Goal: Task Accomplishment & Management: Complete application form

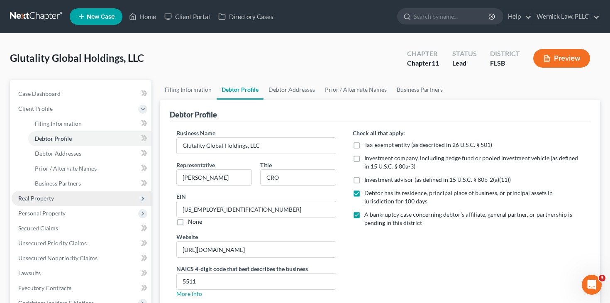
click at [75, 197] on span "Real Property" at bounding box center [82, 198] width 140 height 15
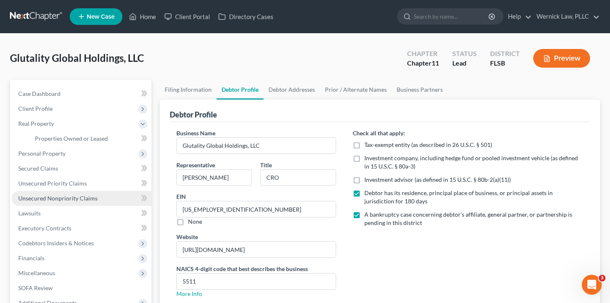
click at [71, 193] on link "Unsecured Nonpriority Claims" at bounding box center [82, 198] width 140 height 15
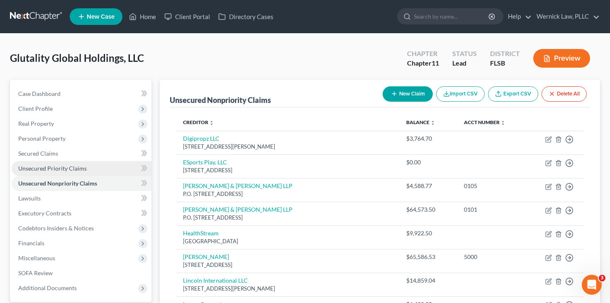
click at [75, 164] on link "Unsecured Priority Claims" at bounding box center [82, 168] width 140 height 15
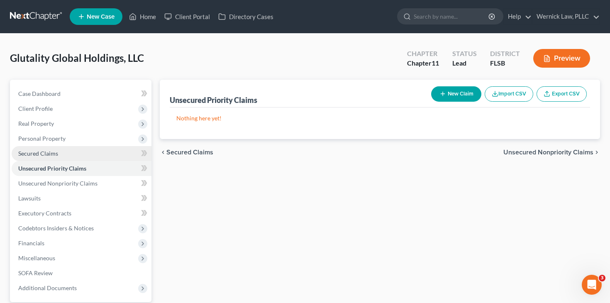
click at [63, 147] on link "Secured Claims" at bounding box center [82, 153] width 140 height 15
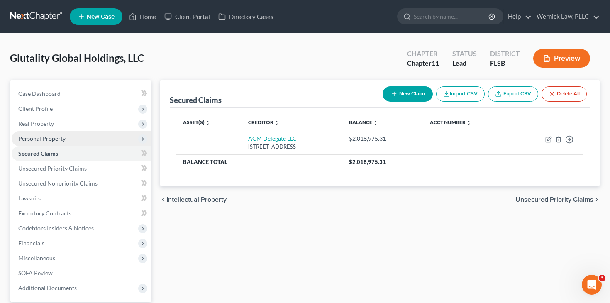
click at [63, 141] on span "Personal Property" at bounding box center [41, 138] width 47 height 7
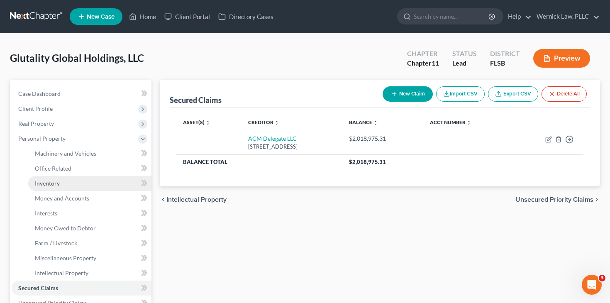
click at [75, 189] on link "Inventory" at bounding box center [89, 183] width 123 height 15
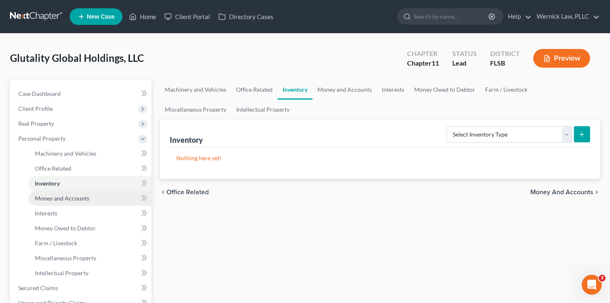
click at [85, 199] on span "Money and Accounts" at bounding box center [62, 197] width 54 height 7
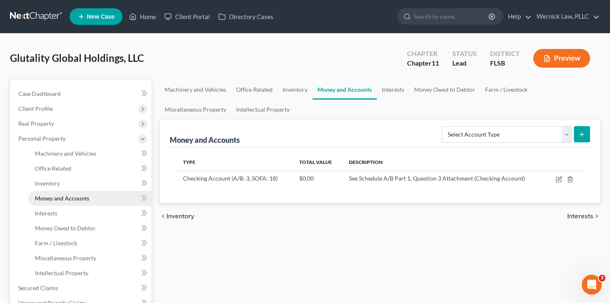
click at [80, 204] on link "Money and Accounts" at bounding box center [89, 198] width 123 height 15
click at [81, 219] on link "Interests" at bounding box center [89, 213] width 123 height 15
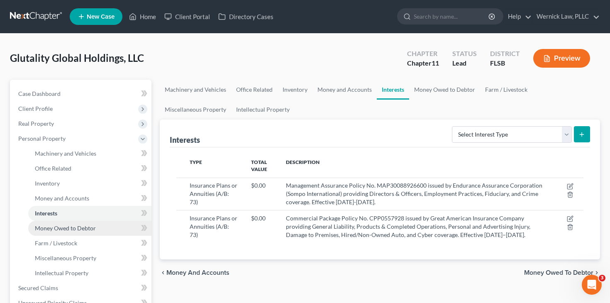
click at [92, 228] on span "Money Owed to Debtor" at bounding box center [65, 227] width 61 height 7
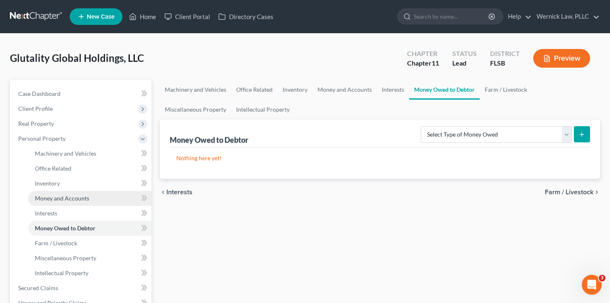
click at [99, 199] on link "Money and Accounts" at bounding box center [89, 198] width 123 height 15
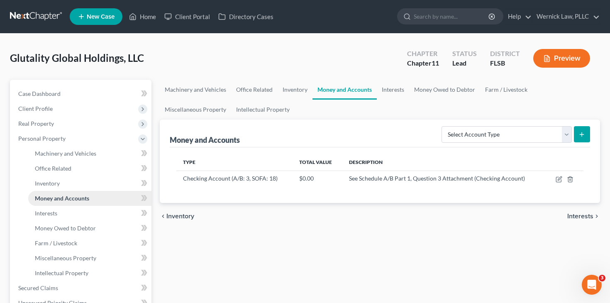
click at [99, 191] on link "Money and Accounts" at bounding box center [89, 198] width 123 height 15
click at [100, 185] on link "Inventory" at bounding box center [89, 183] width 123 height 15
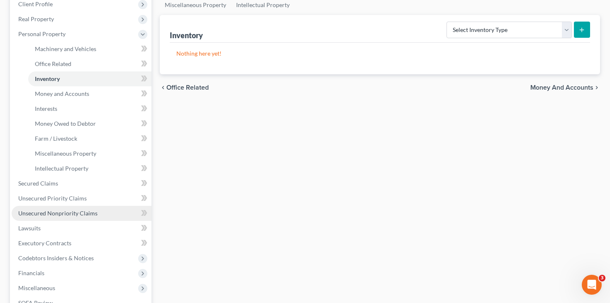
scroll to position [107, 0]
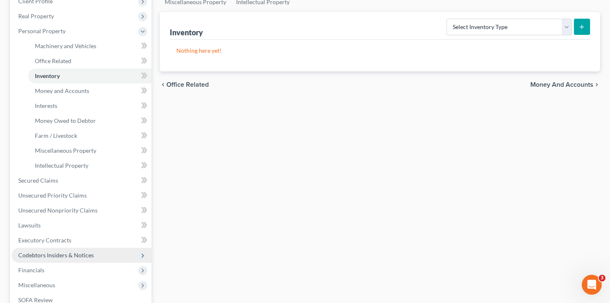
click at [82, 254] on span "Codebtors Insiders & Notices" at bounding box center [55, 254] width 75 height 7
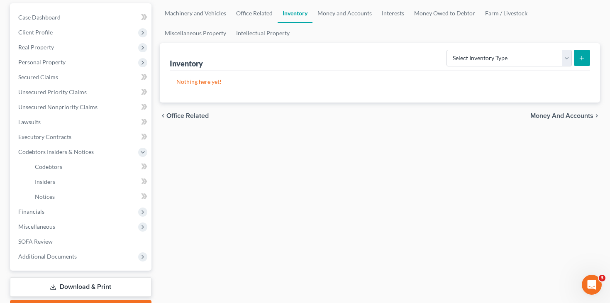
scroll to position [67, 0]
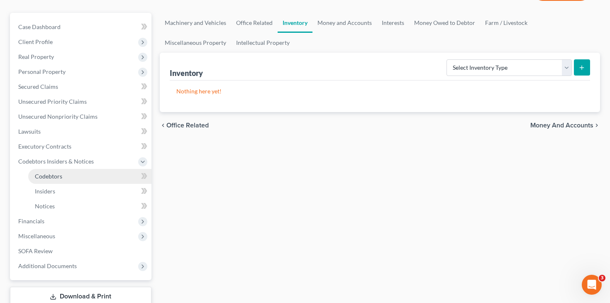
click at [81, 175] on link "Codebtors" at bounding box center [89, 176] width 123 height 15
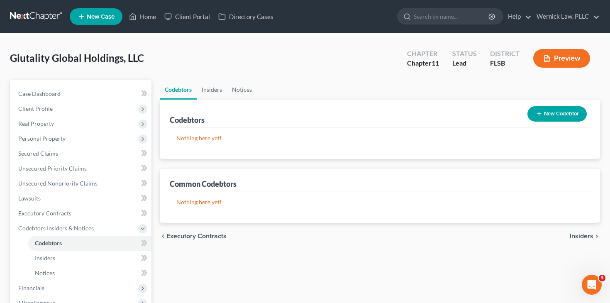
click at [549, 112] on button "New Codebtor" at bounding box center [556, 113] width 59 height 15
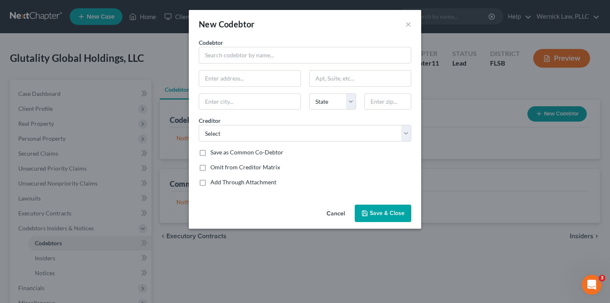
click at [138, 217] on div "New Codebtor × Codebtor * Codebtor * State [US_STATE] AK AR AZ CA CO CT DE DC […" at bounding box center [305, 151] width 610 height 303
click at [88, 172] on div "New Codebtor × Codebtor * Codebtor * State [US_STATE] AK AR AZ CA CO CT DE DC […" at bounding box center [305, 151] width 610 height 303
click at [406, 28] on button "×" at bounding box center [408, 24] width 6 height 10
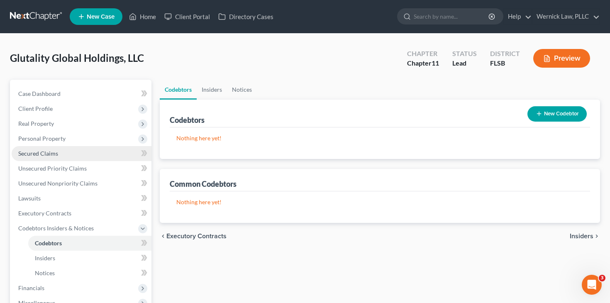
click at [61, 154] on link "Secured Claims" at bounding box center [82, 153] width 140 height 15
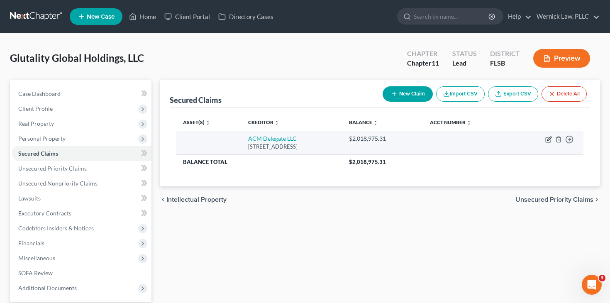
click at [547, 139] on icon "button" at bounding box center [549, 138] width 4 height 4
select select "7"
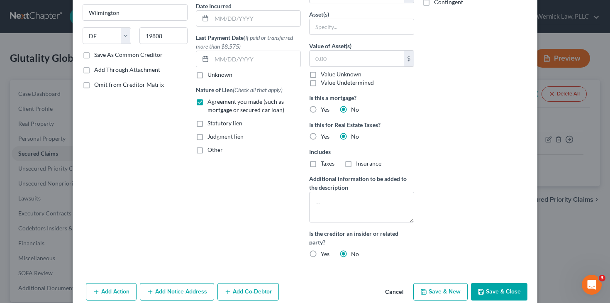
scroll to position [133, 0]
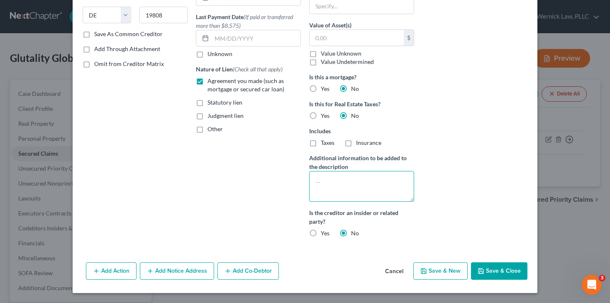
click at [350, 195] on textarea at bounding box center [361, 186] width 105 height 31
paste textarea "Secured claim satisfied via foreclosure as of [DATE], pursuant to Strict Forecl…"
type textarea "Secured claim satisfied via foreclosure as of [DATE], pursuant to Strict Forecl…"
click at [482, 268] on icon "button" at bounding box center [480, 270] width 5 height 5
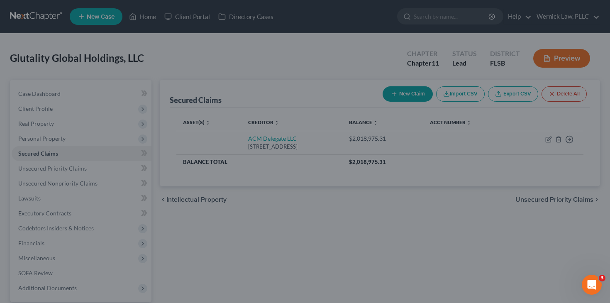
scroll to position [49, 0]
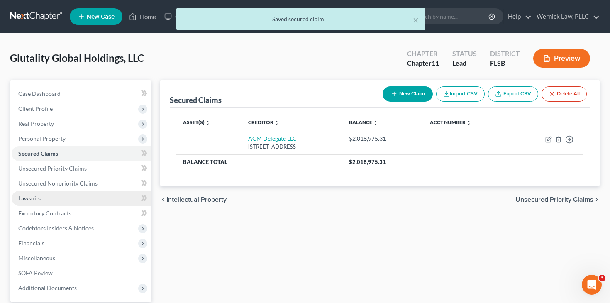
click at [90, 192] on link "Lawsuits" at bounding box center [82, 198] width 140 height 15
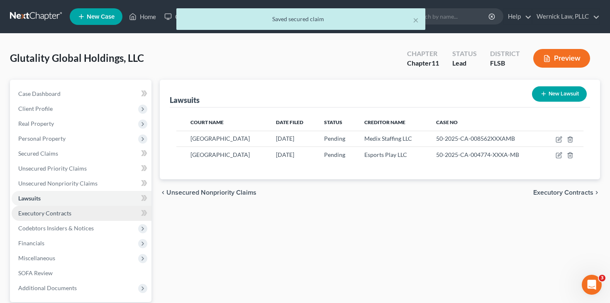
click at [96, 206] on link "Executory Contracts" at bounding box center [82, 213] width 140 height 15
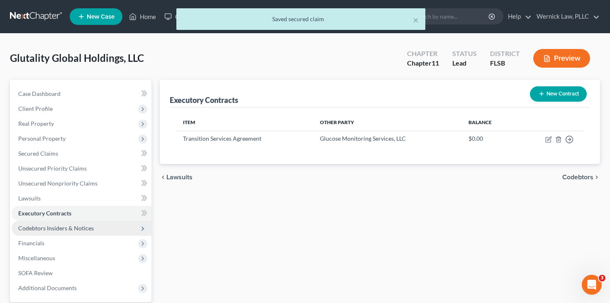
click at [94, 226] on span "Codebtors Insiders & Notices" at bounding box center [82, 228] width 140 height 15
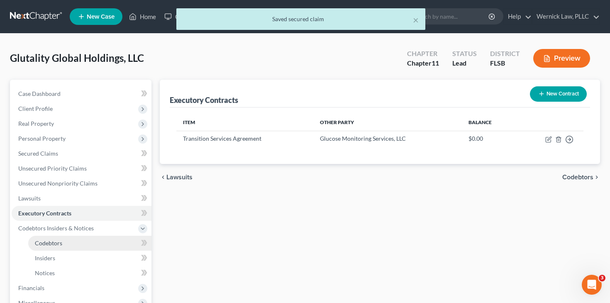
click at [105, 249] on link "Codebtors" at bounding box center [89, 243] width 123 height 15
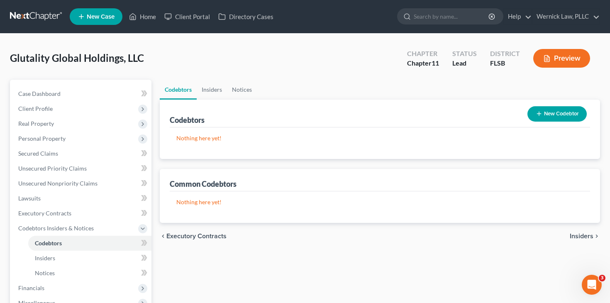
click at [568, 115] on button "New Codebtor" at bounding box center [556, 113] width 59 height 15
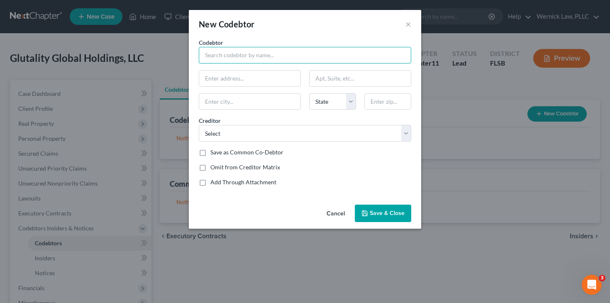
click at [226, 47] on input "text" at bounding box center [305, 55] width 212 height 17
paste input "[PERSON_NAME] Health LLC"
type input "[PERSON_NAME] Health LLC"
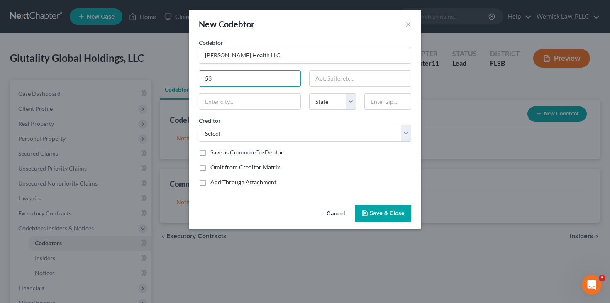
click at [284, 90] on div "Codebtor * [PERSON_NAME] Health LLC Codebtor * [PERSON_NAME] Health LLC 53 Stat…" at bounding box center [304, 115] width 221 height 155
drag, startPoint x: 278, startPoint y: 73, endPoint x: 190, endPoint y: 84, distance: 88.6
click at [190, 84] on div "Codebtor * [PERSON_NAME] Health LLC Codebtor * [PERSON_NAME] Health LLC 53 Stat…" at bounding box center [305, 119] width 232 height 163
paste input "[STREET_ADDRESS]"
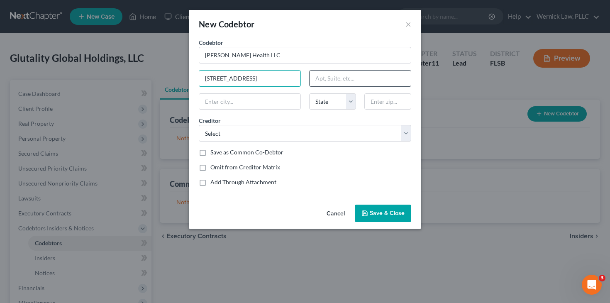
type input "[STREET_ADDRESS]"
click at [338, 80] on input "text" at bounding box center [359, 78] width 101 height 16
type input "Suite 200"
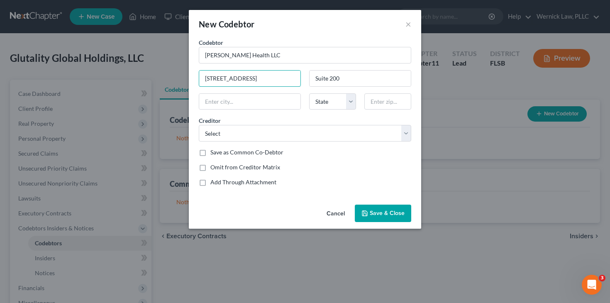
drag, startPoint x: 281, startPoint y: 78, endPoint x: 307, endPoint y: 78, distance: 26.5
click at [307, 78] on div "Codebtor * [PERSON_NAME] Health LLC Codebtor * [PERSON_NAME] Health LLC [STREET…" at bounding box center [304, 115] width 221 height 155
click at [398, 105] on input "text" at bounding box center [387, 101] width 47 height 17
type input "33487"
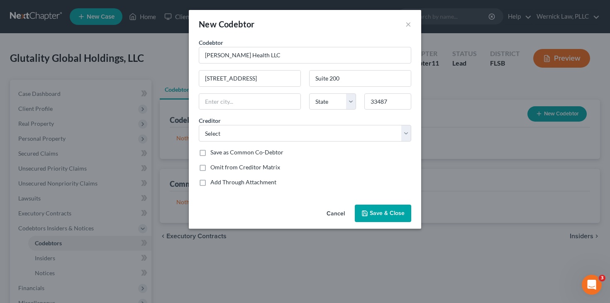
click at [260, 115] on div "Codebtor * [PERSON_NAME] Health LLC Codebtor * [PERSON_NAME] Health LLC [STREET…" at bounding box center [304, 115] width 221 height 155
type input "Boca Raton"
select select "9"
drag, startPoint x: 278, startPoint y: 78, endPoint x: 356, endPoint y: 88, distance: 78.5
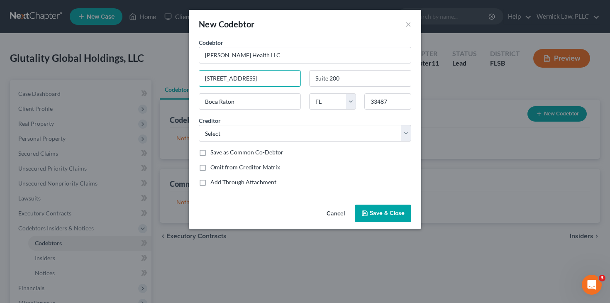
click at [356, 88] on div "Codebtor * [PERSON_NAME] Health LLC Codebtor * [PERSON_NAME] Health LLC [STREET…" at bounding box center [304, 115] width 221 height 155
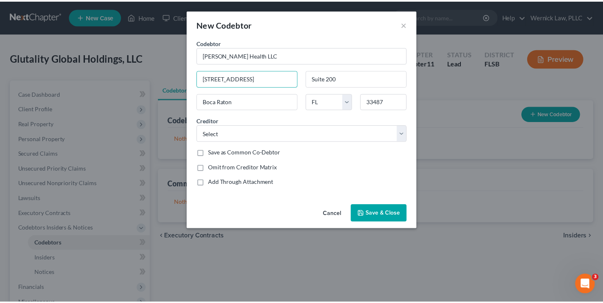
scroll to position [0, 0]
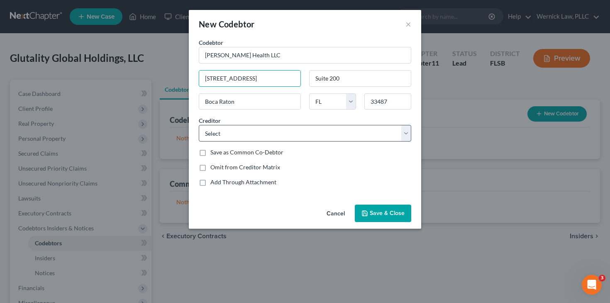
type input "[STREET_ADDRESS]"
click at [318, 133] on select "Select Digipropz LLC The [PERSON_NAME] Law Firm, LLC [PERSON_NAME] & [PERSON_NA…" at bounding box center [305, 133] width 212 height 17
select select "15"
click at [199, 125] on select "Select Digipropz LLC The [PERSON_NAME] Law Firm, LLC [PERSON_NAME] & [PERSON_NA…" at bounding box center [305, 133] width 212 height 17
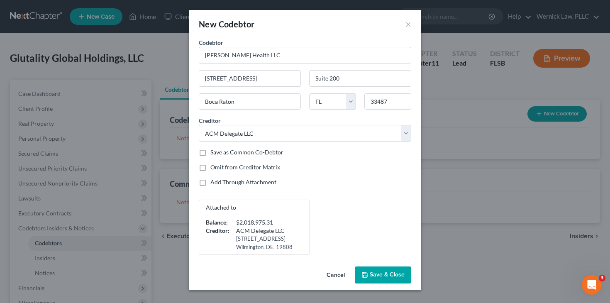
click at [266, 153] on label "Save as Common Co-Debtor" at bounding box center [246, 152] width 73 height 8
click at [219, 153] on input "Save as Common Co-Debtor" at bounding box center [216, 150] width 5 height 5
click at [266, 153] on label "Save as Common Co-Debtor" at bounding box center [246, 152] width 73 height 8
click at [219, 153] on input "Save as Common Co-Debtor" at bounding box center [216, 150] width 5 height 5
checkbox input "false"
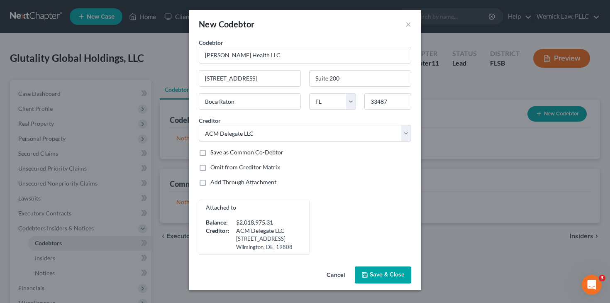
click at [265, 169] on label "Omit from Creditor Matrix" at bounding box center [245, 167] width 70 height 8
click at [219, 168] on input "Omit from Creditor Matrix" at bounding box center [216, 165] width 5 height 5
click at [262, 167] on label "Omit from Creditor Matrix" at bounding box center [245, 167] width 70 height 8
click at [219, 167] on input "Omit from Creditor Matrix" at bounding box center [216, 165] width 5 height 5
checkbox input "false"
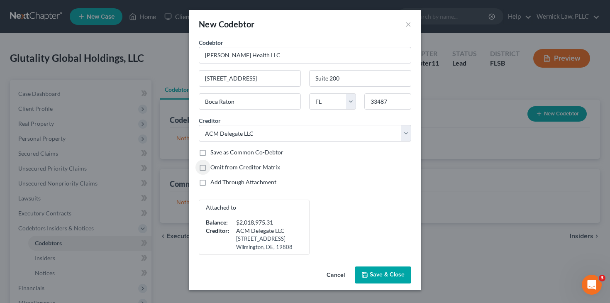
click at [386, 273] on span "Save & Close" at bounding box center [386, 274] width 35 height 7
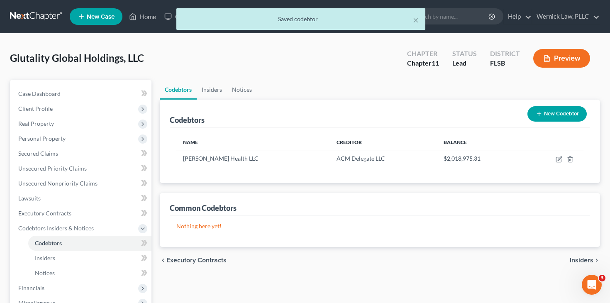
click at [558, 112] on button "New Codebtor" at bounding box center [556, 113] width 59 height 15
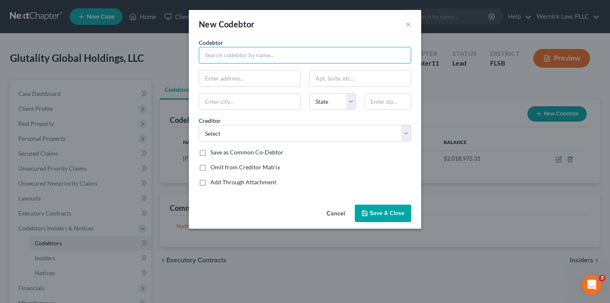
click at [254, 54] on input "text" at bounding box center [305, 55] width 212 height 17
paste input "Affiliate guarantor under ACM Credit and Guaranty Agreement dated [DATE]"
type input "Affiliate guarantor under ACM Credit and Guaranty Agreement dated [DATE]"
paste input "Welco Track Services LLC"
type input "Welco Track Services LLC"
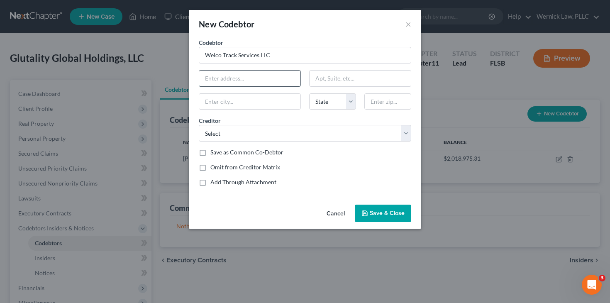
click at [273, 75] on input "text" at bounding box center [249, 78] width 101 height 16
type input "[STREET_ADDRESS]"
type input "Suite 200"
type input "33487"
click at [308, 155] on div "Save as Common Co-Debtor" at bounding box center [305, 152] width 212 height 8
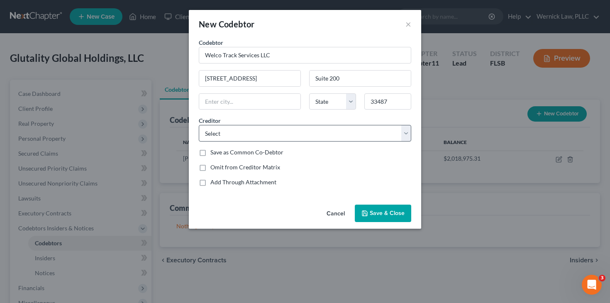
type input "Boca Raton"
select select "9"
click at [280, 137] on select "Select Digipropz LLC The [PERSON_NAME] Law Firm, LLC [PERSON_NAME] & [PERSON_NA…" at bounding box center [305, 133] width 212 height 17
select select "15"
click at [199, 125] on select "Select Digipropz LLC The [PERSON_NAME] Law Firm, LLC [PERSON_NAME] & [PERSON_NA…" at bounding box center [305, 133] width 212 height 17
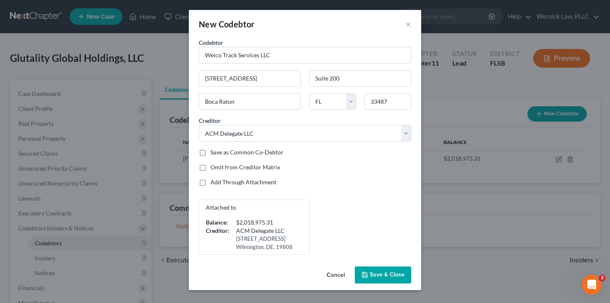
click at [376, 267] on button "Save & Close" at bounding box center [383, 274] width 56 height 17
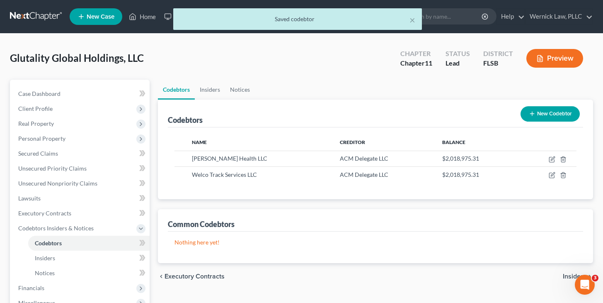
click at [549, 113] on button "New Codebtor" at bounding box center [550, 113] width 59 height 15
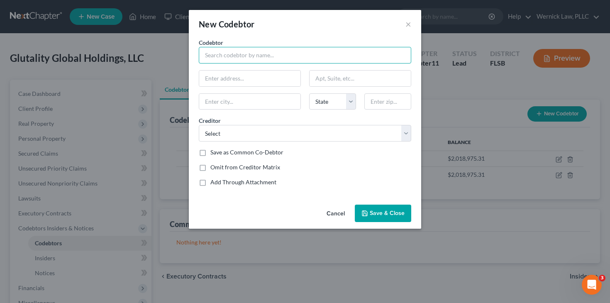
click at [248, 51] on input "text" at bounding box center [305, 55] width 212 height 17
paste input "Glutality Provider Group, P.A. ([GEOGRAPHIC_DATA])"
drag, startPoint x: 280, startPoint y: 58, endPoint x: 336, endPoint y: 57, distance: 56.0
click at [336, 57] on input "Glutality Provider Group, P.A. ([GEOGRAPHIC_DATA])" at bounding box center [305, 55] width 212 height 17
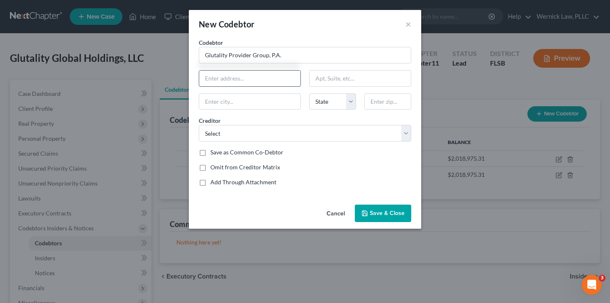
click at [293, 79] on input "text" at bounding box center [249, 78] width 101 height 16
type input "Glutality Provider Group, P.A."
type input "[STREET_ADDRESS]"
click at [332, 73] on input "text" at bounding box center [359, 78] width 101 height 16
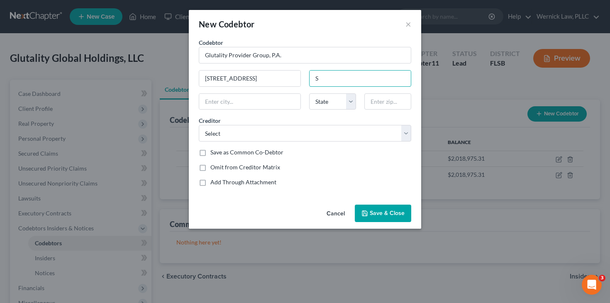
type input "Suite 200"
click at [391, 100] on input "text" at bounding box center [387, 101] width 47 height 17
type input "33487"
click at [355, 158] on div "Codebtor * Glutality Provider Group, P.A. Codebtor * Glutality Provider Group, …" at bounding box center [304, 115] width 221 height 155
type input "Boca Raton"
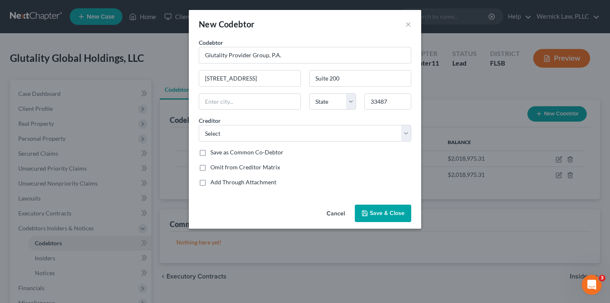
select select "9"
click at [322, 130] on select "Select Digipropz LLC The [PERSON_NAME] Law Firm, LLC [PERSON_NAME] & [PERSON_NA…" at bounding box center [305, 133] width 212 height 17
select select "15"
click at [199, 125] on select "Select Digipropz LLC The [PERSON_NAME] Law Firm, LLC [PERSON_NAME] & [PERSON_NA…" at bounding box center [305, 133] width 212 height 17
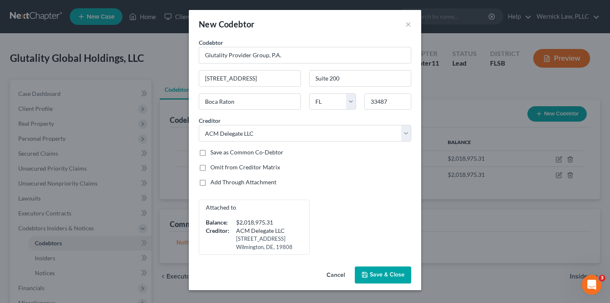
click at [379, 272] on span "Save & Close" at bounding box center [386, 274] width 35 height 7
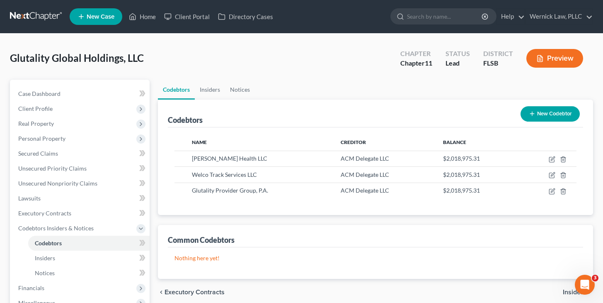
click at [541, 114] on button "New Codebtor" at bounding box center [550, 113] width 59 height 15
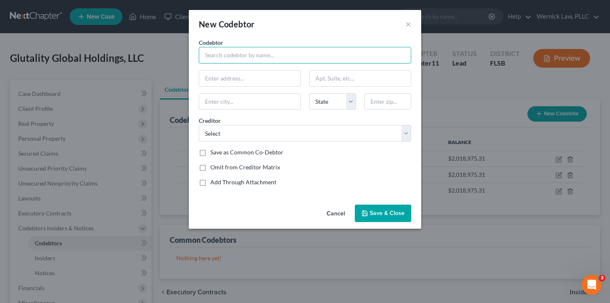
click at [262, 49] on input "text" at bounding box center [305, 55] width 212 height 17
paste input "Glutality Provider Group of [US_STATE], P.C."
type input "Glutality Provider Group of [US_STATE], P.C."
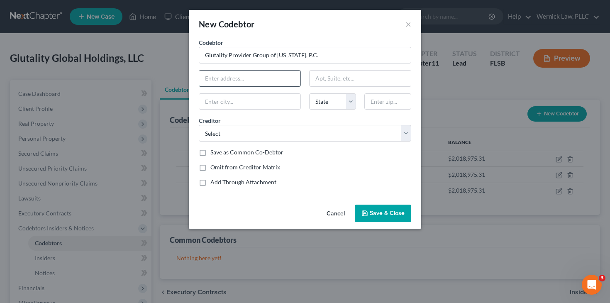
click at [270, 73] on input "text" at bounding box center [249, 78] width 101 height 16
type input "[STREET_ADDRESS]"
click at [348, 80] on input "text" at bounding box center [359, 78] width 101 height 16
type input "Suite 200"
click at [399, 108] on input "text" at bounding box center [387, 101] width 47 height 17
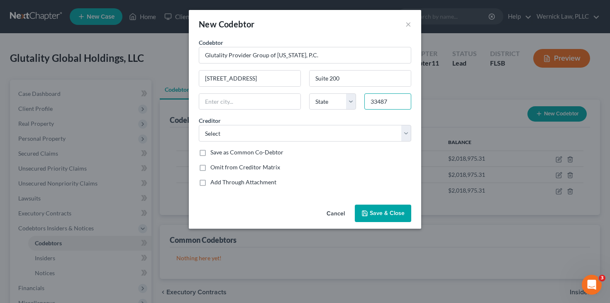
type input "33487"
click at [292, 167] on div "Omit from Creditor Matrix" at bounding box center [305, 167] width 212 height 8
type input "Boca Raton"
select select "9"
click at [302, 123] on div "Creditor * Select Digipropz LLC The [PERSON_NAME] Law Firm, LLC [PERSON_NAME] &…" at bounding box center [304, 128] width 221 height 25
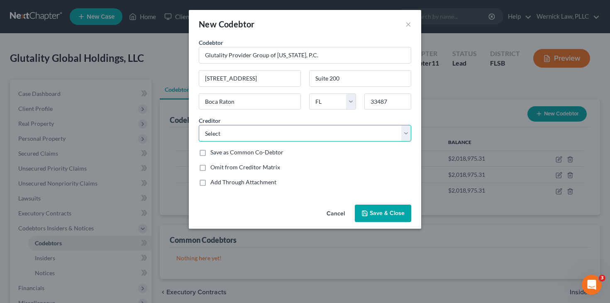
click at [302, 133] on select "Select Digipropz LLC The [PERSON_NAME] Law Firm, LLC [PERSON_NAME] & [PERSON_NA…" at bounding box center [305, 133] width 212 height 17
select select "15"
click at [199, 125] on select "Select Digipropz LLC The [PERSON_NAME] Law Firm, LLC [PERSON_NAME] & [PERSON_NA…" at bounding box center [305, 133] width 212 height 17
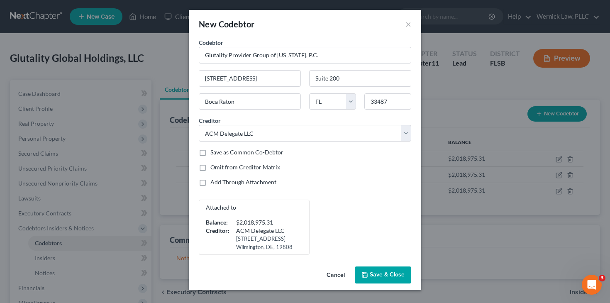
click at [366, 205] on div "Attached to Balance: $2,018,975.31 Creditor: ACM Delegate LLC [STREET_ADDRESS]" at bounding box center [304, 226] width 221 height 55
click at [377, 266] on button "Save & Close" at bounding box center [383, 274] width 56 height 17
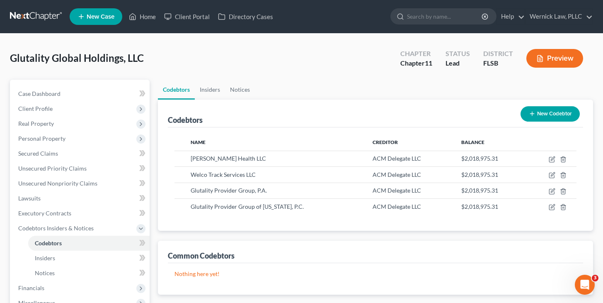
click at [539, 118] on button "New Codebtor" at bounding box center [550, 113] width 59 height 15
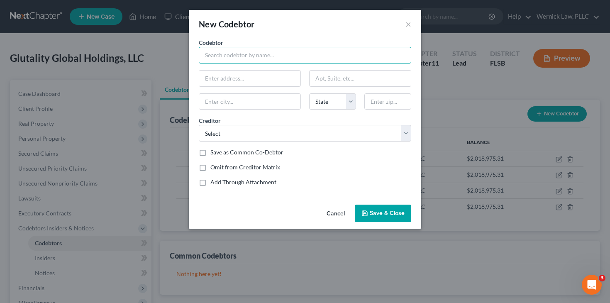
click at [273, 53] on input "text" at bounding box center [305, 55] width 212 height 17
paste input "Glutality Provider Group of [US_STATE], P.A."
type input "Glutality Provider Group of [US_STATE], P.A."
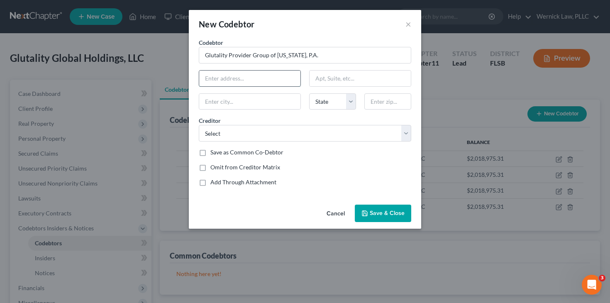
click at [262, 81] on input "text" at bounding box center [249, 78] width 101 height 16
type input "[STREET_ADDRESS]"
click at [332, 77] on input "text" at bounding box center [359, 78] width 101 height 16
type input "Suite 200"
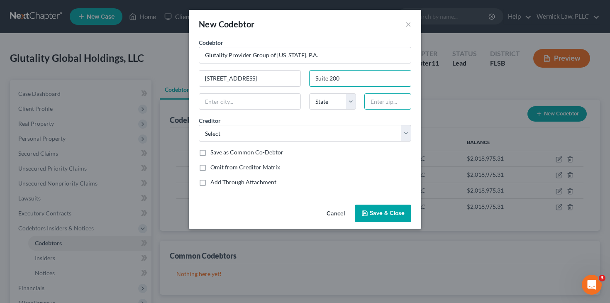
click at [381, 109] on input "text" at bounding box center [387, 101] width 47 height 17
type input "33487"
click at [277, 173] on div "Codebtor * Glutality Provider Group of [US_STATE], P.A. Codebtor * Glutality Pr…" at bounding box center [304, 115] width 221 height 155
type input "Boca Raton"
select select "9"
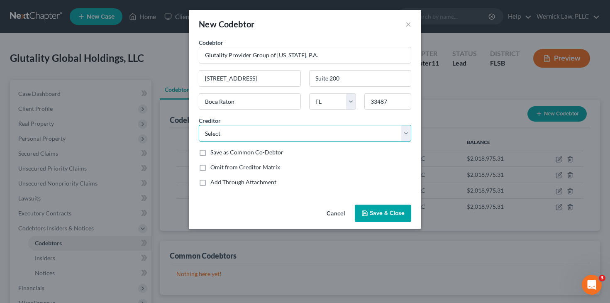
click at [262, 130] on select "Select Digipropz LLC The [PERSON_NAME] Law Firm, LLC [PERSON_NAME] & [PERSON_NA…" at bounding box center [305, 133] width 212 height 17
select select "15"
click at [199, 125] on select "Select Digipropz LLC The [PERSON_NAME] Law Firm, LLC [PERSON_NAME] & [PERSON_NA…" at bounding box center [305, 133] width 212 height 17
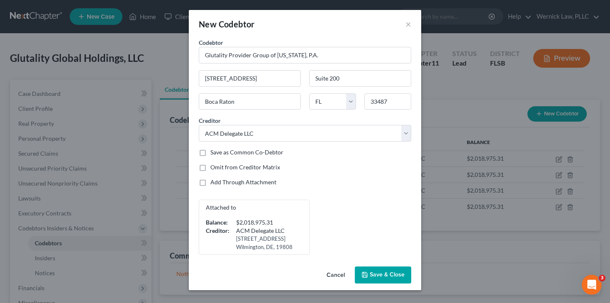
click at [374, 216] on div "Attached to Balance: $2,018,975.31 Creditor: ACM Delegate LLC [STREET_ADDRESS]" at bounding box center [304, 226] width 221 height 55
click at [375, 276] on span "Save & Close" at bounding box center [386, 274] width 35 height 7
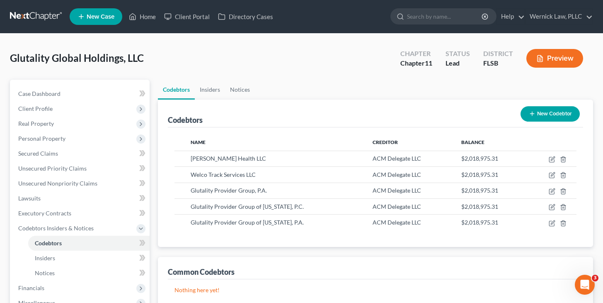
click at [551, 113] on button "New Codebtor" at bounding box center [550, 113] width 59 height 15
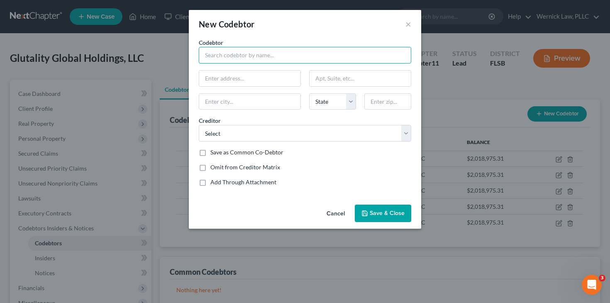
paste input "Glutality Provider Group of [US_STATE], P.A."
click at [286, 61] on input "text" at bounding box center [305, 55] width 212 height 17
type input "Glutality Provider Group of [US_STATE], P.A."
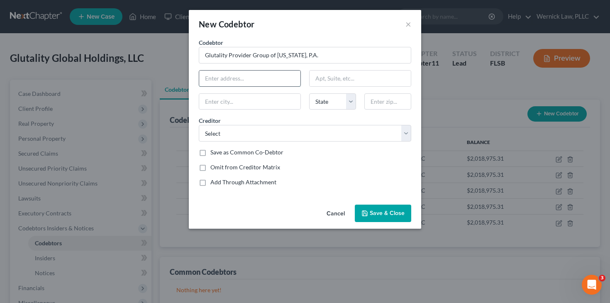
click at [272, 80] on input "text" at bounding box center [249, 78] width 101 height 16
type input "[STREET_ADDRESS]"
click at [341, 75] on input "text" at bounding box center [359, 78] width 101 height 16
type input "Suite 200"
click at [377, 107] on input "text" at bounding box center [387, 101] width 47 height 17
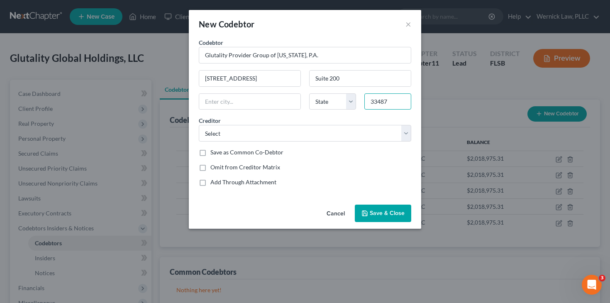
type input "33487"
click at [326, 158] on div "Codebtor * Glutality Provider Group of [US_STATE], P.A. Codebtor * Glutality Pr…" at bounding box center [304, 115] width 221 height 155
type input "Boca Raton"
select select "9"
click at [297, 124] on div "Creditor * Select Digipropz LLC The [PERSON_NAME] Law Firm, LLC [PERSON_NAME] &…" at bounding box center [304, 128] width 221 height 25
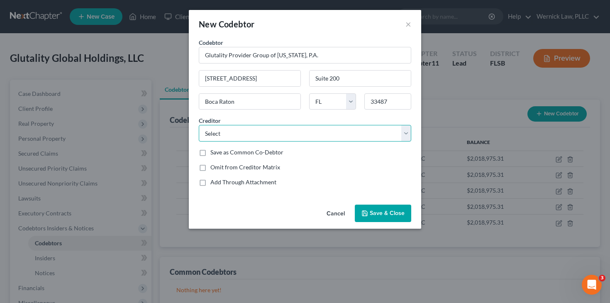
click at [297, 132] on select "Select Digipropz LLC The [PERSON_NAME] Law Firm, LLC [PERSON_NAME] & [PERSON_NA…" at bounding box center [305, 133] width 212 height 17
select select "15"
click at [199, 125] on select "Select Digipropz LLC The [PERSON_NAME] Law Firm, LLC [PERSON_NAME] & [PERSON_NA…" at bounding box center [305, 133] width 212 height 17
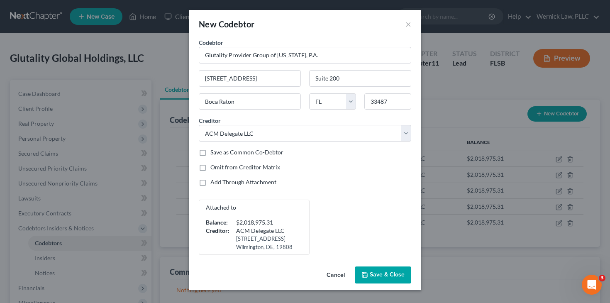
click at [369, 221] on div "Attached to Balance: $2,018,975.31 Creditor: ACM Delegate LLC [STREET_ADDRESS]" at bounding box center [304, 226] width 221 height 55
click at [365, 275] on icon "button" at bounding box center [364, 274] width 7 height 7
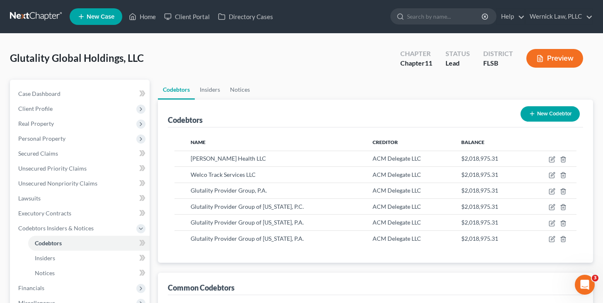
click at [533, 116] on icon "button" at bounding box center [532, 113] width 7 height 7
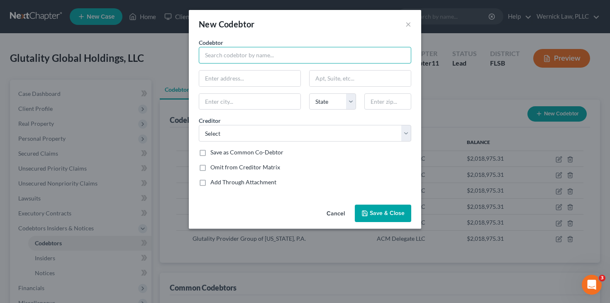
click at [255, 54] on input "text" at bounding box center [305, 55] width 212 height 17
paste input "Glutality Master Holdings LLC"
type input "Glutality Master Holdings LLC"
click at [267, 77] on input "text" at bounding box center [249, 78] width 101 height 16
type input "[STREET_ADDRESS]"
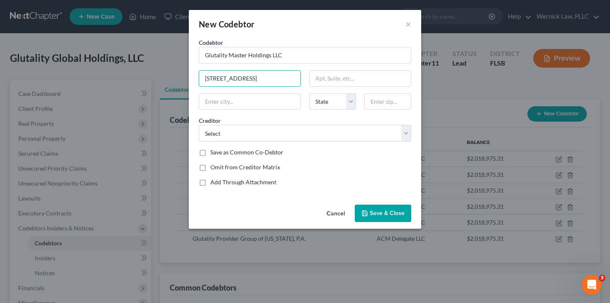
click at [329, 86] on div at bounding box center [360, 78] width 110 height 17
click at [327, 81] on input "S" at bounding box center [359, 78] width 101 height 16
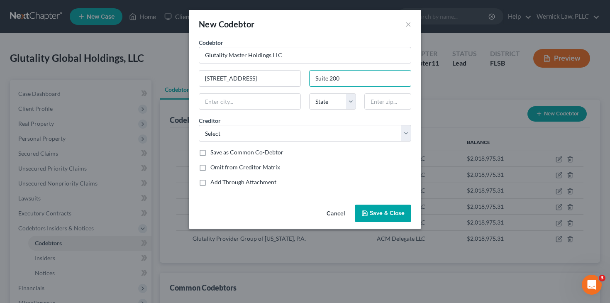
type input "Suite 200"
click at [330, 115] on div "Codebtor * Glutality Master Holdings LLC Codebtor * Glutality Master Holdings L…" at bounding box center [304, 115] width 221 height 155
click at [382, 101] on input "text" at bounding box center [387, 101] width 47 height 17
type input "33487"
click at [299, 151] on div "Save as Common Co-Debtor" at bounding box center [305, 152] width 212 height 8
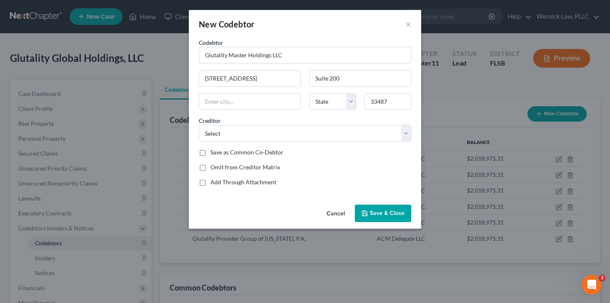
type input "Boca Raton"
select select "9"
click at [291, 138] on select "Select Digipropz LLC The [PERSON_NAME] Law Firm, LLC [PERSON_NAME] & [PERSON_NA…" at bounding box center [305, 133] width 212 height 17
select select "15"
click at [199, 125] on select "Select Digipropz LLC The [PERSON_NAME] Law Firm, LLC [PERSON_NAME] & [PERSON_NA…" at bounding box center [305, 133] width 212 height 17
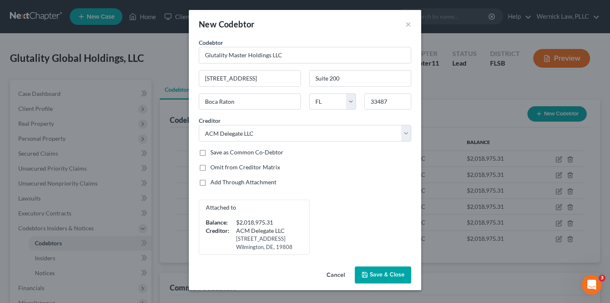
click at [382, 216] on div "Attached to Balance: $2,018,975.31 Creditor: ACM Delegate LLC [STREET_ADDRESS]" at bounding box center [304, 226] width 221 height 55
click at [383, 272] on span "Save & Close" at bounding box center [386, 274] width 35 height 7
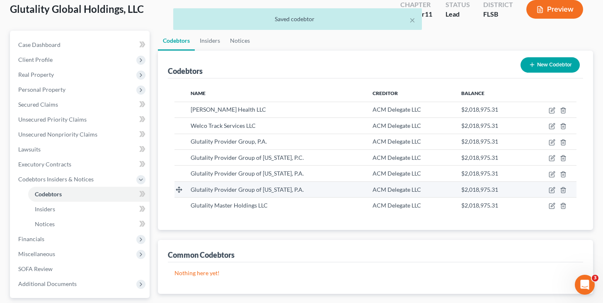
scroll to position [53, 0]
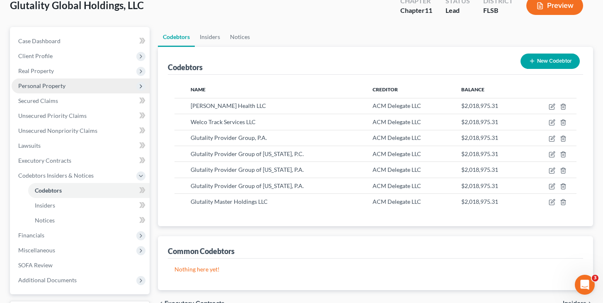
click at [45, 85] on span "Personal Property" at bounding box center [41, 85] width 47 height 7
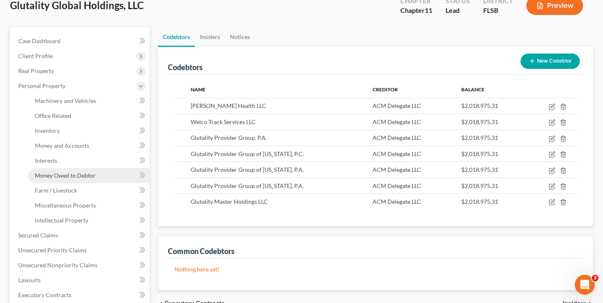
click at [80, 172] on span "Money Owed to Debtor" at bounding box center [65, 175] width 61 height 7
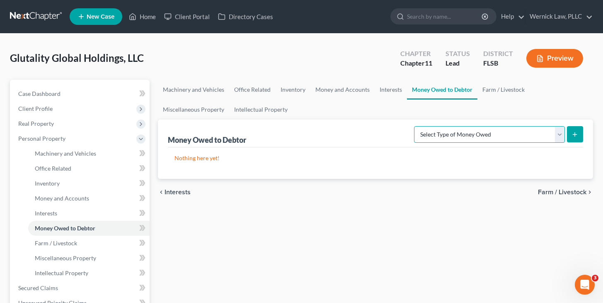
click at [449, 129] on select "Select Type of Money Owed Accounts Receivable (A/B: 11) Causes of Action Agains…" at bounding box center [489, 134] width 151 height 17
select select "notes_receivable"
click at [416, 126] on select "Select Type of Money Owed Accounts Receivable (A/B: 11) Causes of Action Agains…" at bounding box center [489, 134] width 151 height 17
click at [346, 95] on link "Money and Accounts" at bounding box center [343, 90] width 64 height 20
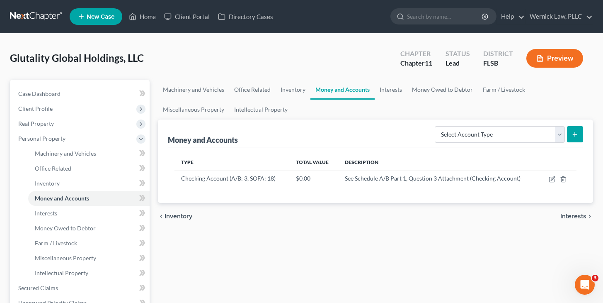
click at [442, 115] on ul "Machinery and Vehicles Office Related Inventory Money and Accounts Interests Mo…" at bounding box center [375, 100] width 435 height 40
click at [456, 133] on select "Select Account Type Brokerage (A/B: 3, SOFA: 18) Cash on Hand (A/B: 2) Certific…" at bounding box center [500, 134] width 130 height 17
click at [472, 134] on select "Select Account Type Brokerage (A/B: 3, SOFA: 18) Cash on Hand (A/B: 2) Certific…" at bounding box center [500, 134] width 130 height 17
select select "other_cash_equivalents"
click at [436, 126] on select "Select Account Type Brokerage (A/B: 3, SOFA: 18) Cash on Hand (A/B: 2) Certific…" at bounding box center [500, 134] width 130 height 17
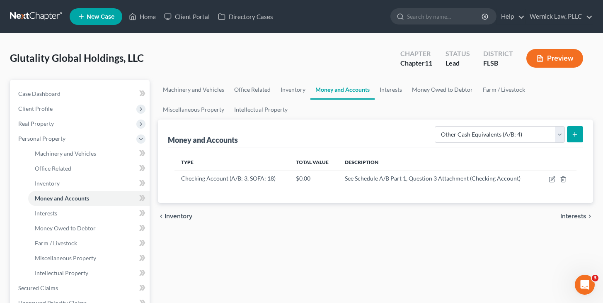
click at [582, 131] on button "submit" at bounding box center [575, 134] width 16 height 16
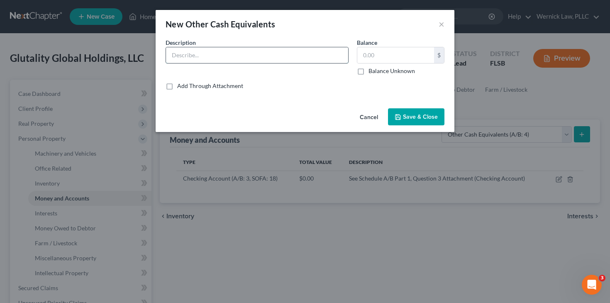
click at [312, 55] on input "text" at bounding box center [257, 55] width 182 height 16
paste input "Glucose Monitoring Services, LLC (unbilled TSA support)"
type input "Glucose Monitoring Services, LLC (unbilled TSA support)"
click at [385, 71] on label "Balance Unknown" at bounding box center [391, 71] width 46 height 8
click at [377, 71] on input "Balance Unknown" at bounding box center [374, 69] width 5 height 5
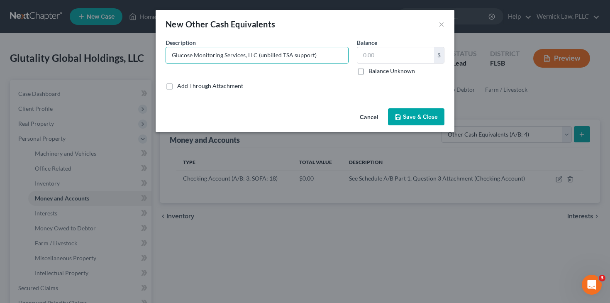
checkbox input "true"
type input "0.00"
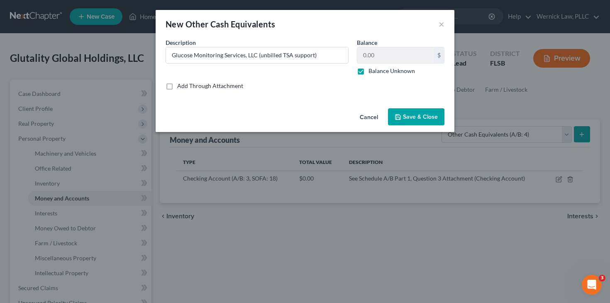
click at [408, 114] on span "Save & Close" at bounding box center [420, 116] width 35 height 7
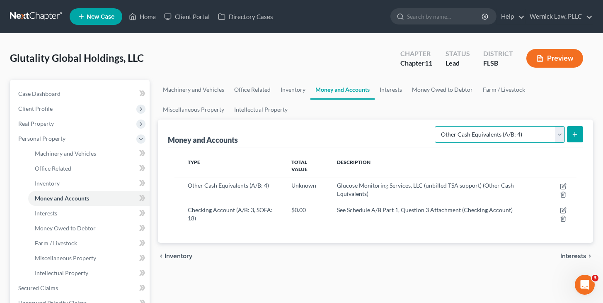
click at [464, 126] on select "Select Account Type Brokerage (A/B: 3, SOFA: 18) Cash on Hand (A/B: 2) Certific…" at bounding box center [500, 134] width 130 height 17
click at [391, 88] on link "Interests" at bounding box center [391, 90] width 32 height 20
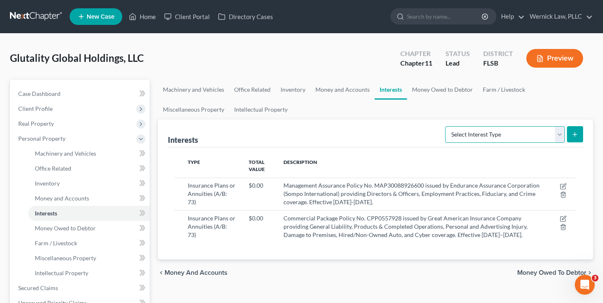
click at [479, 127] on select "Select Interest Type Bond (A/B: 16) Incorporated Business (A/B: 15) Insurance P…" at bounding box center [505, 134] width 120 height 17
click at [425, 90] on link "Money Owed to Debtor" at bounding box center [442, 90] width 71 height 20
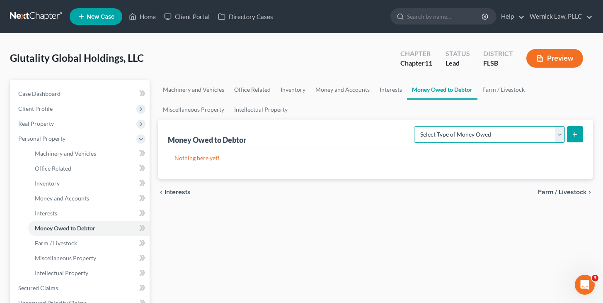
click at [481, 126] on select "Select Type of Money Owed Accounts Receivable (A/B: 11) Causes of Action Agains…" at bounding box center [489, 134] width 151 height 17
select select "notes_receivable"
click at [416, 126] on select "Select Type of Money Owed Accounts Receivable (A/B: 11) Causes of Action Agains…" at bounding box center [489, 134] width 151 height 17
click at [576, 134] on line "submit" at bounding box center [575, 134] width 4 height 0
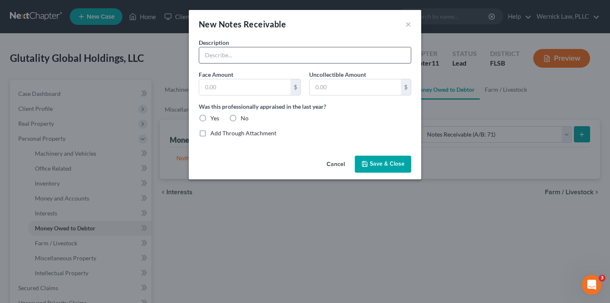
click at [309, 59] on input "text" at bounding box center [304, 55] width 211 height 16
paste input "Glucose Monitoring Services, LLC (unbilled TSA support)"
type input "Glucose Monitoring Services, LLC (unbilled TSA support)"
click at [363, 109] on label "Was this professionally appraised in the last year?" at bounding box center [305, 106] width 212 height 9
click at [241, 117] on label "No" at bounding box center [245, 118] width 8 height 8
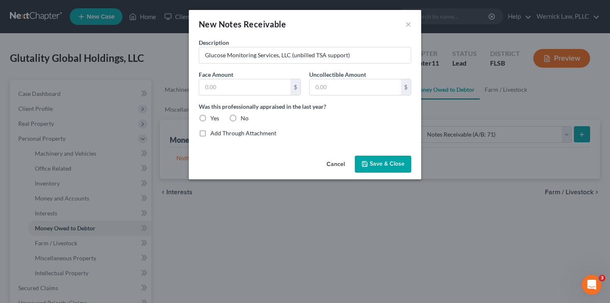
click at [244, 117] on input "No" at bounding box center [246, 116] width 5 height 5
radio input "true"
click at [386, 182] on div "New Notes Receivable × Description * Glucose Monitoring Services, LLC (unbilled…" at bounding box center [305, 151] width 610 height 303
click at [382, 154] on div "Cancel Save & Close" at bounding box center [305, 165] width 232 height 27
click at [384, 161] on span "Save & Close" at bounding box center [386, 163] width 35 height 7
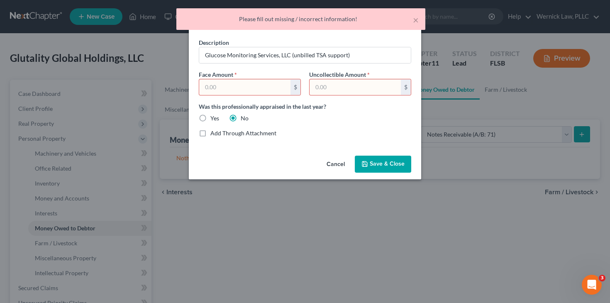
click at [329, 84] on input "text" at bounding box center [354, 87] width 91 height 16
drag, startPoint x: 342, startPoint y: 88, endPoint x: 263, endPoint y: 83, distance: 78.9
click at [263, 83] on div "Description * Glucose Monitoring Services, LLC (unbilled TSA support) Face Amou…" at bounding box center [304, 91] width 221 height 106
type input "0"
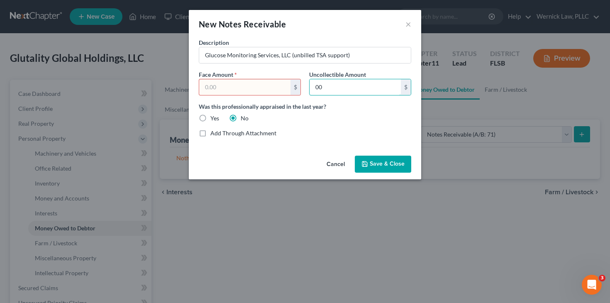
type input "0"
type input "0.00"
click at [243, 83] on input "text" at bounding box center [244, 87] width 91 height 16
type input "0.00"
click at [371, 161] on span "Save & Close" at bounding box center [386, 163] width 35 height 7
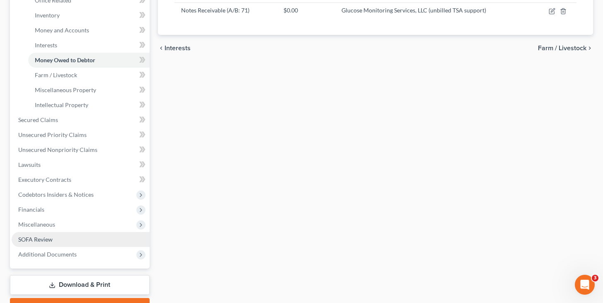
click at [61, 239] on link "SOFA Review" at bounding box center [81, 239] width 138 height 15
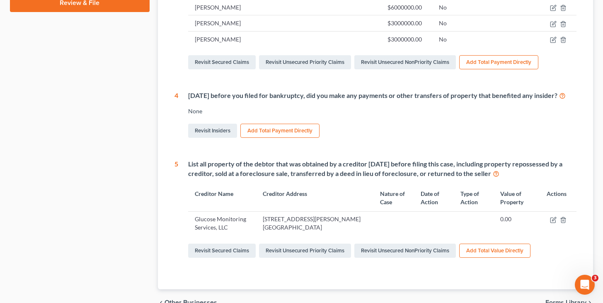
scroll to position [386, 0]
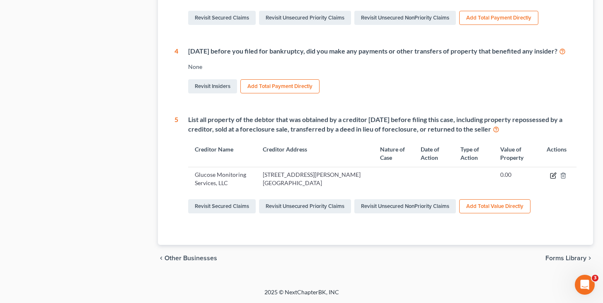
click at [551, 178] on icon "button" at bounding box center [553, 175] width 5 height 5
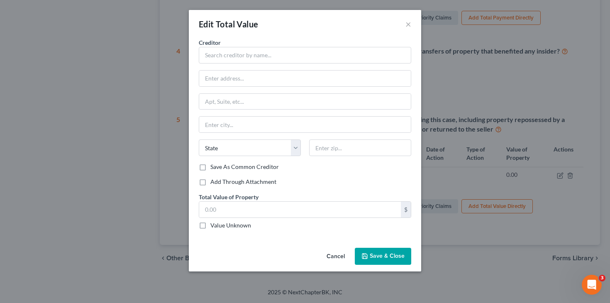
click at [337, 259] on button "Cancel" at bounding box center [336, 256] width 32 height 17
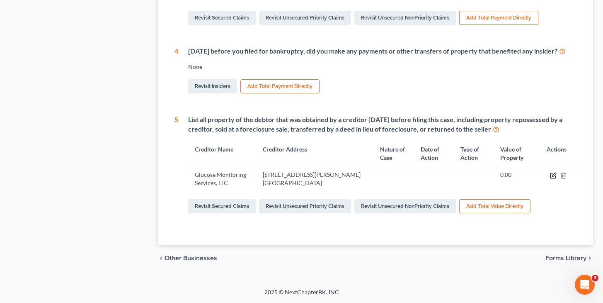
click at [553, 179] on icon "button" at bounding box center [553, 175] width 7 height 7
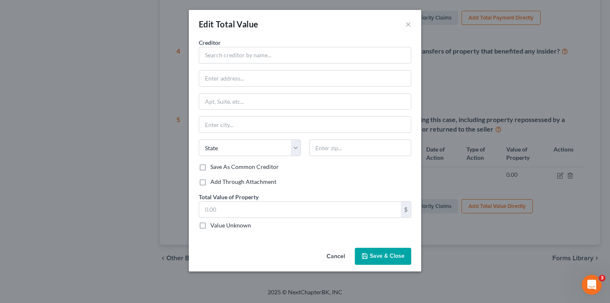
click at [336, 254] on button "Cancel" at bounding box center [336, 256] width 32 height 17
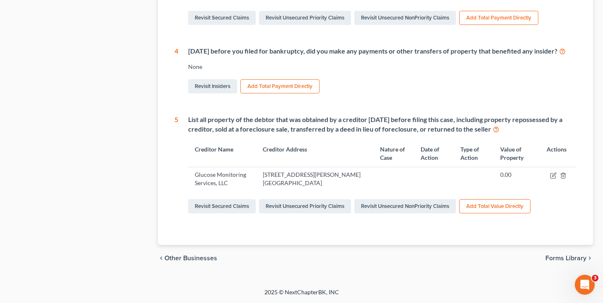
click at [228, 183] on td "Glucose Monitoring Services, LLC" at bounding box center [222, 179] width 68 height 24
click at [243, 185] on td "Glucose Monitoring Services, LLC" at bounding box center [222, 179] width 68 height 24
click at [477, 204] on button "Add Total Value Directly" at bounding box center [494, 206] width 71 height 14
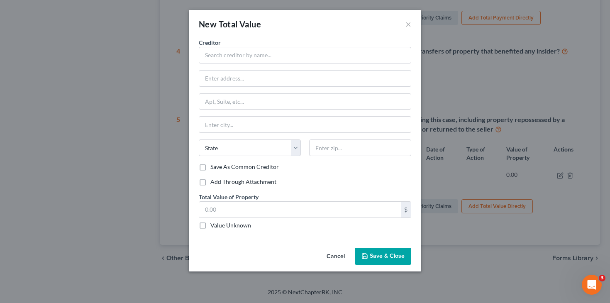
click at [331, 258] on button "Cancel" at bounding box center [336, 256] width 32 height 17
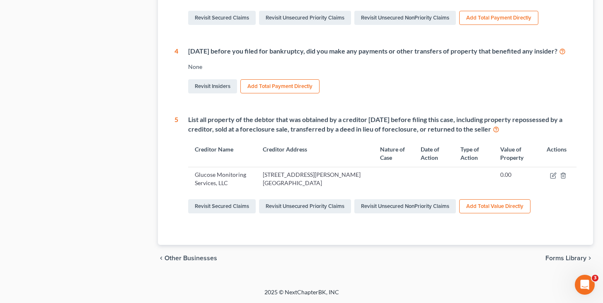
scroll to position [0, 0]
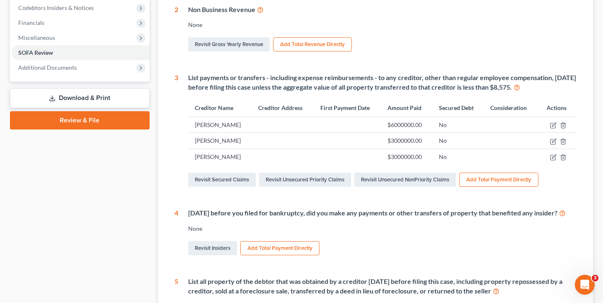
click at [102, 99] on link "Download & Print" at bounding box center [80, 97] width 140 height 19
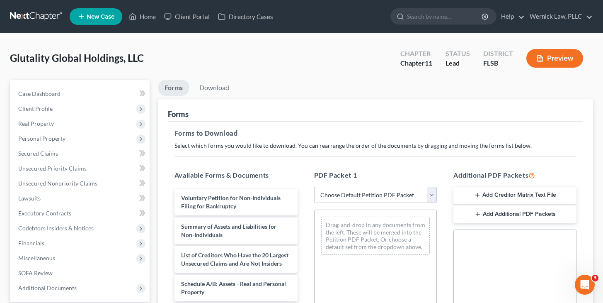
click at [380, 203] on div "PDF Packet 1 Choose Default Petition PDF Packet Complete Bankruptcy Petition (a…" at bounding box center [376, 303] width 140 height 281
click at [368, 190] on select "Choose Default Petition PDF Packet Complete Bankruptcy Petition (all forms and …" at bounding box center [375, 195] width 123 height 17
select select "0"
click at [314, 187] on select "Choose Default Petition PDF Packet Complete Bankruptcy Petition (all forms and …" at bounding box center [375, 195] width 123 height 17
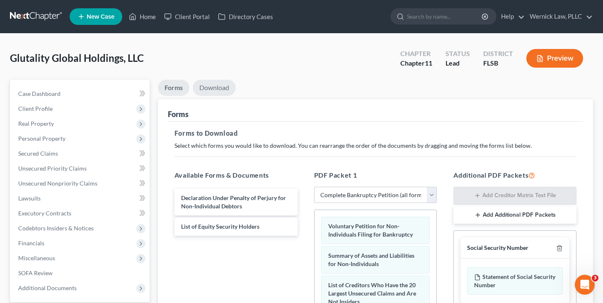
click at [208, 82] on link "Download" at bounding box center [214, 88] width 43 height 16
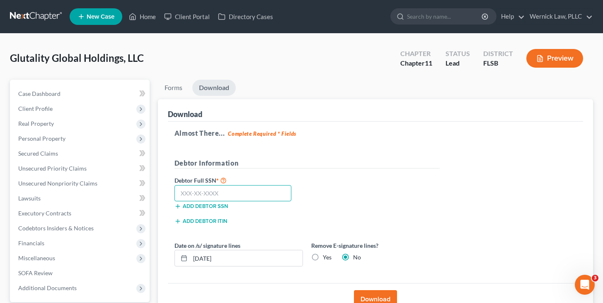
click at [228, 189] on input "text" at bounding box center [233, 193] width 117 height 17
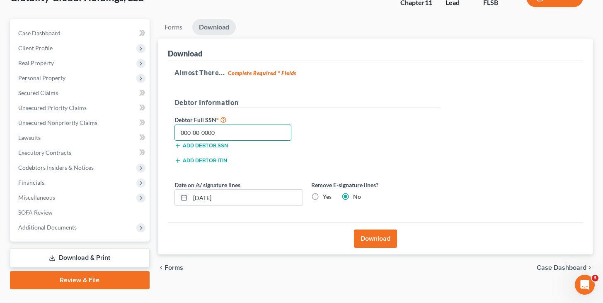
scroll to position [78, 0]
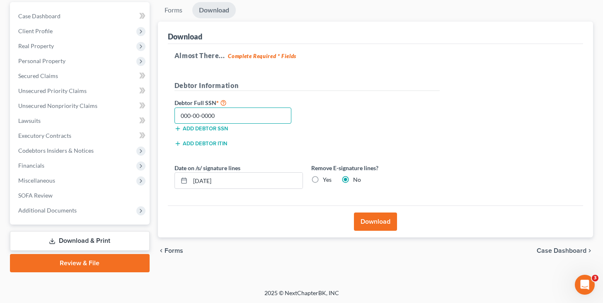
type input "000-00-0000"
click at [375, 216] on button "Download" at bounding box center [375, 221] width 43 height 18
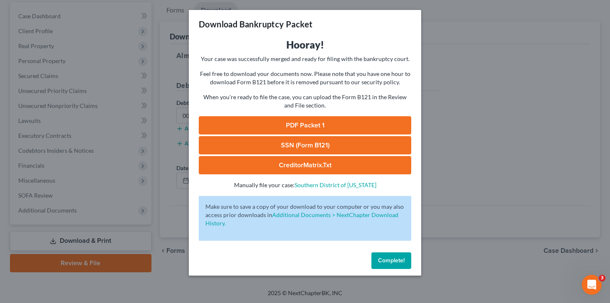
click at [330, 121] on link "PDF Packet 1" at bounding box center [305, 125] width 212 height 18
click at [464, 194] on div "Download Bankruptcy Packet Hooray! Your case was successfully merged and ready …" at bounding box center [305, 151] width 610 height 303
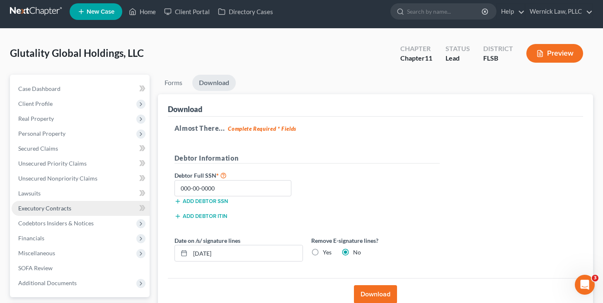
scroll to position [1, 0]
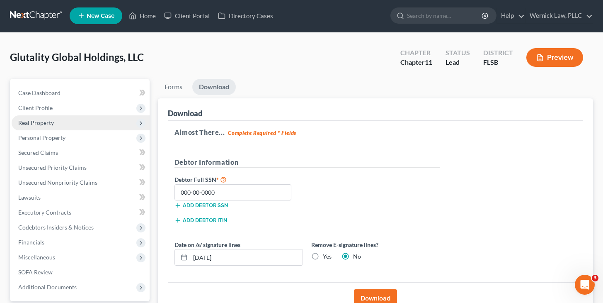
click at [62, 118] on span "Real Property" at bounding box center [81, 122] width 138 height 15
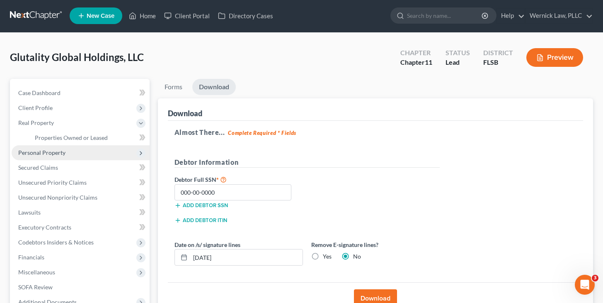
click at [62, 147] on span "Personal Property" at bounding box center [81, 152] width 138 height 15
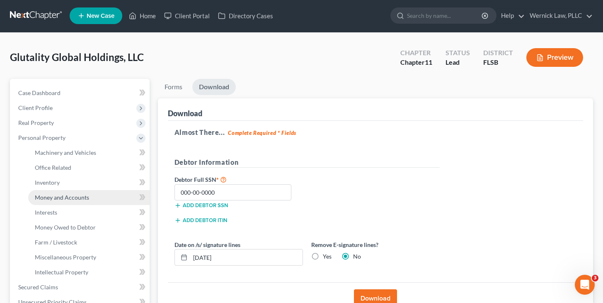
click at [86, 194] on span "Money and Accounts" at bounding box center [62, 197] width 54 height 7
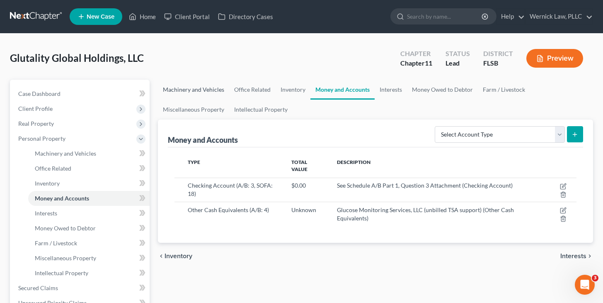
click at [212, 92] on link "Machinery and Vehicles" at bounding box center [193, 90] width 71 height 20
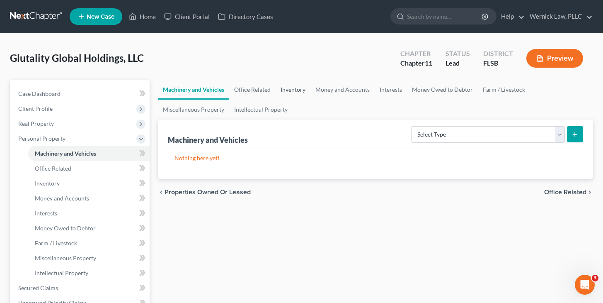
click at [309, 88] on link "Inventory" at bounding box center [293, 90] width 35 height 20
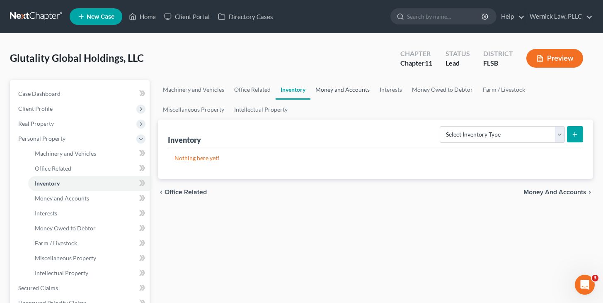
click at [338, 93] on link "Money and Accounts" at bounding box center [343, 90] width 64 height 20
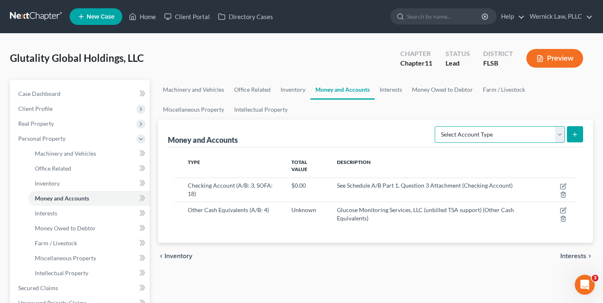
click at [483, 131] on select "Select Account Type Brokerage (A/B: 3, SOFA: 18) Cash on Hand (A/B: 2) Certific…" at bounding box center [500, 134] width 130 height 17
select select "cash_on_hand"
click at [436, 126] on select "Select Account Type Brokerage (A/B: 3, SOFA: 18) Cash on Hand (A/B: 2) Certific…" at bounding box center [500, 134] width 130 height 17
click at [578, 136] on icon "submit" at bounding box center [575, 134] width 7 height 7
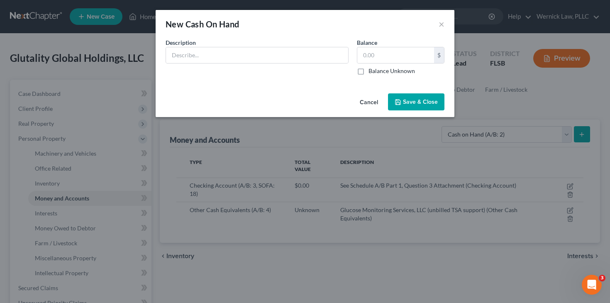
click at [331, 75] on div "Description * Balance $ Balance Unknown Balance Undetermined $ Balance Unknown" at bounding box center [304, 60] width 287 height 44
click at [371, 94] on div "Cancel Save & Close" at bounding box center [304, 103] width 299 height 27
click at [371, 100] on button "Cancel" at bounding box center [369, 102] width 32 height 17
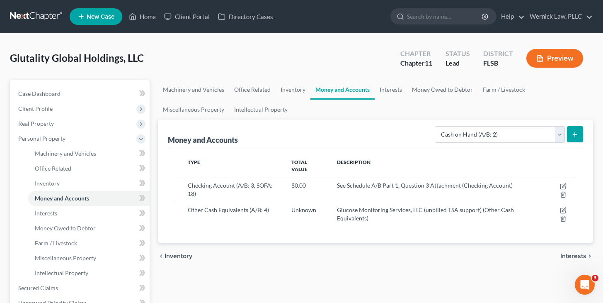
click at [530, 65] on button "Preview" at bounding box center [555, 58] width 57 height 19
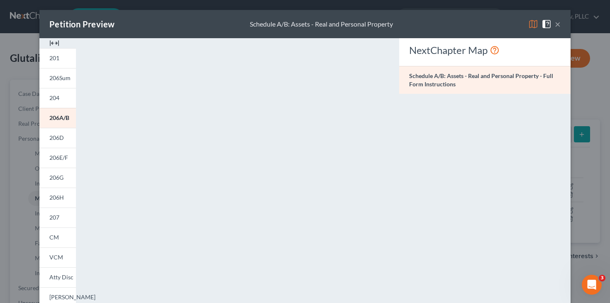
click at [554, 21] on button "×" at bounding box center [557, 24] width 6 height 10
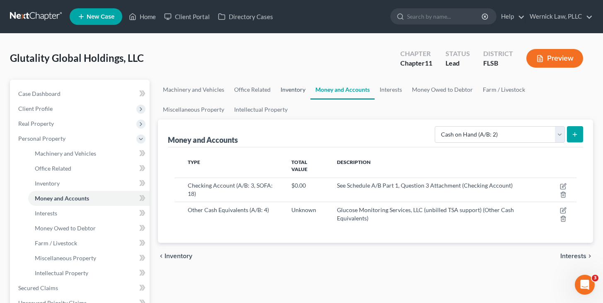
click at [302, 88] on link "Inventory" at bounding box center [293, 90] width 35 height 20
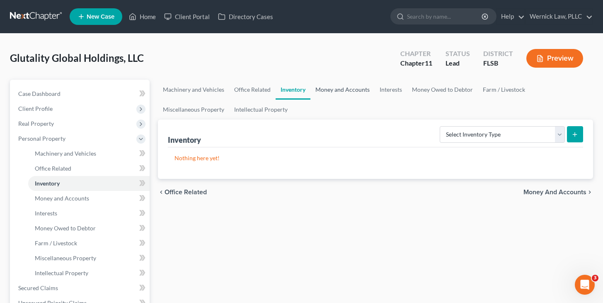
click at [335, 89] on link "Money and Accounts" at bounding box center [343, 90] width 64 height 20
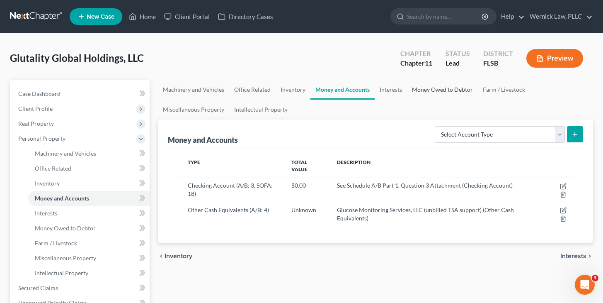
click at [440, 88] on link "Money Owed to Debtor" at bounding box center [442, 90] width 71 height 20
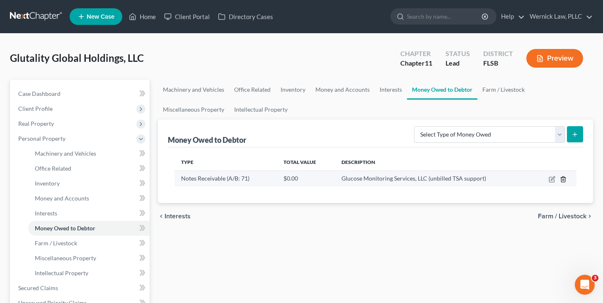
click at [565, 178] on icon "button" at bounding box center [563, 179] width 7 height 7
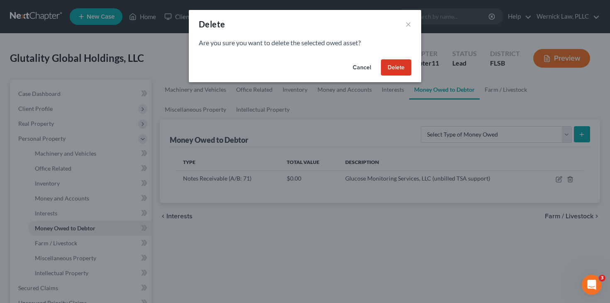
click at [401, 71] on button "Delete" at bounding box center [396, 67] width 30 height 17
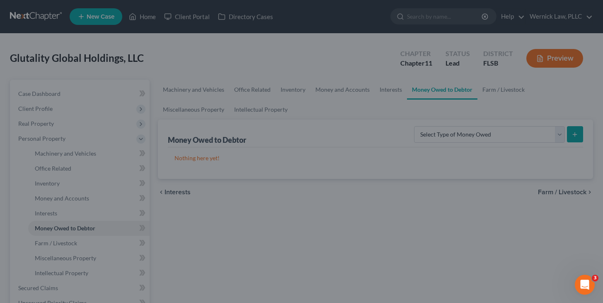
click at [356, 92] on div at bounding box center [301, 151] width 603 height 303
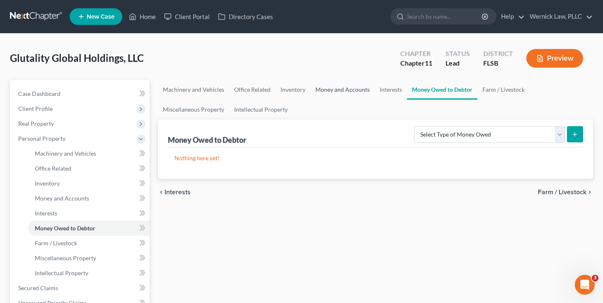
click at [355, 91] on link "Money and Accounts" at bounding box center [343, 90] width 64 height 20
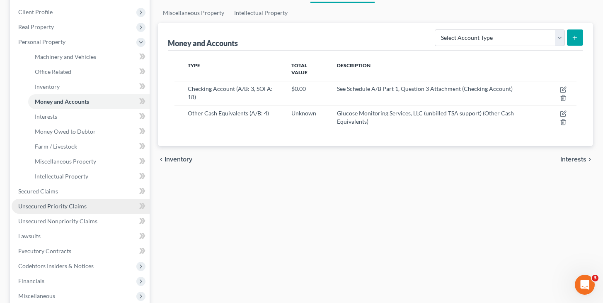
click at [69, 204] on span "Unsecured Priority Claims" at bounding box center [52, 205] width 68 height 7
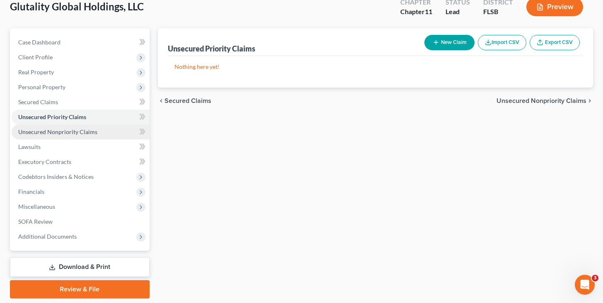
click at [106, 134] on link "Unsecured Nonpriority Claims" at bounding box center [81, 131] width 138 height 15
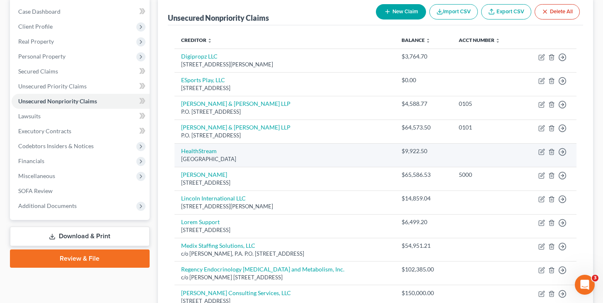
scroll to position [90, 0]
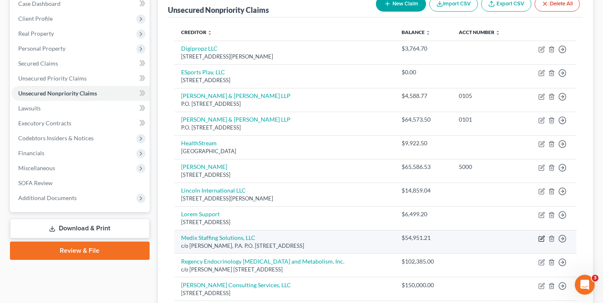
click at [541, 238] on icon "button" at bounding box center [543, 238] width 4 height 4
select select "9"
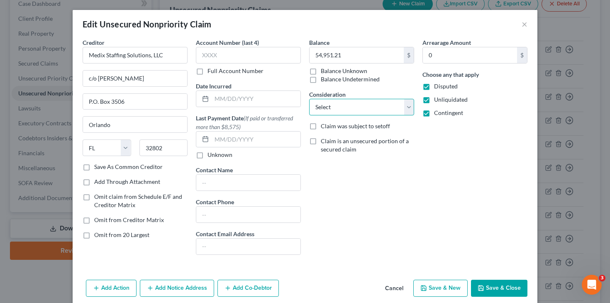
click at [340, 103] on select "Select Cable / Satellite Services Collection Agency Credit Card Debt Debt Couns…" at bounding box center [361, 107] width 105 height 17
select select "11"
click at [309, 99] on select "Select Cable / Satellite Services Collection Agency Credit Card Debt Debt Couns…" at bounding box center [361, 107] width 105 height 17
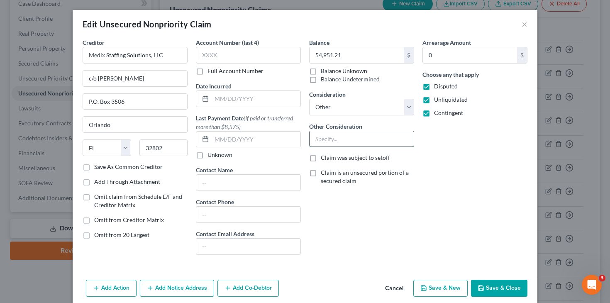
click at [331, 138] on input "text" at bounding box center [361, 139] width 104 height 16
type input "Pending litigation"
click at [496, 294] on button "Save & Close" at bounding box center [499, 287] width 56 height 17
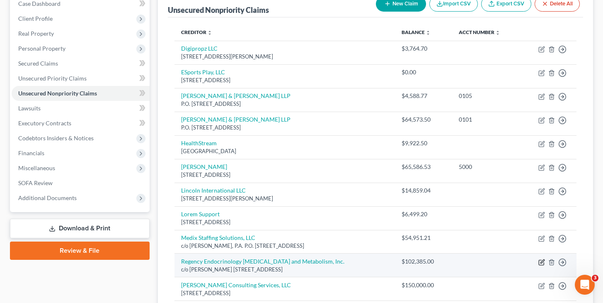
click at [543, 262] on icon "button" at bounding box center [542, 262] width 7 height 7
select select "9"
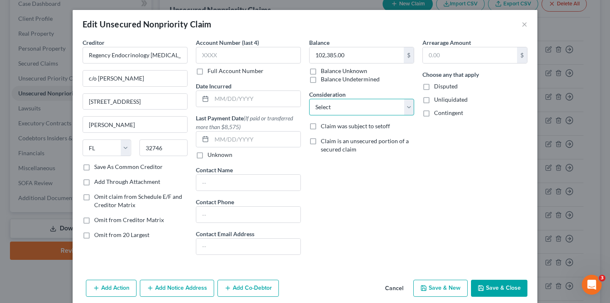
click at [382, 112] on select "Select Cable / Satellite Services Collection Agency Credit Card Debt Debt Couns…" at bounding box center [361, 107] width 105 height 17
click at [368, 113] on select "Select Cable / Satellite Services Collection Agency Credit Card Debt Debt Couns…" at bounding box center [361, 107] width 105 height 17
select select "14"
click at [309, 99] on select "Select Cable / Satellite Services Collection Agency Credit Card Debt Debt Couns…" at bounding box center [361, 107] width 105 height 17
click at [488, 293] on button "Save & Close" at bounding box center [499, 287] width 56 height 17
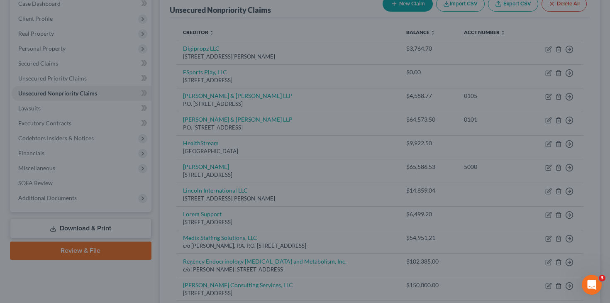
type input "0"
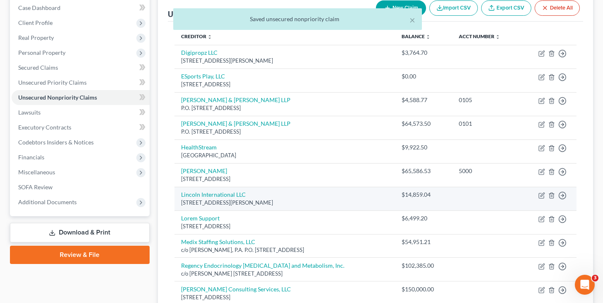
scroll to position [0, 0]
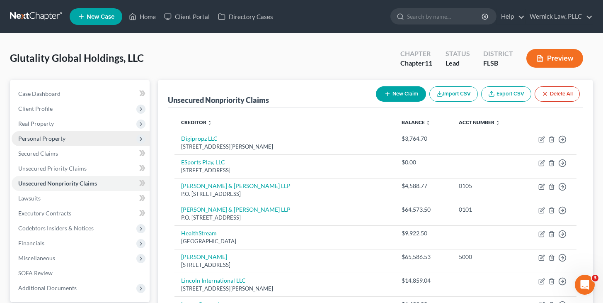
click at [61, 132] on span "Personal Property" at bounding box center [81, 138] width 138 height 15
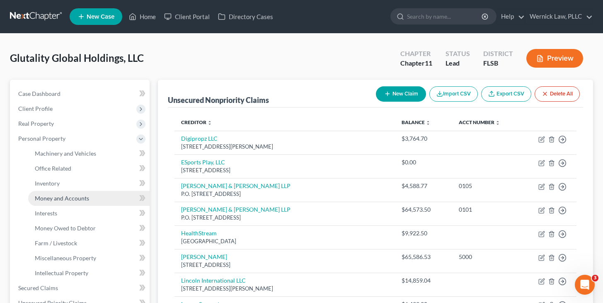
click at [83, 197] on span "Money and Accounts" at bounding box center [62, 197] width 54 height 7
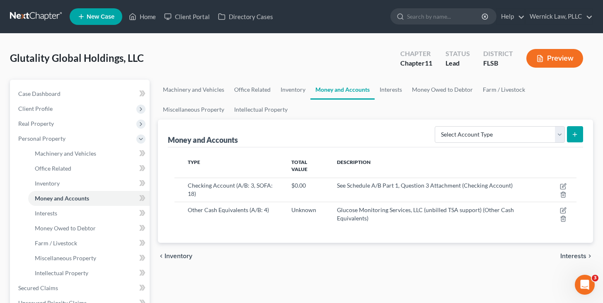
click at [541, 143] on div "Select Account Type Brokerage (A/B: 3, SOFA: 18) Cash on Hand (A/B: 2) Certific…" at bounding box center [508, 134] width 152 height 22
click at [538, 137] on select "Select Account Type Brokerage (A/B: 3, SOFA: 18) Cash on Hand (A/B: 2) Certific…" at bounding box center [500, 134] width 130 height 17
select select "other_cash_equivalents"
click at [436, 126] on select "Select Account Type Brokerage (A/B: 3, SOFA: 18) Cash on Hand (A/B: 2) Certific…" at bounding box center [500, 134] width 130 height 17
drag, startPoint x: 573, startPoint y: 112, endPoint x: 573, endPoint y: 122, distance: 9.5
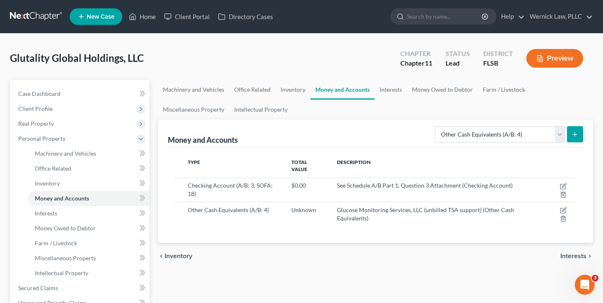
click at [573, 112] on ul "Machinery and Vehicles Office Related Inventory Money and Accounts Interests Mo…" at bounding box center [375, 100] width 435 height 40
click at [575, 134] on line "submit" at bounding box center [575, 134] width 4 height 0
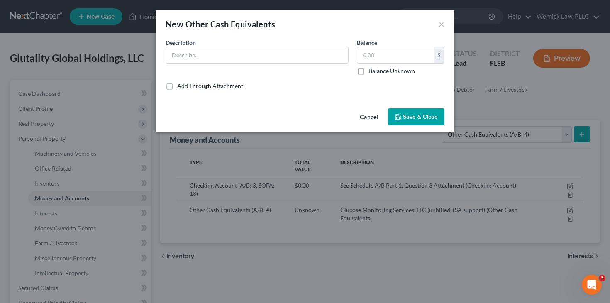
click at [373, 119] on button "Cancel" at bounding box center [369, 117] width 32 height 17
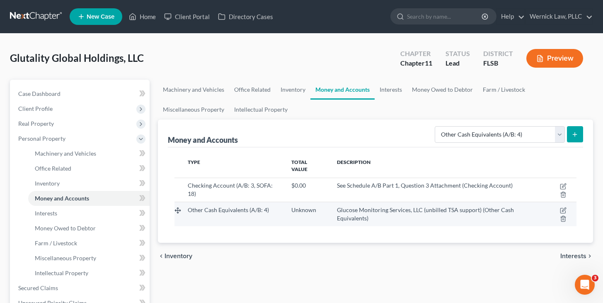
click at [561, 214] on td at bounding box center [560, 214] width 34 height 24
click at [562, 209] on icon "button" at bounding box center [563, 210] width 7 height 7
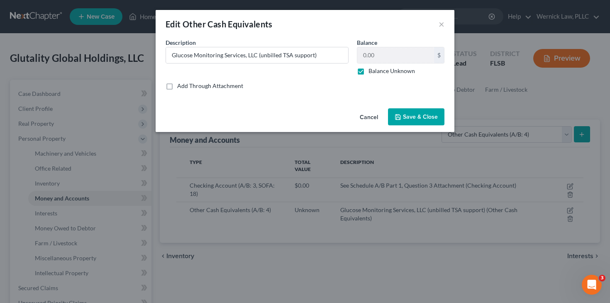
click at [401, 71] on label "Balance Unknown" at bounding box center [391, 71] width 46 height 8
click at [377, 71] on input "Balance Unknown" at bounding box center [374, 69] width 5 height 5
checkbox input "false"
click at [411, 113] on span "Save & Close" at bounding box center [420, 116] width 35 height 7
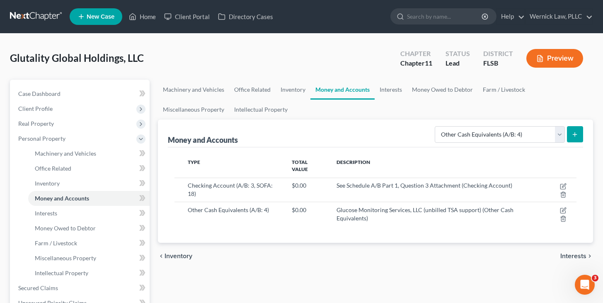
click at [553, 60] on button "Preview" at bounding box center [555, 58] width 57 height 19
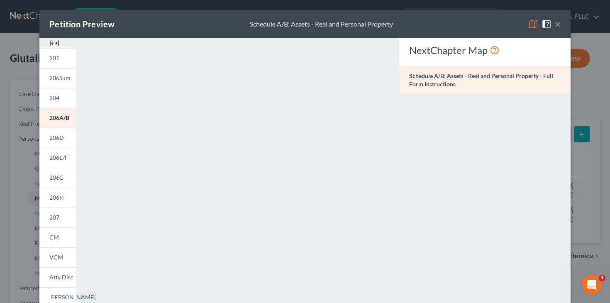
click at [549, 27] on div "×" at bounding box center [544, 24] width 32 height 10
click at [550, 27] on div "×" at bounding box center [544, 24] width 32 height 10
click at [554, 26] on button "×" at bounding box center [557, 24] width 6 height 10
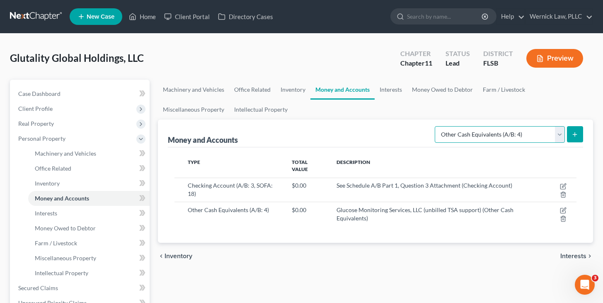
click at [539, 127] on select "Select Account Type Brokerage (A/B: 3, SOFA: 18) Cash on Hand (A/B: 2) Certific…" at bounding box center [500, 134] width 130 height 17
click at [294, 82] on link "Inventory" at bounding box center [293, 90] width 35 height 20
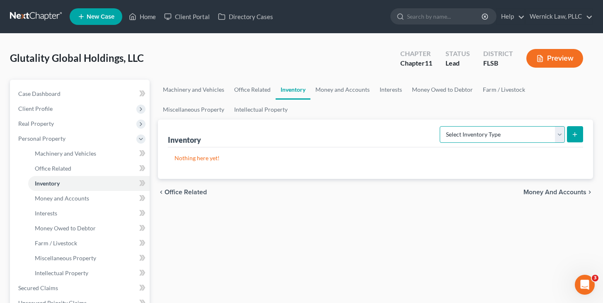
click at [509, 136] on select "Select Inventory Type Finished Goods (A/B: 21) Other Inventory or Supplies (A/B…" at bounding box center [502, 134] width 125 height 17
click at [252, 87] on link "Office Related" at bounding box center [252, 90] width 46 height 20
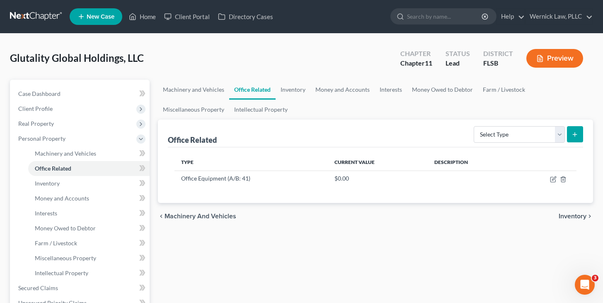
click at [496, 145] on div "Office Related Select Type Collectibles (A/B: 42) Office Equipment (A/B: 41) Of…" at bounding box center [375, 133] width 415 height 28
click at [500, 138] on select "Select Type Collectibles (A/B: 42) Office Equipment (A/B: 41) Office Fixtures (…" at bounding box center [519, 134] width 91 height 17
click at [208, 100] on link "Miscellaneous Property" at bounding box center [193, 110] width 71 height 20
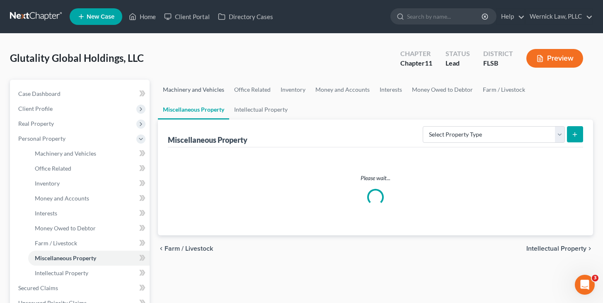
click at [208, 90] on link "Machinery and Vehicles" at bounding box center [193, 90] width 71 height 20
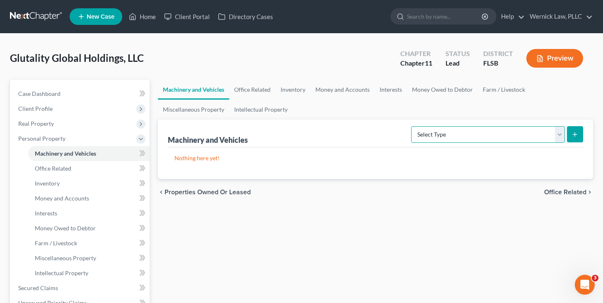
click at [451, 130] on select "Select Type Aircraft (A/B: 49) Other Machinery, Fixtures and Equipment (A/B: 50…" at bounding box center [488, 134] width 154 height 17
click at [330, 92] on link "Money and Accounts" at bounding box center [343, 90] width 64 height 20
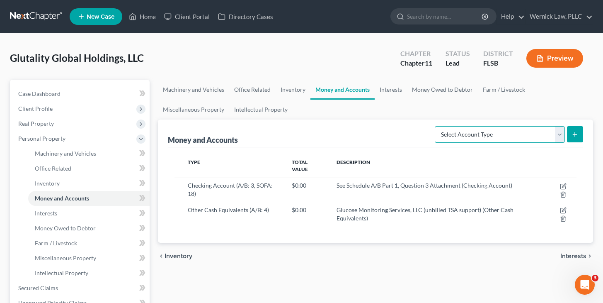
click at [462, 129] on select "Select Account Type Brokerage (A/B: 3, SOFA: 18) Cash on Hand (A/B: 2) Certific…" at bounding box center [500, 134] width 130 height 17
select select "money_market"
click at [436, 126] on select "Select Account Type Brokerage (A/B: 3, SOFA: 18) Cash on Hand (A/B: 2) Certific…" at bounding box center [500, 134] width 130 height 17
click at [572, 136] on icon "submit" at bounding box center [575, 134] width 7 height 7
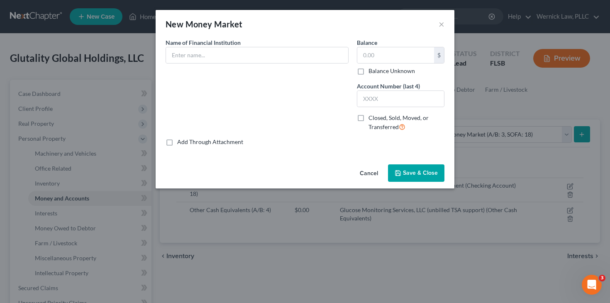
click at [373, 174] on button "Cancel" at bounding box center [369, 173] width 32 height 17
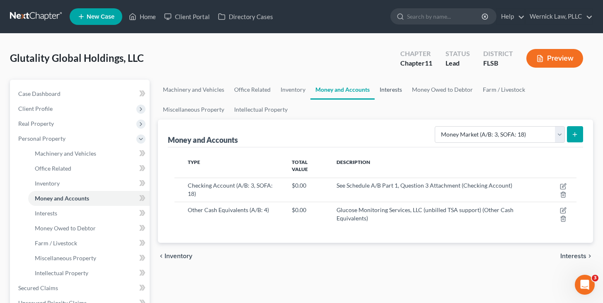
click at [398, 85] on link "Interests" at bounding box center [391, 90] width 32 height 20
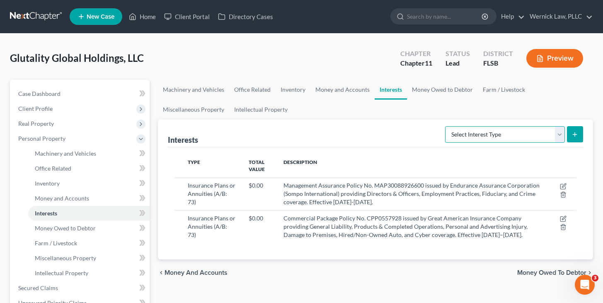
click at [512, 132] on select "Select Interest Type Bond (A/B: 16) Incorporated Business (A/B: 15) Insurance P…" at bounding box center [505, 134] width 120 height 17
click at [453, 88] on link "Money Owed to Debtor" at bounding box center [442, 90] width 71 height 20
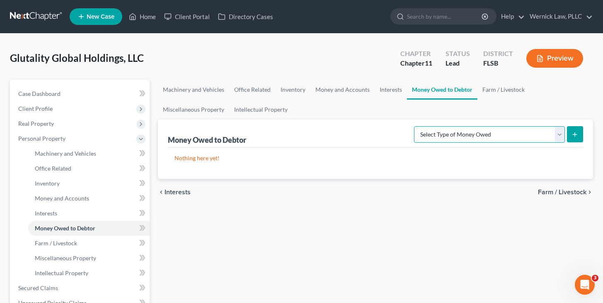
click at [506, 131] on select "Select Type of Money Owed Accounts Receivable (A/B: 11) Causes of Action Agains…" at bounding box center [489, 134] width 151 height 17
click at [503, 98] on link "Farm / Livestock" at bounding box center [504, 90] width 52 height 20
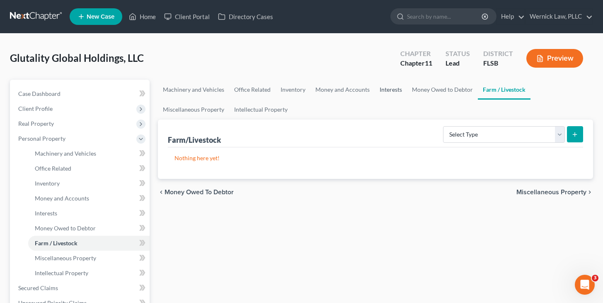
click at [375, 90] on link "Interests" at bounding box center [391, 90] width 32 height 20
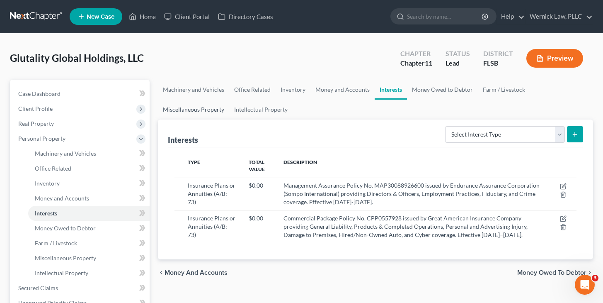
click at [211, 104] on link "Miscellaneous Property" at bounding box center [193, 110] width 71 height 20
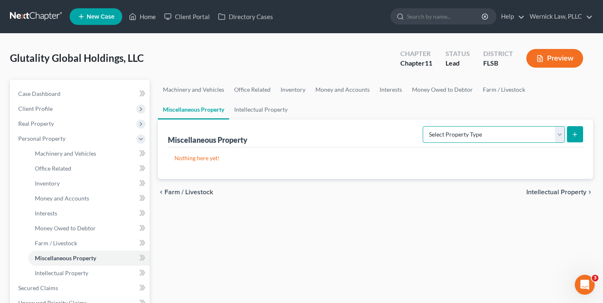
click at [491, 137] on select "Select Property Type Assigned for Creditor Benefit [DATE] (SOFA: 8) Assigned to…" at bounding box center [494, 134] width 142 height 17
click at [277, 119] on div "Miscellaneous Property Select Property Type Assigned for Creditor Benefit [DATE…" at bounding box center [375, 133] width 415 height 28
click at [274, 108] on link "Intellectual Property" at bounding box center [260, 110] width 63 height 20
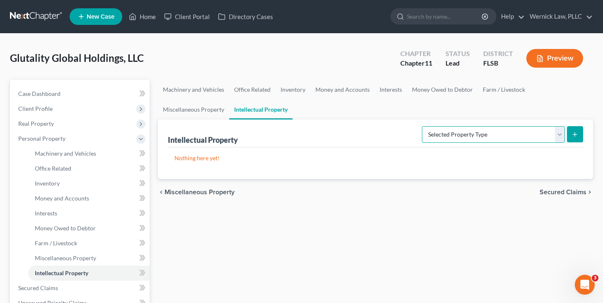
click at [455, 141] on select "Selected Property Type Customer Lists (A/B: 63) Goodwill (A/B: 65) Internet Dom…" at bounding box center [493, 134] width 143 height 17
click at [415, 86] on link "Money Owed to Debtor" at bounding box center [442, 90] width 71 height 20
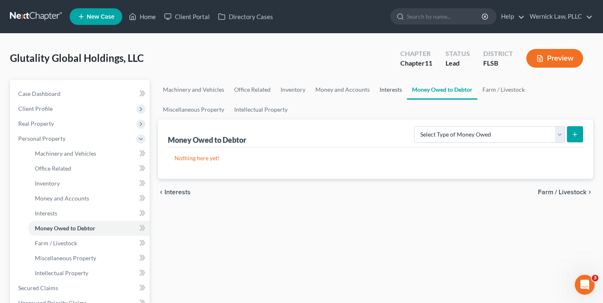
click at [383, 85] on link "Interests" at bounding box center [391, 90] width 32 height 20
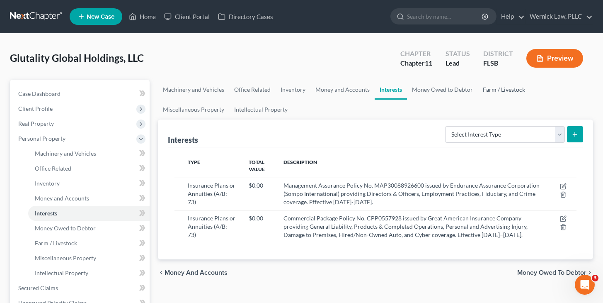
click at [503, 82] on link "Farm / Livestock" at bounding box center [504, 90] width 52 height 20
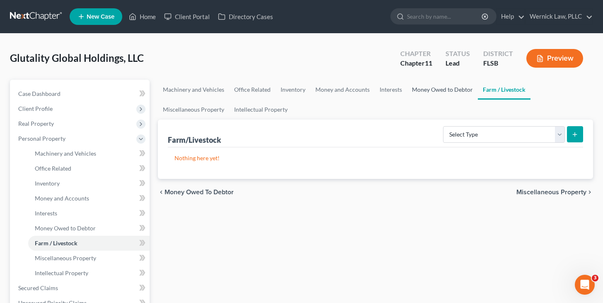
click at [436, 84] on link "Money Owed to Debtor" at bounding box center [442, 90] width 71 height 20
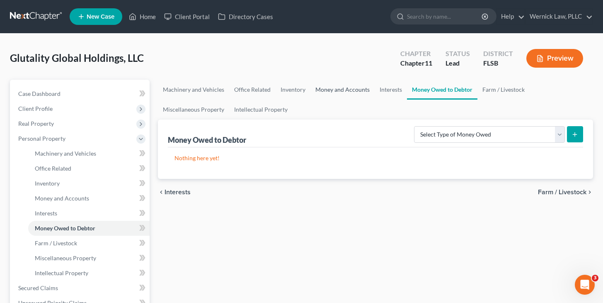
click at [335, 90] on link "Money and Accounts" at bounding box center [343, 90] width 64 height 20
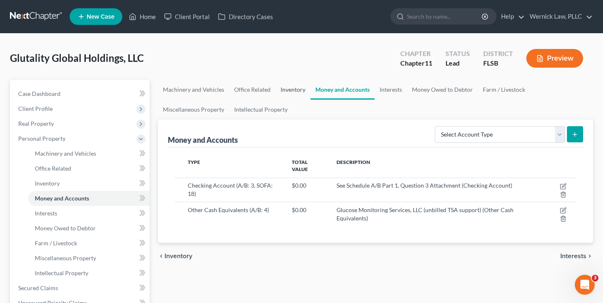
click at [304, 87] on link "Inventory" at bounding box center [293, 90] width 35 height 20
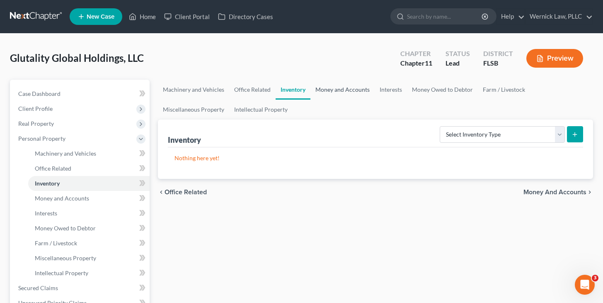
click at [347, 88] on link "Money and Accounts" at bounding box center [343, 90] width 64 height 20
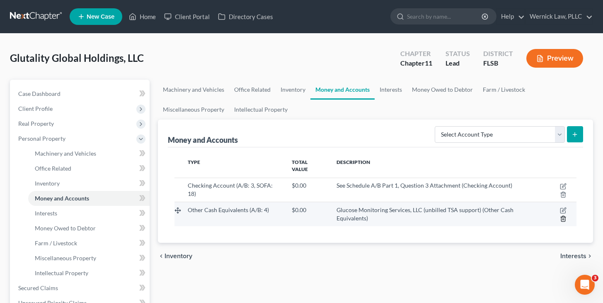
click at [562, 220] on icon "button" at bounding box center [563, 218] width 7 height 7
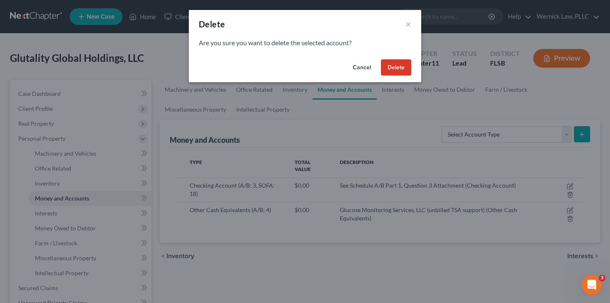
click at [404, 69] on button "Delete" at bounding box center [396, 67] width 30 height 17
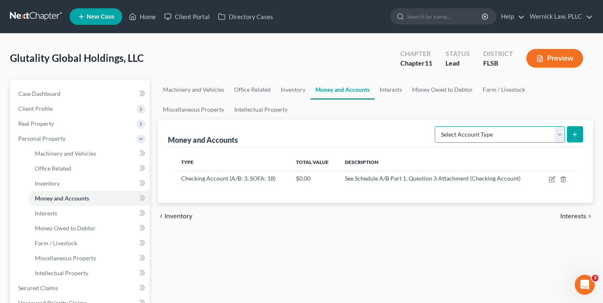
click at [488, 136] on select "Select Account Type Brokerage (A/B: 3, SOFA: 18) Cash on Hand (A/B: 2) Certific…" at bounding box center [500, 134] width 130 height 17
click at [423, 87] on link "Money Owed to Debtor" at bounding box center [442, 90] width 71 height 20
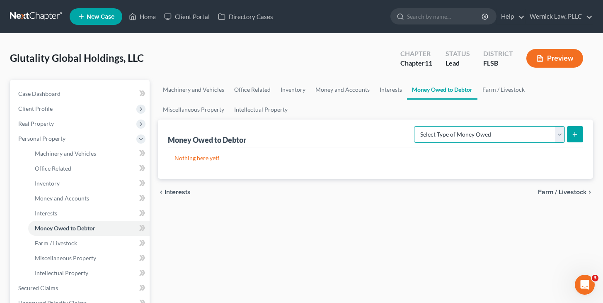
click at [451, 134] on select "Select Type of Money Owed Accounts Receivable (A/B: 11) Causes of Action Agains…" at bounding box center [489, 134] width 151 height 17
select select "accounts_receivable"
click at [416, 126] on select "Select Type of Money Owed Accounts Receivable (A/B: 11) Causes of Action Agains…" at bounding box center [489, 134] width 151 height 17
click at [575, 135] on line "submit" at bounding box center [575, 134] width 0 height 4
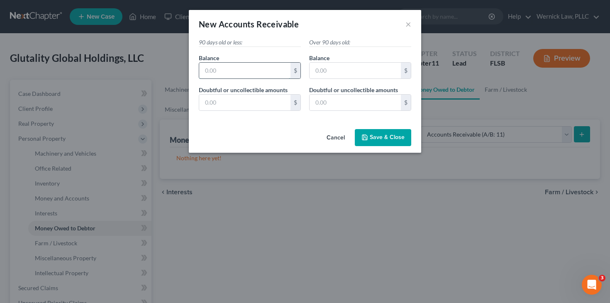
click at [288, 74] on input "text" at bounding box center [244, 71] width 91 height 16
type input "0.00"
click at [362, 64] on input "text" at bounding box center [354, 71] width 91 height 16
type input "0.00"
drag, startPoint x: 253, startPoint y: 66, endPoint x: 208, endPoint y: 67, distance: 45.2
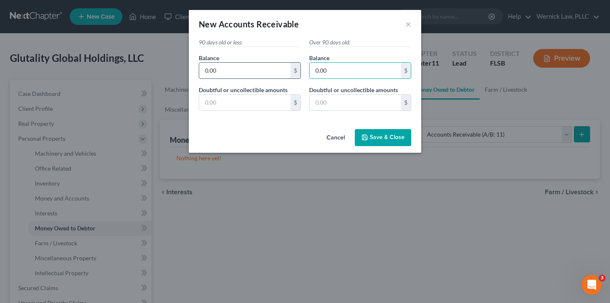
click at [208, 67] on input "0.00" at bounding box center [244, 71] width 91 height 16
drag, startPoint x: 229, startPoint y: 70, endPoint x: 182, endPoint y: 69, distance: 47.3
click at [182, 69] on div "New Accounts Receivable × 90 days old or less: Balance * 0.00 $ Doubtful or unc…" at bounding box center [305, 151] width 610 height 303
type input "10,000"
drag, startPoint x: 328, startPoint y: 67, endPoint x: 291, endPoint y: 67, distance: 36.9
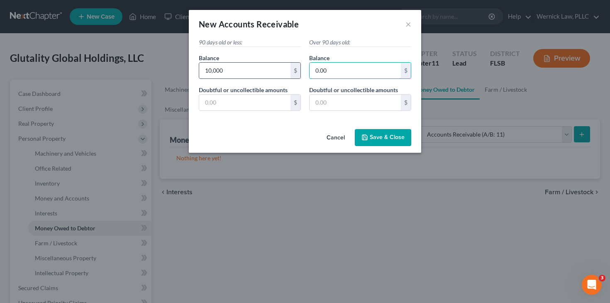
click at [291, 67] on div "90 days old or less: Balance * 10,000 $ Doubtful or uncollectible amounts * $ O…" at bounding box center [304, 77] width 221 height 79
type input "10,000"
click at [272, 75] on input "10,000" at bounding box center [244, 71] width 91 height 16
type input "100,000"
click at [381, 131] on button "Save & Close" at bounding box center [383, 137] width 56 height 17
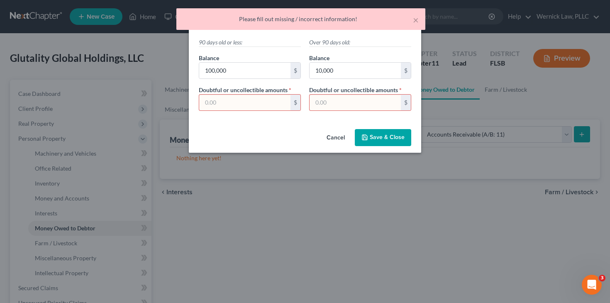
click at [246, 103] on input "text" at bounding box center [244, 103] width 91 height 16
type input "0"
click at [330, 100] on input "text" at bounding box center [354, 103] width 91 height 16
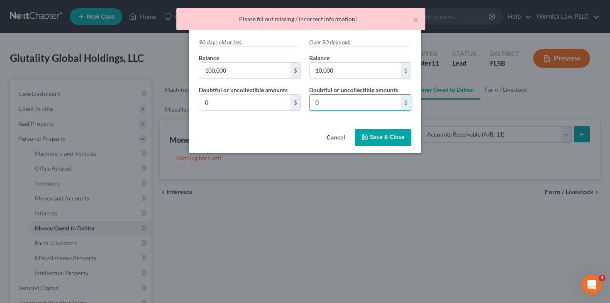
type input "0"
click at [382, 129] on button "Save & Close" at bounding box center [383, 137] width 56 height 17
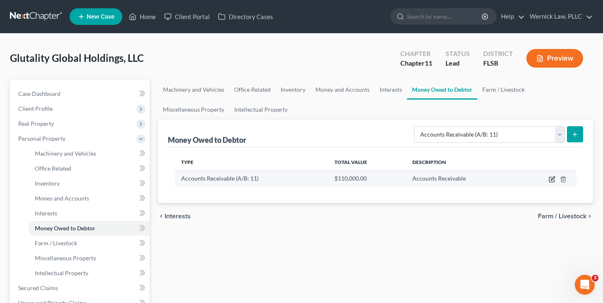
click at [553, 180] on icon "button" at bounding box center [552, 179] width 7 height 7
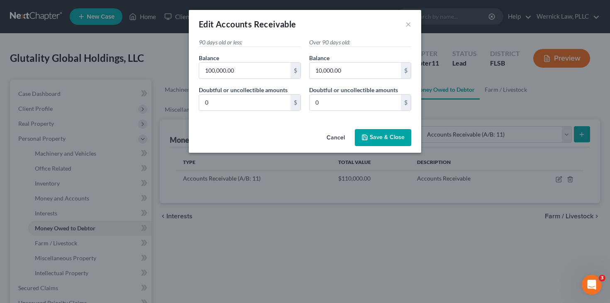
click at [368, 132] on button "Save & Close" at bounding box center [383, 137] width 56 height 17
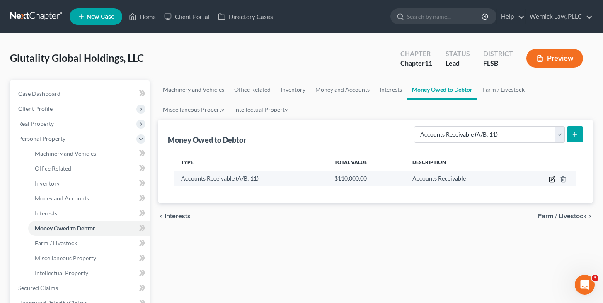
click at [549, 179] on icon "button" at bounding box center [551, 179] width 5 height 5
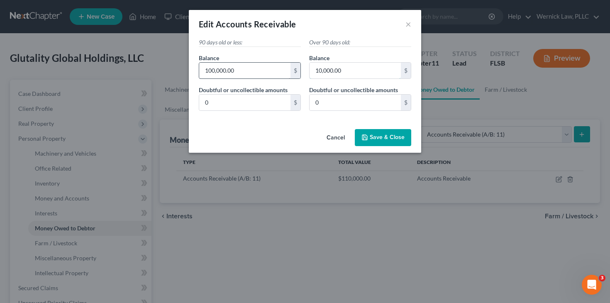
drag, startPoint x: 369, startPoint y: 73, endPoint x: 289, endPoint y: 70, distance: 79.7
click at [290, 70] on div "90 days old or less: Balance * 100,000.00 $ Doubtful or uncollectible amounts *…" at bounding box center [304, 77] width 221 height 79
type input "0.00"
click at [270, 63] on input "100,000.00" at bounding box center [244, 71] width 91 height 16
drag, startPoint x: 275, startPoint y: 70, endPoint x: 202, endPoint y: 64, distance: 73.7
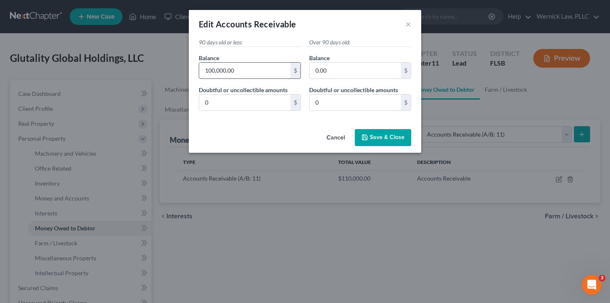
click at [202, 64] on input "100,000.00" at bounding box center [244, 71] width 91 height 16
type input "0.00"
click at [388, 141] on button "Save & Close" at bounding box center [383, 137] width 56 height 17
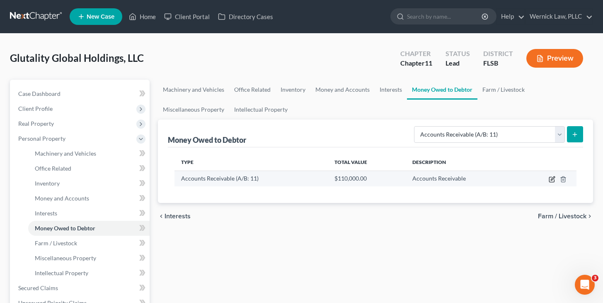
click at [551, 180] on icon "button" at bounding box center [552, 179] width 7 height 7
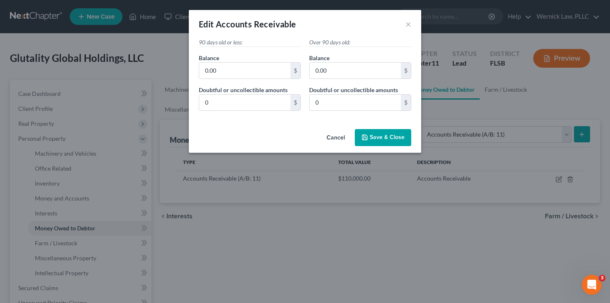
click at [372, 134] on span "Save & Close" at bounding box center [386, 137] width 35 height 7
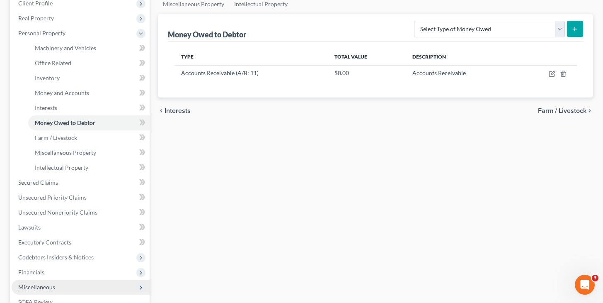
scroll to position [127, 0]
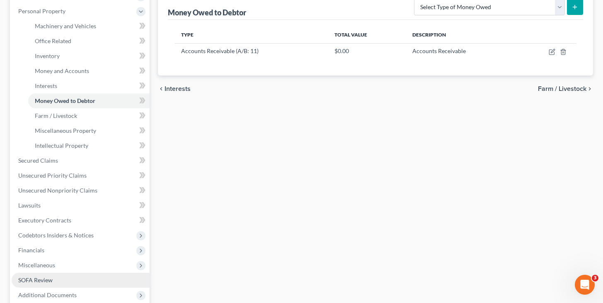
click at [68, 275] on link "SOFA Review" at bounding box center [81, 279] width 138 height 15
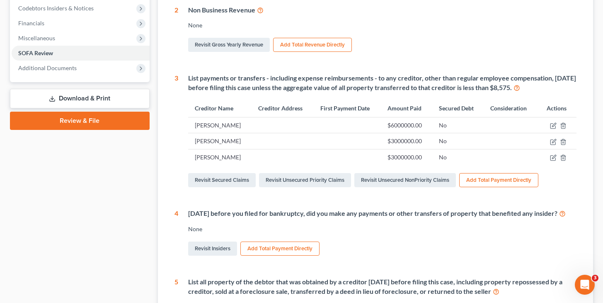
scroll to position [391, 0]
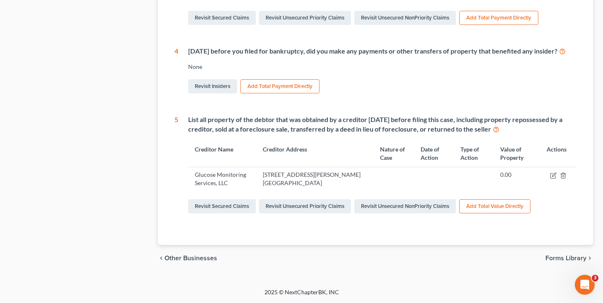
click at [549, 177] on div at bounding box center [558, 174] width 23 height 8
click at [551, 177] on icon "button" at bounding box center [553, 175] width 7 height 7
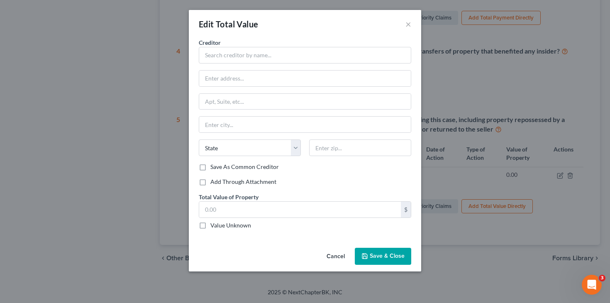
click at [333, 265] on button "Cancel" at bounding box center [336, 256] width 32 height 17
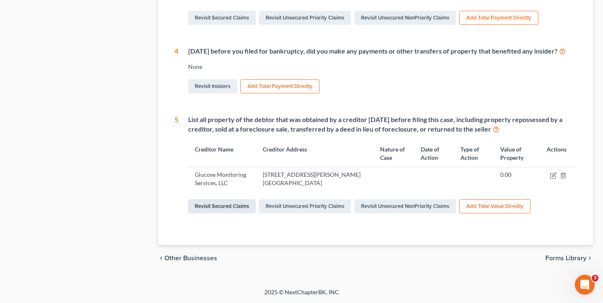
click at [233, 209] on link "Revisit Secured Claims" at bounding box center [222, 206] width 68 height 14
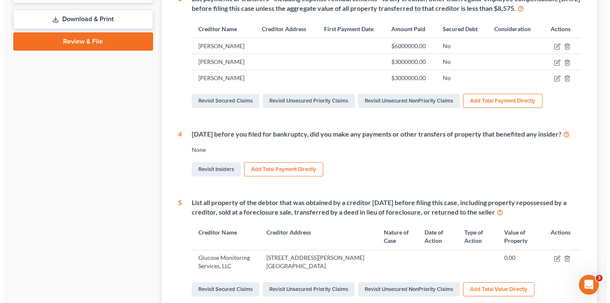
scroll to position [391, 0]
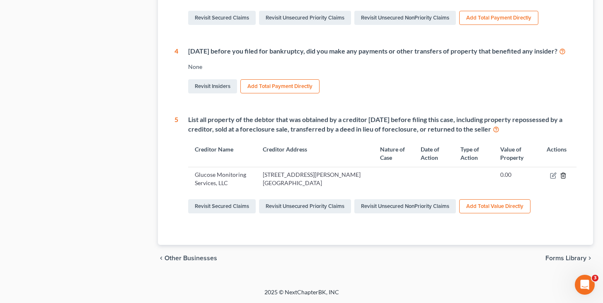
click at [562, 174] on icon "button" at bounding box center [563, 175] width 7 height 7
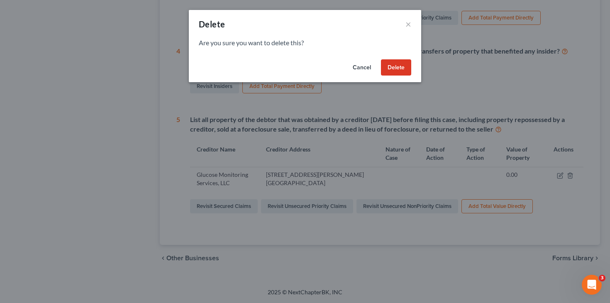
click at [401, 71] on button "Delete" at bounding box center [396, 67] width 30 height 17
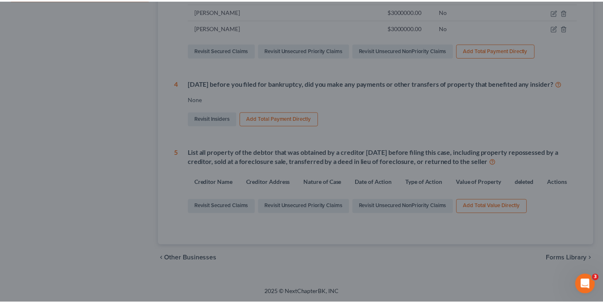
scroll to position [358, 0]
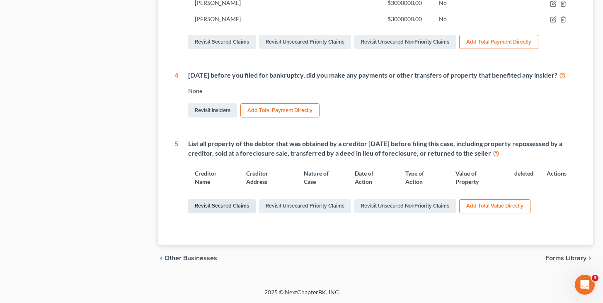
click at [253, 213] on link "Revisit Secured Claims" at bounding box center [222, 206] width 68 height 14
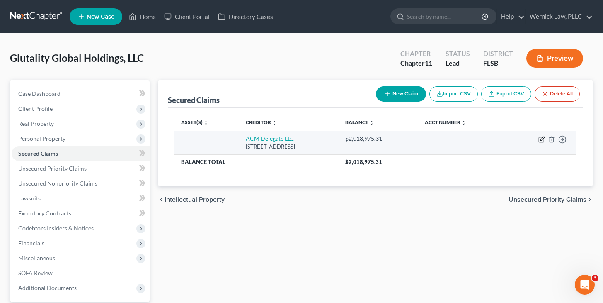
click at [541, 137] on icon "button" at bounding box center [542, 139] width 7 height 7
select select "7"
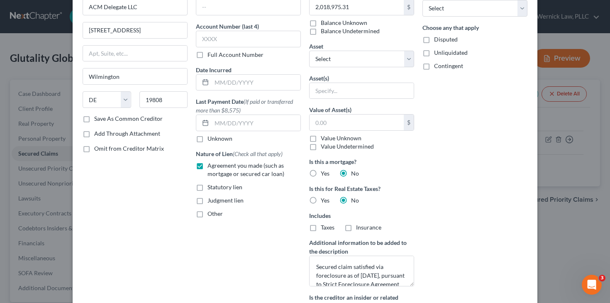
scroll to position [49, 0]
click at [349, 59] on select "Select Other Multiple Assets Management Assurance Policy No. MAP30088926600 iss…" at bounding box center [361, 58] width 105 height 17
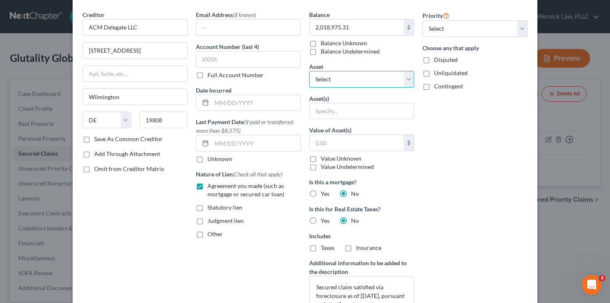
scroll to position [0, 0]
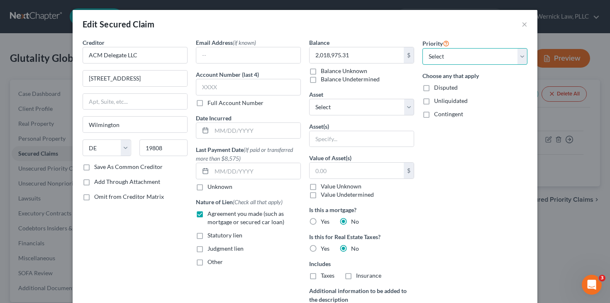
click at [466, 58] on select "Select 1st 2nd 3rd 4th 5th 6th 7th 8th 9th 10th 11th 12th 13th 14th 15th 16th 1…" at bounding box center [474, 56] width 105 height 17
click at [346, 102] on select "Select Other Multiple Assets Management Assurance Policy No. MAP30088926600 iss…" at bounding box center [361, 107] width 105 height 17
click at [374, 139] on input "text" at bounding box center [361, 139] width 104 height 16
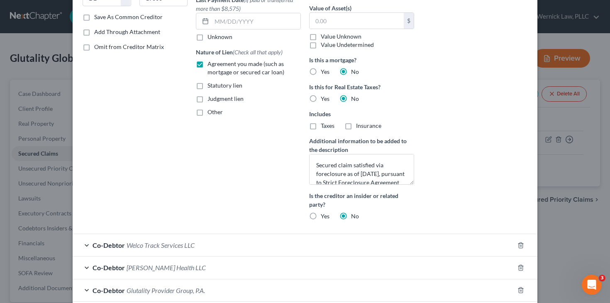
scroll to position [291, 0]
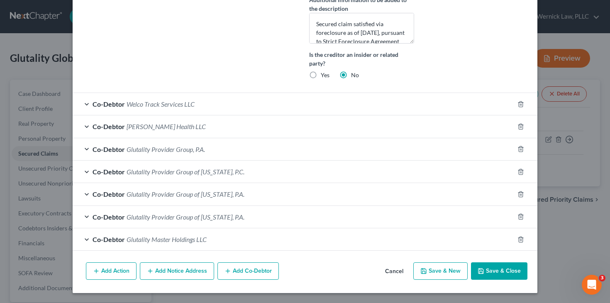
click at [486, 269] on button "Save & Close" at bounding box center [499, 270] width 56 height 17
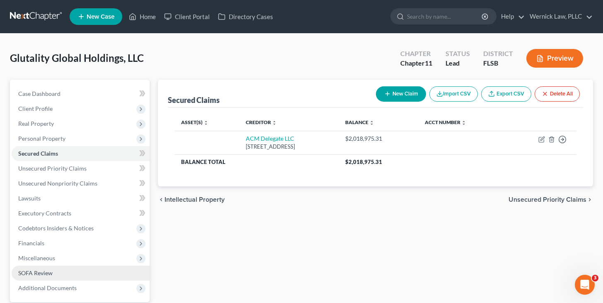
scroll to position [78, 0]
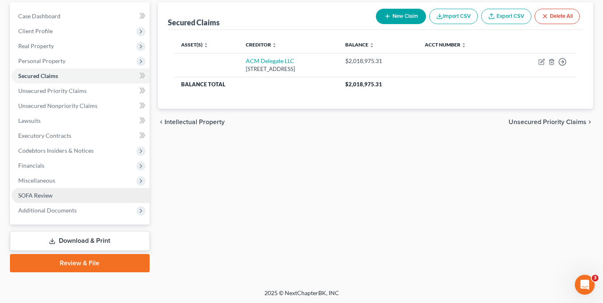
click at [47, 196] on span "SOFA Review" at bounding box center [35, 195] width 34 height 7
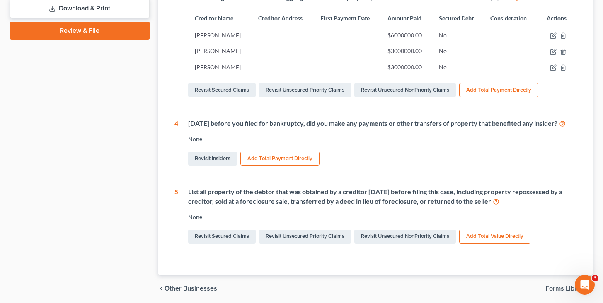
scroll to position [349, 0]
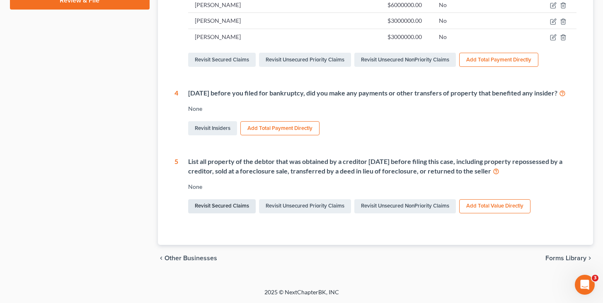
click at [246, 206] on link "Revisit Secured Claims" at bounding box center [222, 206] width 68 height 14
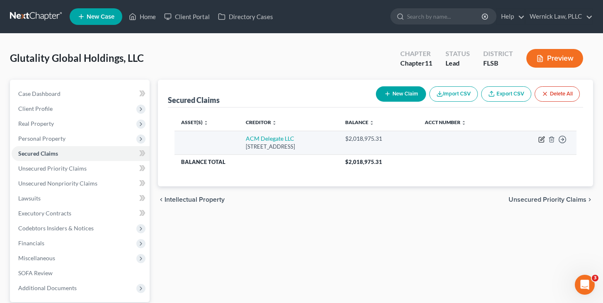
click at [544, 138] on icon "button" at bounding box center [543, 138] width 4 height 4
select select "7"
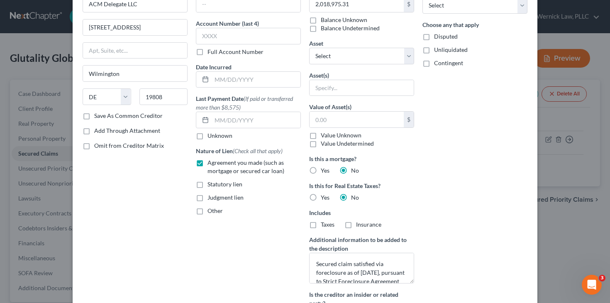
scroll to position [59, 0]
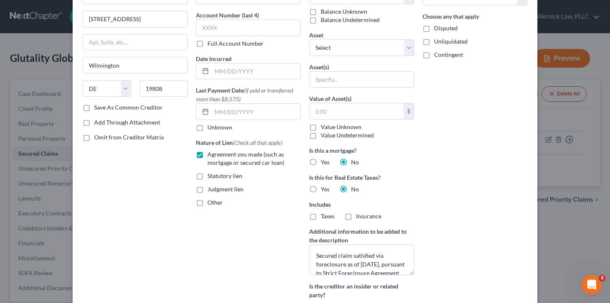
click at [210, 207] on div "Email Address (if known) Account Number (last 4) Full Account Number Date Incur…" at bounding box center [248, 148] width 113 height 338
click at [207, 203] on span "Other" at bounding box center [214, 202] width 15 height 7
click at [211, 203] on input "Other" at bounding box center [213, 200] width 5 height 5
checkbox input "true"
click at [219, 221] on input "text" at bounding box center [248, 222] width 104 height 16
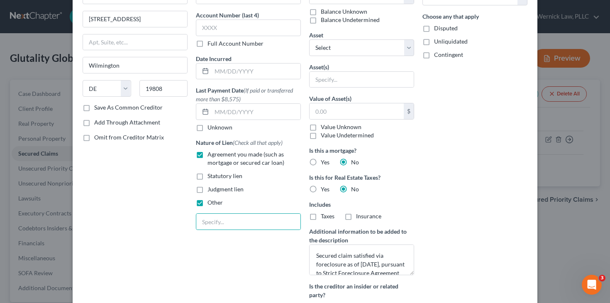
click at [322, 159] on span "Yes" at bounding box center [325, 161] width 9 height 7
click at [324, 159] on input "Yes" at bounding box center [326, 160] width 5 height 5
radio input "true"
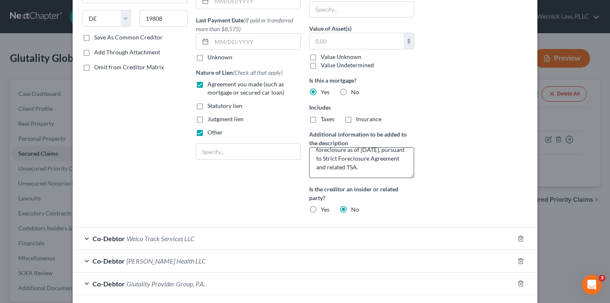
scroll to position [131, 0]
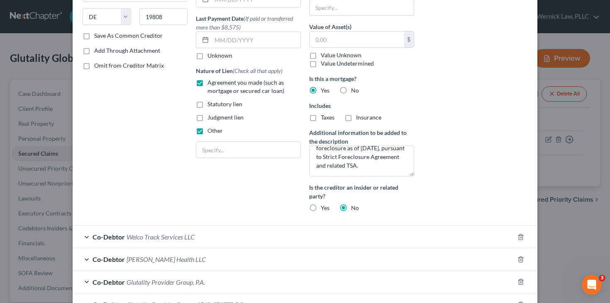
click at [323, 209] on span "Yes" at bounding box center [325, 207] width 9 height 7
click at [324, 209] on input "Yes" at bounding box center [326, 206] width 5 height 5
radio input "true"
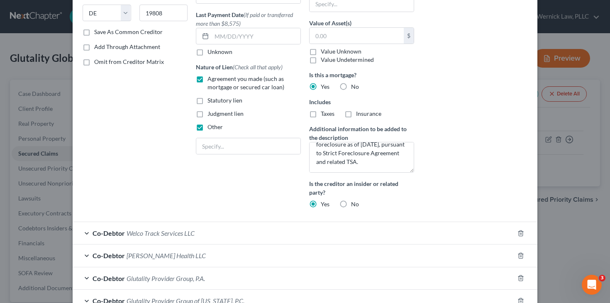
click at [351, 202] on label "No" at bounding box center [355, 204] width 8 height 8
click at [354, 202] on input "No" at bounding box center [356, 202] width 5 height 5
radio input "true"
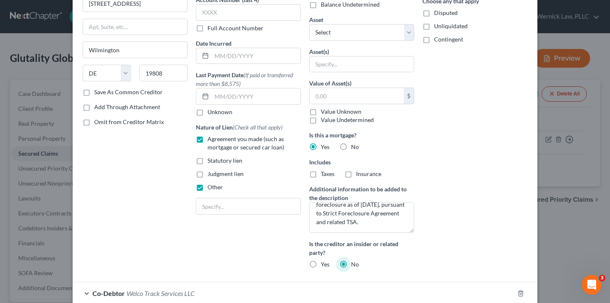
scroll to position [83, 0]
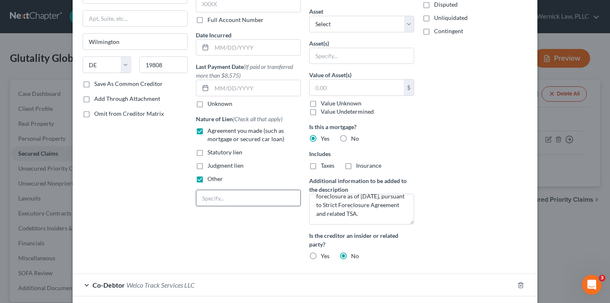
click at [218, 192] on input "text" at bounding box center [248, 198] width 104 height 16
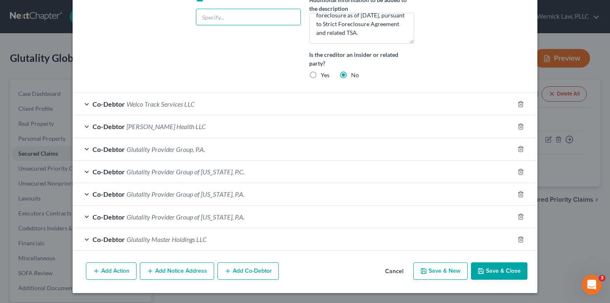
click at [483, 267] on button "Save & Close" at bounding box center [499, 270] width 56 height 17
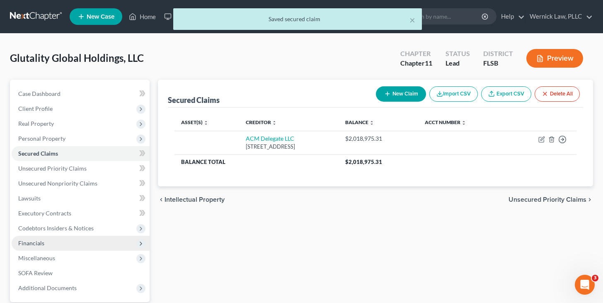
scroll to position [78, 0]
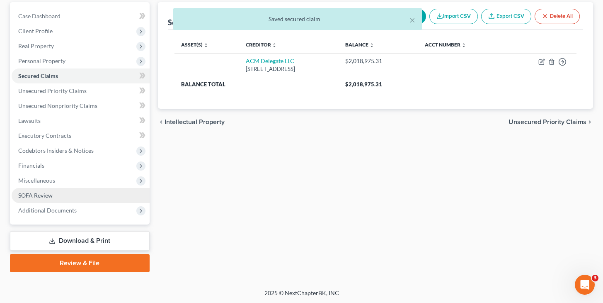
click at [53, 200] on link "SOFA Review" at bounding box center [81, 195] width 138 height 15
click at [53, 200] on ul "Case Dashboard Payments Invoices Payments Payments Credit Report Client Profile" at bounding box center [81, 113] width 138 height 209
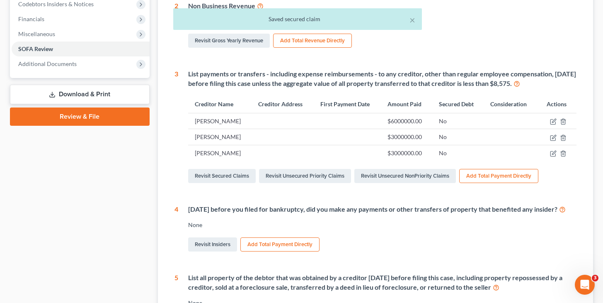
scroll to position [349, 0]
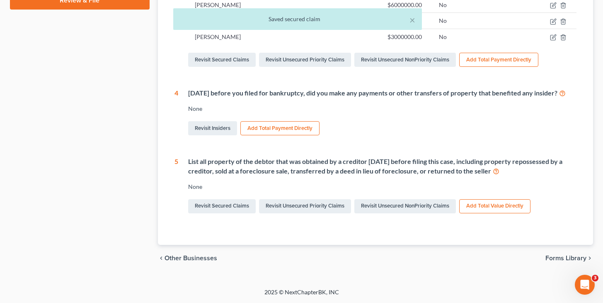
click at [498, 203] on button "Add Total Value Directly" at bounding box center [494, 206] width 71 height 14
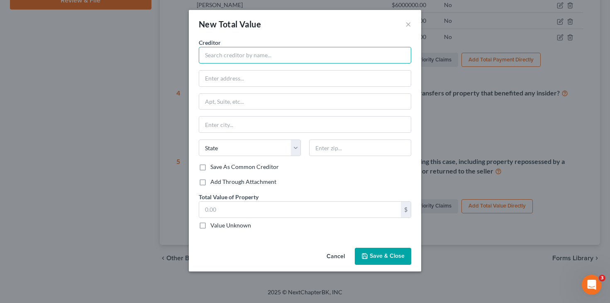
click at [246, 48] on input "text" at bounding box center [305, 55] width 212 height 17
paste input "ACM Delegate, LLC (as Administrative Agent for Lenders)"
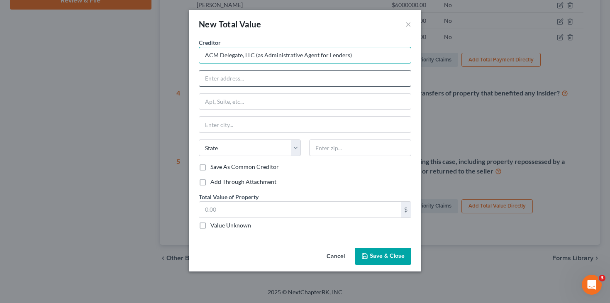
type input "ACM Delegate, LLC (as Administrative Agent for Lenders)"
click at [267, 73] on input "text" at bounding box center [304, 78] width 211 height 16
paste input "5300 Socialville Foster Rd. Suite 100"
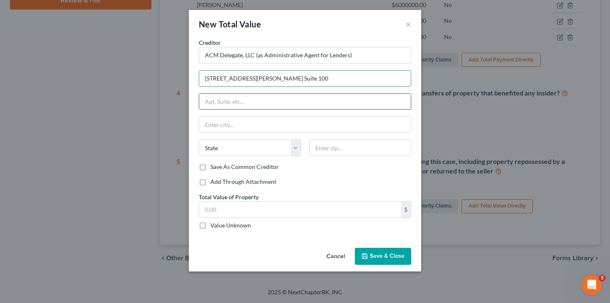
type input "5300 Socialville Foster Rd. Suite 100"
click at [244, 98] on input "text" at bounding box center [304, 102] width 211 height 16
type input "Suite 100"
drag, startPoint x: 272, startPoint y: 78, endPoint x: 379, endPoint y: 79, distance: 107.4
click at [379, 79] on input "5300 Socialville Foster Rd. Suite 100" at bounding box center [304, 78] width 211 height 16
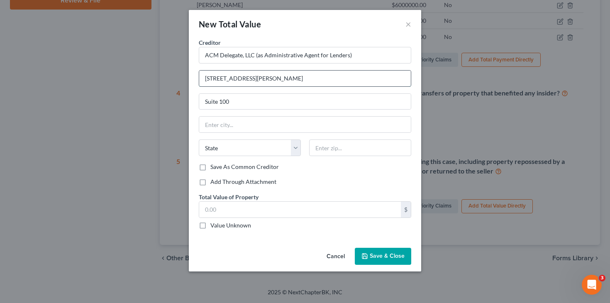
type input "5300 Socialville Foster Rd."
click at [357, 137] on div "Creditor * ACM Delegate, LLC (as Administrative Agent for Lenders) 5300 Socialv…" at bounding box center [305, 100] width 212 height 124
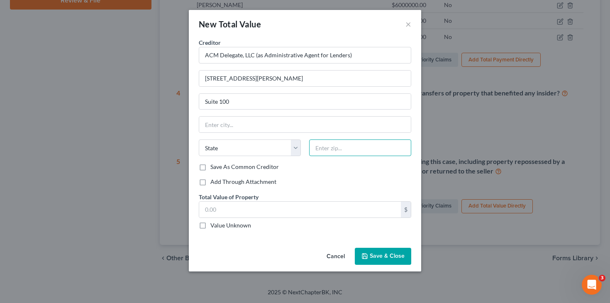
click at [358, 146] on input "text" at bounding box center [360, 147] width 102 height 17
type input "45040"
click at [317, 167] on div "Save As Common Creditor" at bounding box center [305, 167] width 212 height 8
type input "Mason"
select select "36"
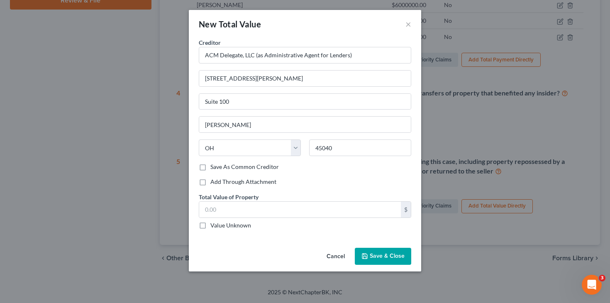
click at [248, 228] on label "Value Unknown" at bounding box center [230, 225] width 41 height 8
click at [219, 226] on input "Value Unknown" at bounding box center [216, 223] width 5 height 5
checkbox input "true"
type input "0.00"
click at [394, 250] on button "Save & Close" at bounding box center [383, 256] width 56 height 17
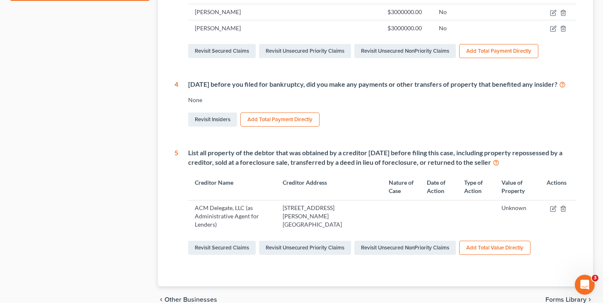
scroll to position [399, 0]
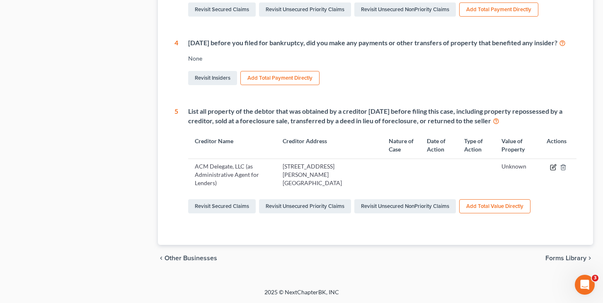
click at [554, 169] on icon "button" at bounding box center [553, 167] width 7 height 7
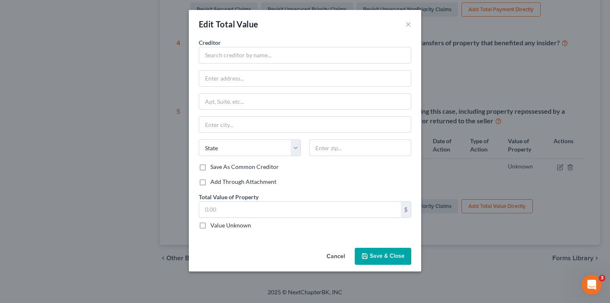
click at [339, 250] on button "Cancel" at bounding box center [336, 256] width 32 height 17
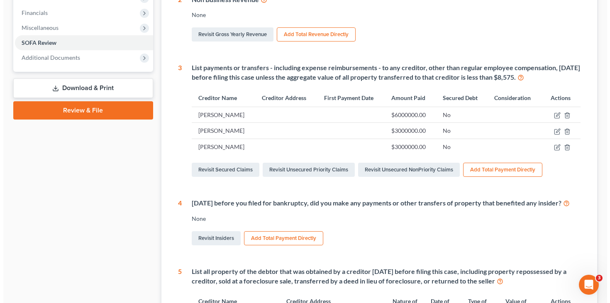
scroll to position [0, 0]
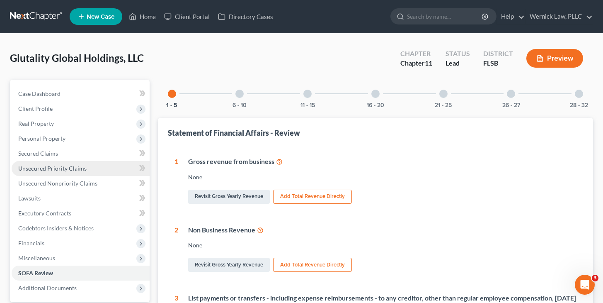
click at [75, 169] on span "Unsecured Priority Claims" at bounding box center [52, 168] width 68 height 7
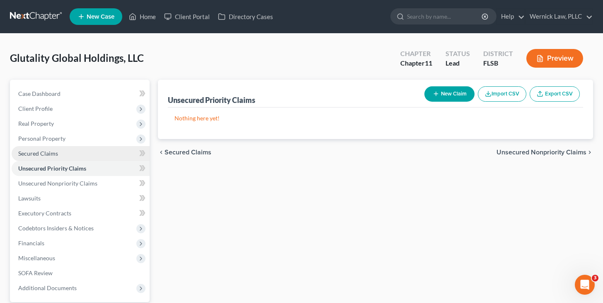
click at [72, 156] on link "Secured Claims" at bounding box center [81, 153] width 138 height 15
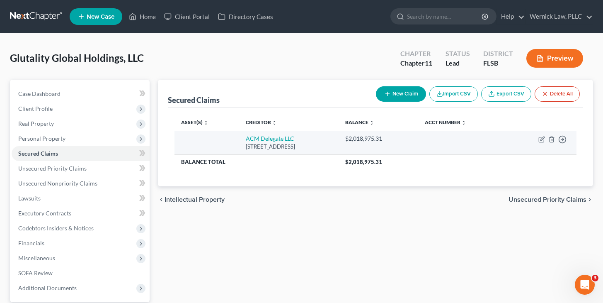
click at [537, 138] on td "Move to E Move to F Move to G Move to Notice Only" at bounding box center [540, 143] width 71 height 24
click at [539, 139] on icon "button" at bounding box center [541, 139] width 5 height 5
select select "7"
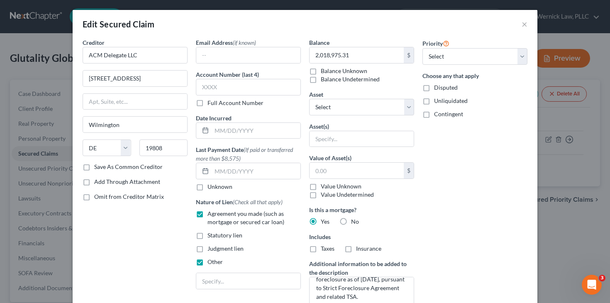
click at [545, 169] on div "Edit Secured Claim × Creditor * ACM Delegate LLC 251 Little Falls Drive Wilming…" at bounding box center [305, 151] width 610 height 303
click at [527, 25] on div "Edit Secured Claim ×" at bounding box center [305, 24] width 464 height 28
click at [521, 25] on button "×" at bounding box center [524, 24] width 6 height 10
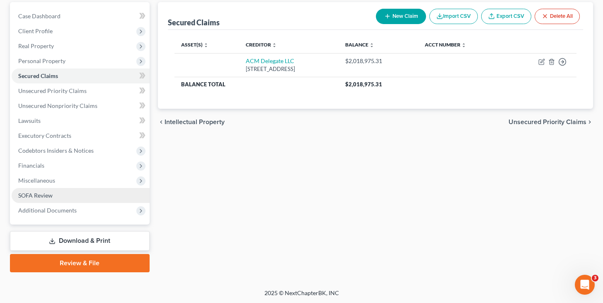
click at [52, 198] on span "SOFA Review" at bounding box center [35, 195] width 34 height 7
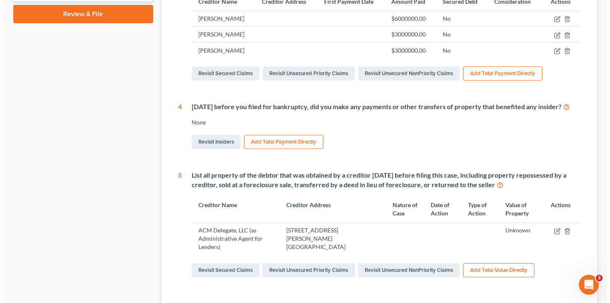
scroll to position [399, 0]
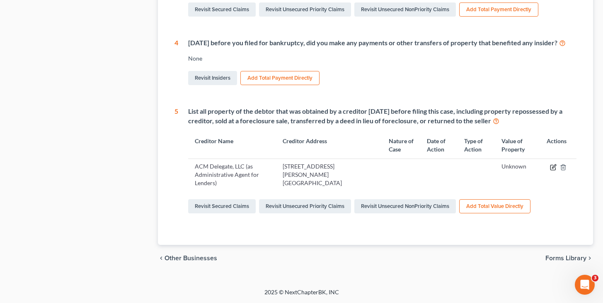
click at [552, 165] on icon "button" at bounding box center [553, 167] width 7 height 7
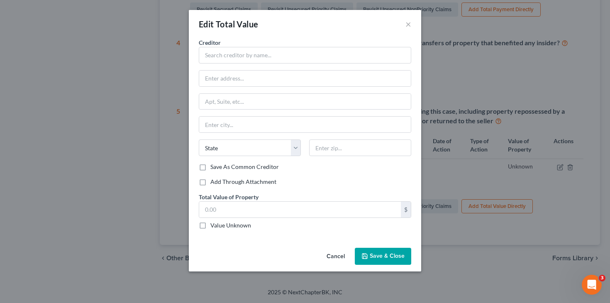
click at [336, 262] on button "Cancel" at bounding box center [336, 256] width 32 height 17
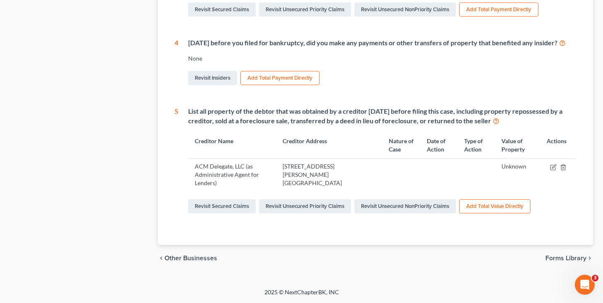
click at [248, 175] on td "ACM Delegate, LLC (as Administrative Agent for Lenders)" at bounding box center [232, 174] width 88 height 32
click at [548, 167] on div at bounding box center [558, 166] width 23 height 8
click at [556, 168] on icon "button" at bounding box center [553, 167] width 7 height 7
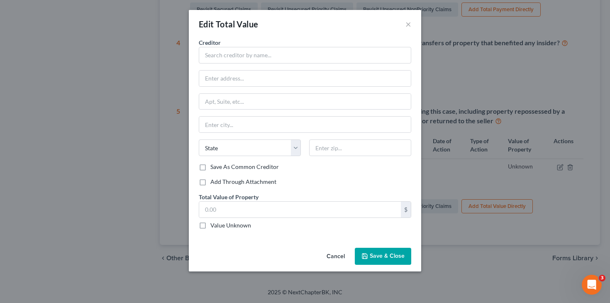
click at [346, 251] on button "Cancel" at bounding box center [336, 256] width 32 height 17
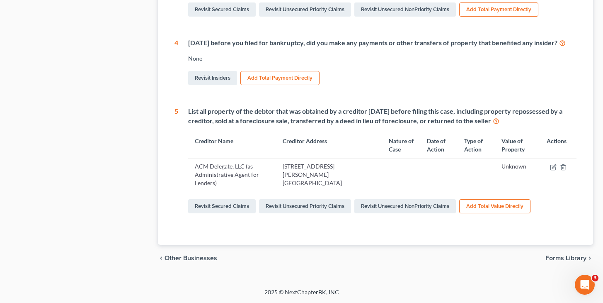
click at [473, 205] on button "Add Total Value Directly" at bounding box center [494, 206] width 71 height 14
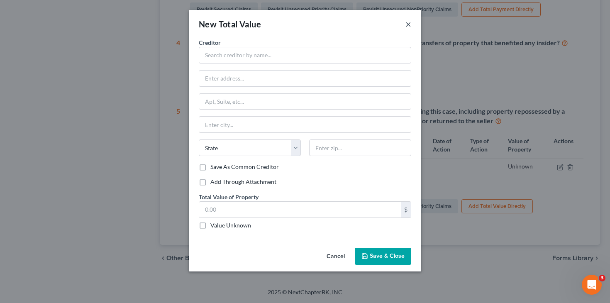
click at [409, 21] on button "×" at bounding box center [408, 24] width 6 height 10
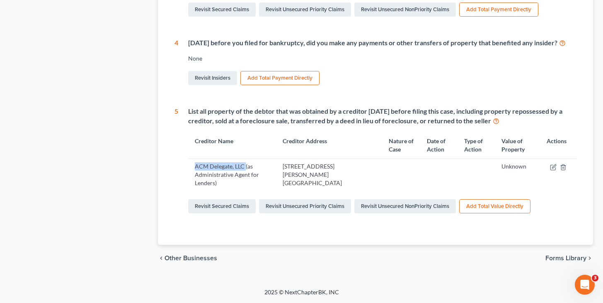
drag, startPoint x: 195, startPoint y: 168, endPoint x: 245, endPoint y: 168, distance: 50.6
click at [245, 168] on td "ACM Delegate, LLC (as Administrative Agent for Lenders)" at bounding box center [232, 174] width 88 height 32
copy td "ACM Delegate, LLC"
click at [562, 168] on icon "button" at bounding box center [563, 167] width 7 height 7
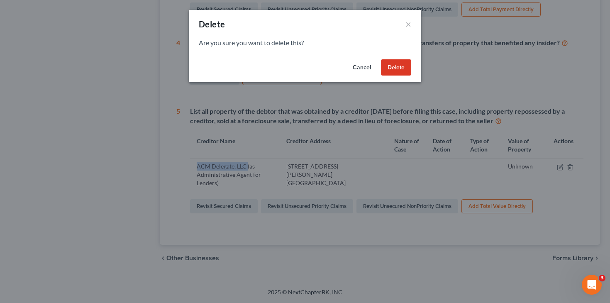
click at [384, 70] on button "Delete" at bounding box center [396, 67] width 30 height 17
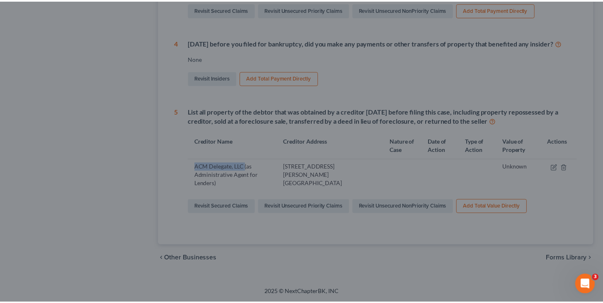
scroll to position [358, 0]
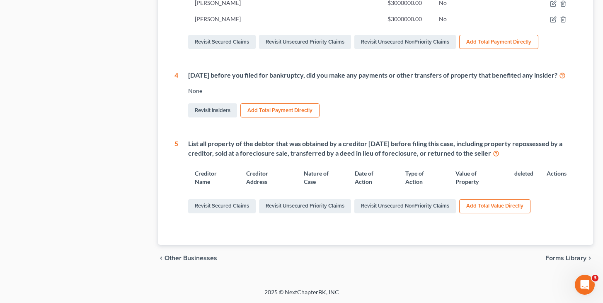
click at [478, 211] on button "Add Total Value Directly" at bounding box center [494, 206] width 71 height 14
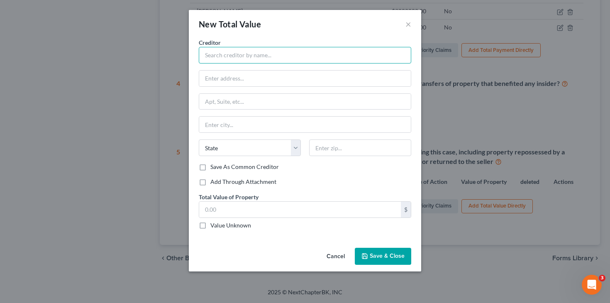
click at [279, 53] on input "text" at bounding box center [305, 55] width 212 height 17
type input "v"
paste input "ACM Delegate, LLC"
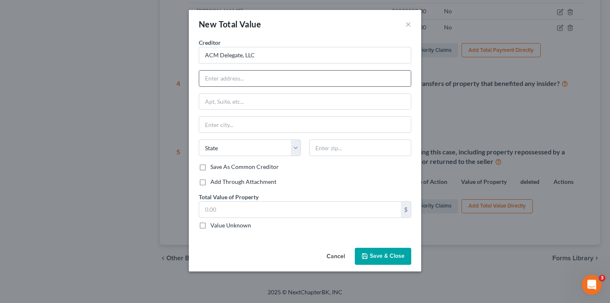
click at [261, 85] on input "text" at bounding box center [304, 78] width 211 height 16
type input "ACM Delegate, LLC"
click at [267, 82] on input "text" at bounding box center [304, 78] width 211 height 16
paste input "5300 Socialville Foster Rd"
type input "5300 Socialville Foster Road"
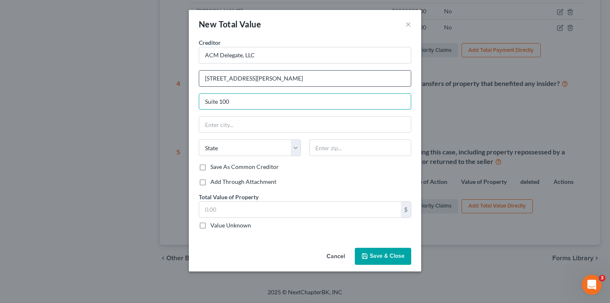
type input "Suite 100"
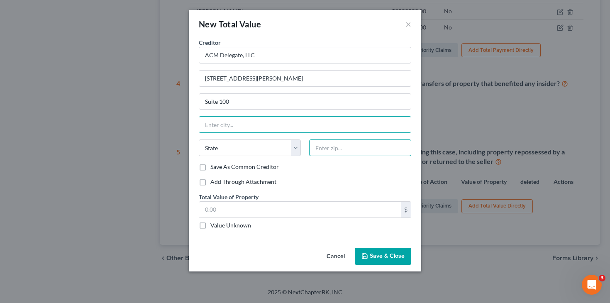
click at [330, 141] on input "text" at bounding box center [360, 147] width 102 height 17
type input "45040"
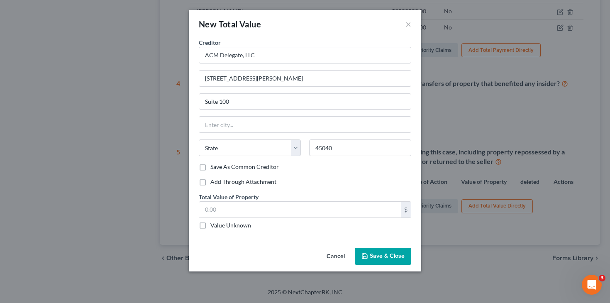
click at [309, 161] on div "State AL AK AR AZ CA CO CT DE DC FL GA GU HI ID IL IN IA KS KY LA ME MD MA MI M…" at bounding box center [304, 150] width 221 height 23
type input "Mason"
select select "36"
click at [249, 219] on div "$ Value Unknown" at bounding box center [305, 215] width 212 height 28
click at [247, 223] on label "Value Unknown" at bounding box center [230, 225] width 41 height 8
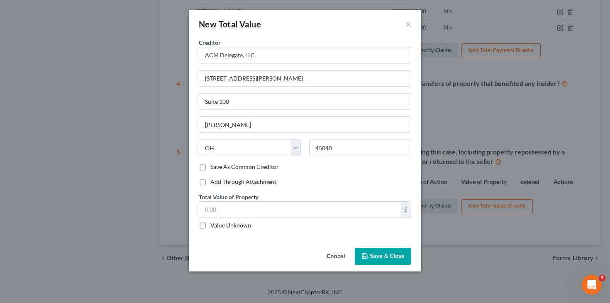
click at [219, 223] on input "Value Unknown" at bounding box center [216, 223] width 5 height 5
checkbox input "true"
type input "0.00"
click at [380, 254] on span "Save & Close" at bounding box center [386, 256] width 35 height 7
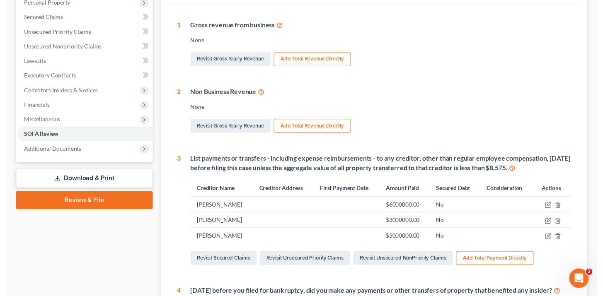
scroll to position [0, 0]
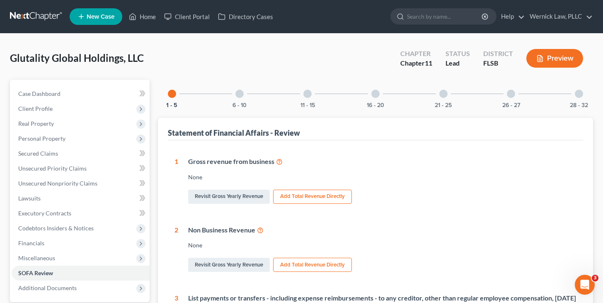
click at [301, 98] on div "11 - 15" at bounding box center [308, 94] width 28 height 28
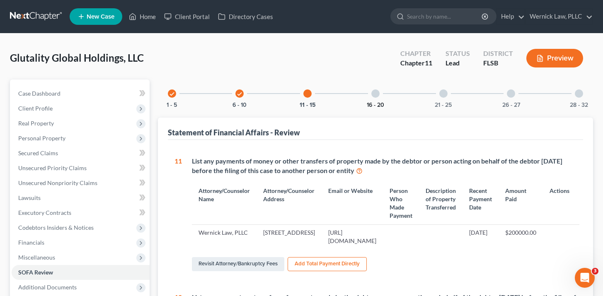
click at [369, 102] on button "16 - 20" at bounding box center [375, 105] width 17 height 6
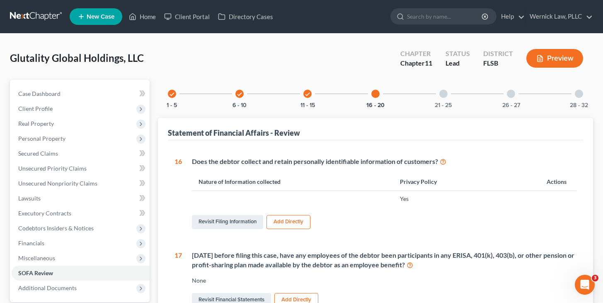
click at [456, 104] on div "21 - 25" at bounding box center [444, 94] width 28 height 28
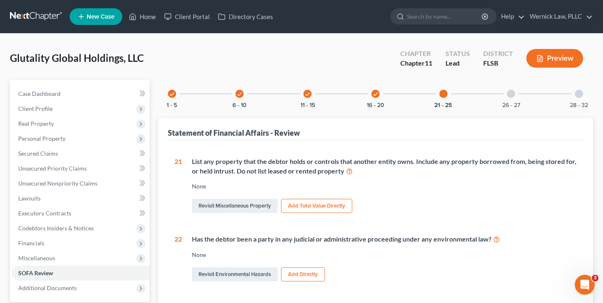
click at [507, 109] on div "check 1 - 5 check 6 - 10 check 11 - 15 check 16 - 20 21 - 25 26 - 27 28 - 32 St…" at bounding box center [375, 308] width 435 height 457
click at [507, 103] on button "26 - 27" at bounding box center [512, 105] width 18 height 6
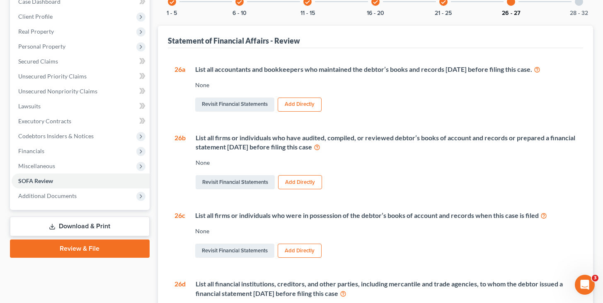
scroll to position [92, 0]
click at [306, 104] on button "Add Directly" at bounding box center [300, 105] width 44 height 14
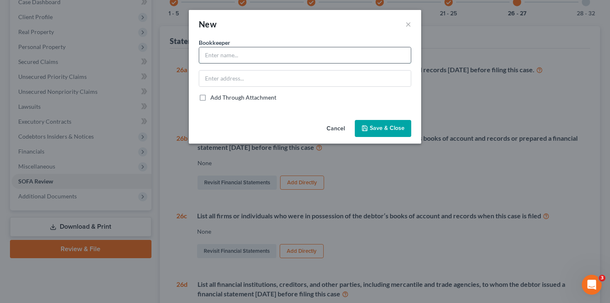
click at [246, 57] on input "text" at bounding box center [304, 55] width 211 height 16
paste input "Books and records maintained by Sam Health, LLC under MSO structure"
type input "Books and records maintained by Sam Health, LLC under MSO structure"
click at [371, 131] on span "Save & Close" at bounding box center [386, 128] width 35 height 7
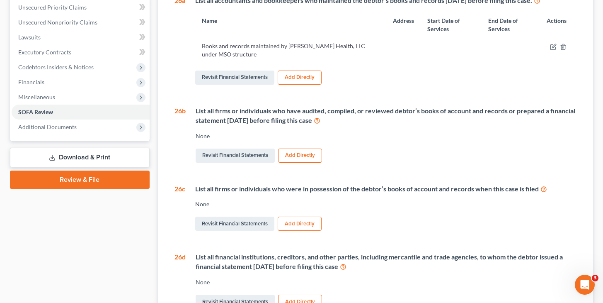
scroll to position [117, 0]
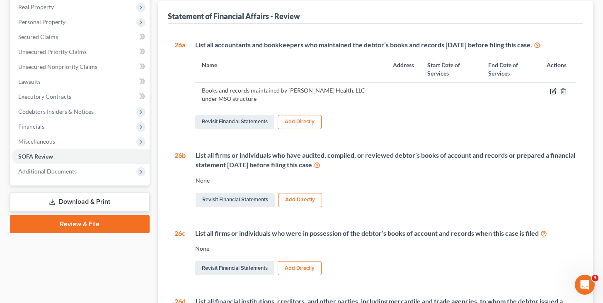
click at [551, 92] on icon "button" at bounding box center [553, 91] width 7 height 7
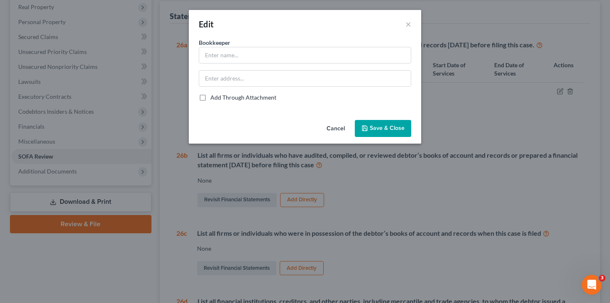
click at [330, 129] on button "Cancel" at bounding box center [336, 129] width 32 height 17
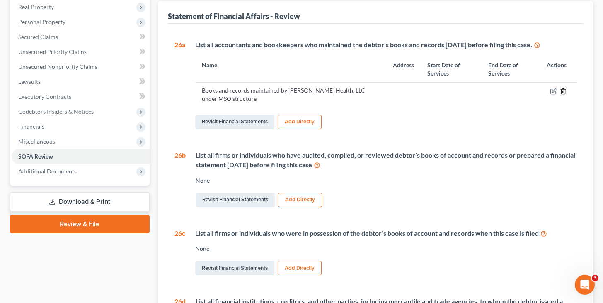
click at [566, 89] on icon "button" at bounding box center [563, 91] width 7 height 7
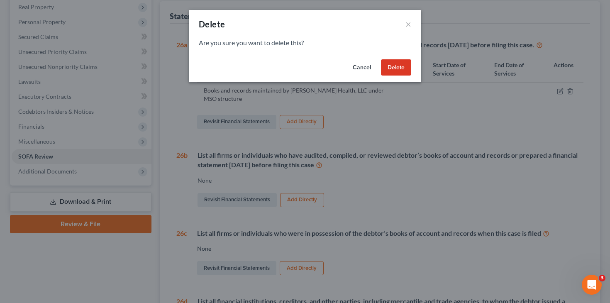
click at [395, 63] on button "Delete" at bounding box center [396, 67] width 30 height 17
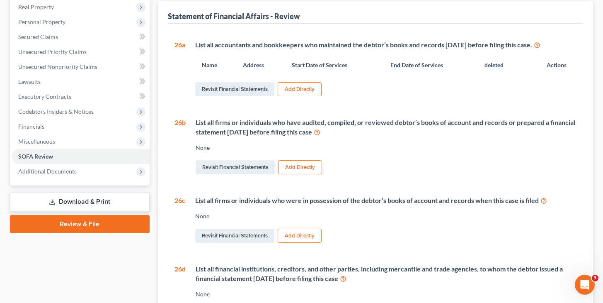
click at [294, 90] on button "Add Directly" at bounding box center [300, 89] width 44 height 14
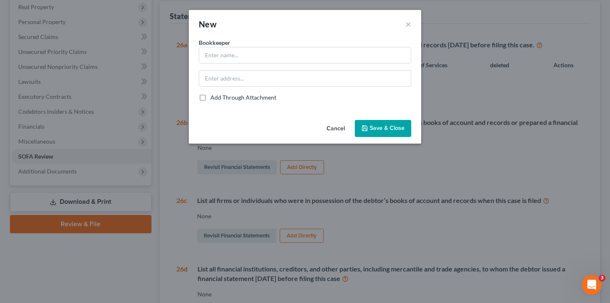
click at [342, 124] on button "Cancel" at bounding box center [336, 129] width 32 height 17
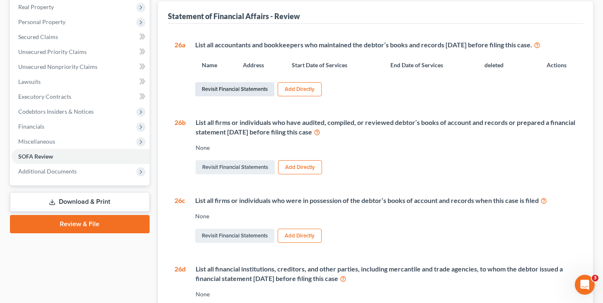
click at [238, 84] on link "Revisit Financial Statements" at bounding box center [234, 89] width 79 height 14
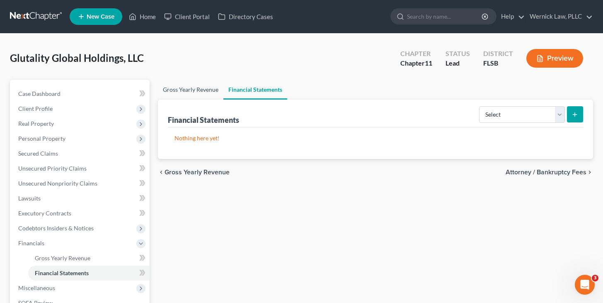
click at [207, 85] on link "Gross Yearly Revenue" at bounding box center [191, 90] width 66 height 20
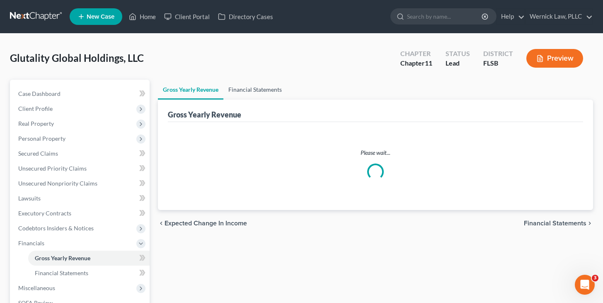
click at [268, 97] on link "Financial Statements" at bounding box center [255, 90] width 63 height 20
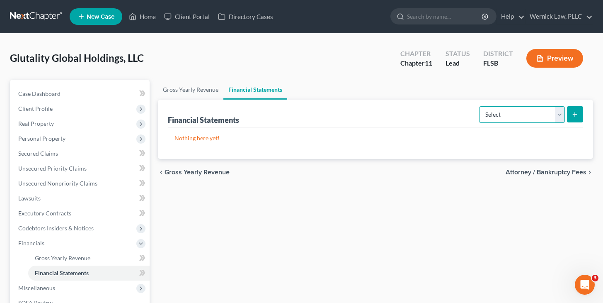
click at [522, 114] on select "Select Auditor Bookkeeper Creditor Pension Contribution Records Keeper Tax Cons…" at bounding box center [522, 114] width 86 height 17
click at [480, 106] on select "Select Auditor Bookkeeper Creditor Pension Contribution Records Keeper Tax Cons…" at bounding box center [522, 114] width 86 height 17
click at [528, 112] on select "Select Auditor Bookkeeper Creditor Pension Contribution Records Keeper Tax Cons…" at bounding box center [522, 114] width 86 height 17
click at [480, 106] on select "Select Auditor Bookkeeper Creditor Pension Contribution Records Keeper Tax Cons…" at bounding box center [522, 114] width 86 height 17
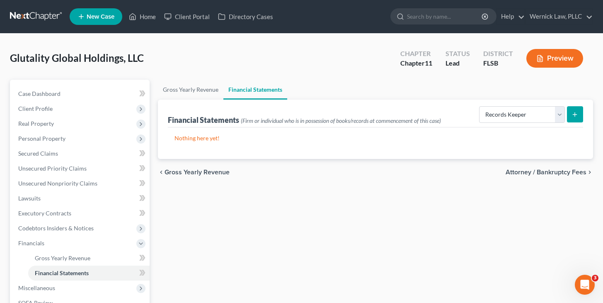
click at [573, 116] on icon "submit" at bounding box center [575, 114] width 7 height 7
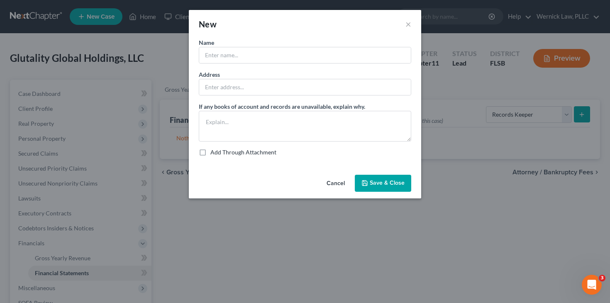
click at [338, 187] on button "Cancel" at bounding box center [336, 183] width 32 height 17
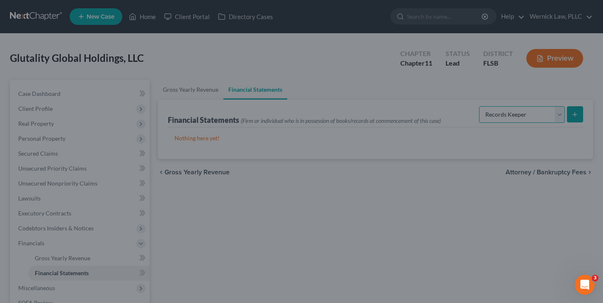
click at [521, 106] on select "Select Auditor Bookkeeper Creditor Pension Contribution Records Keeper Tax Cons…" at bounding box center [522, 114] width 86 height 17
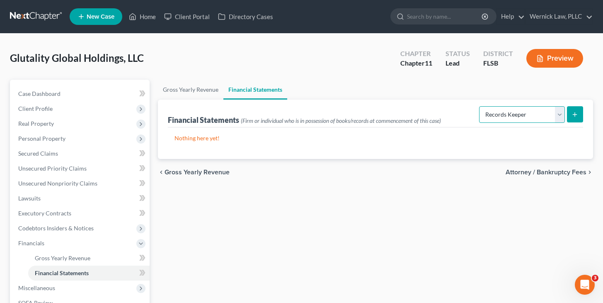
click at [518, 108] on select "Select Auditor Bookkeeper Creditor Pension Contribution Records Keeper Tax Cons…" at bounding box center [522, 114] width 86 height 17
click at [545, 117] on select "Select Auditor Bookkeeper Creditor Pension Contribution Records Keeper Tax Cons…" at bounding box center [522, 114] width 86 height 17
select select "bookkeeper"
click at [480, 106] on select "Select Auditor Bookkeeper Creditor Pension Contribution Records Keeper Tax Cons…" at bounding box center [522, 114] width 86 height 17
click at [571, 114] on button "submit" at bounding box center [575, 114] width 16 height 16
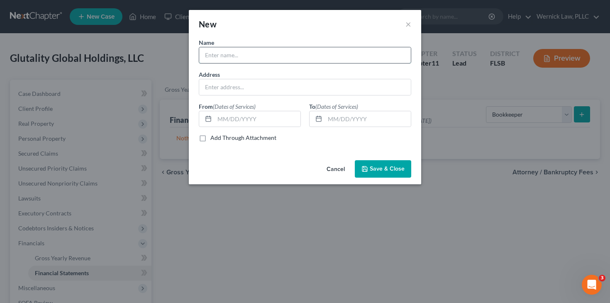
click at [368, 51] on input "text" at bounding box center [304, 55] width 211 height 16
paste input "Sam Health, LLC"
type input "Sam Health, LLC"
click at [311, 83] on input "text" at bounding box center [304, 87] width 211 height 16
paste input "5300 Broken Sound Blvd NW, Suite 200, Boca Raton, FL 33487"
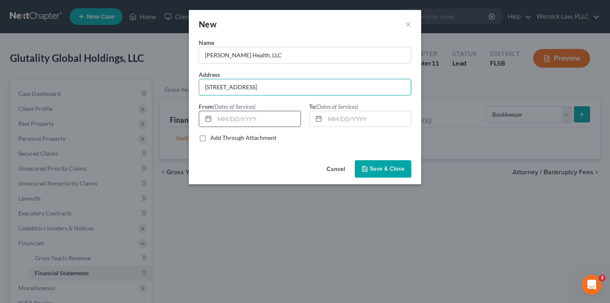
type input "5300 Broken Sound Blvd NW, Suite 200, Boca Raton, FL 33487"
click at [284, 113] on input "text" at bounding box center [257, 119] width 86 height 16
type input "01/01/2023"
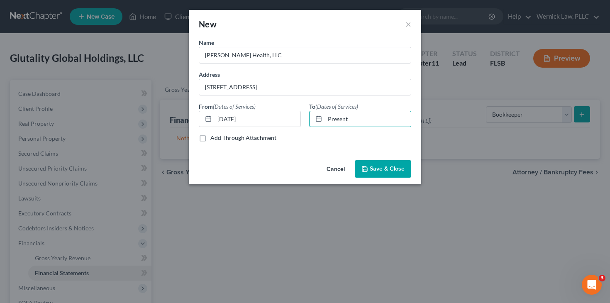
click at [403, 152] on div "Name * Sam Health, LLC Address 5300 Broken Sound Blvd NW, Suite 200, Boca Raton…" at bounding box center [305, 97] width 232 height 119
click at [403, 165] on span "Save & Close" at bounding box center [386, 168] width 35 height 7
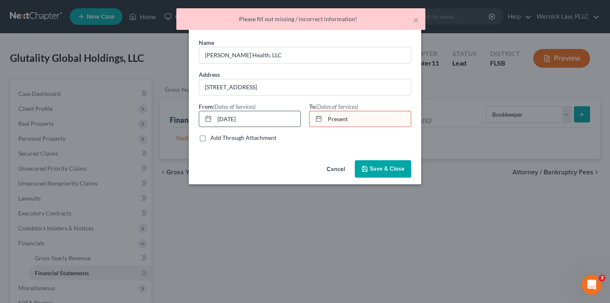
drag, startPoint x: 386, startPoint y: 121, endPoint x: 251, endPoint y: 119, distance: 135.2
click at [251, 119] on div "Name * Sam Health, LLC Address 5300 Broken Sound Blvd NW, Suite 200, Boca Raton…" at bounding box center [304, 93] width 221 height 110
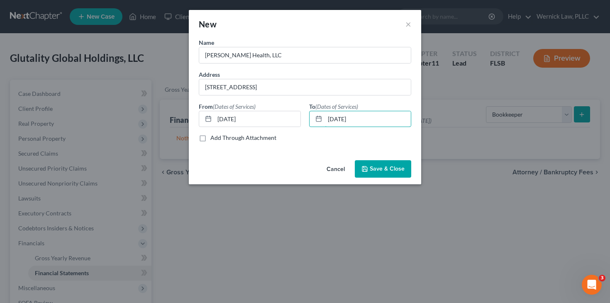
type input "10/01/2025"
click at [384, 154] on div "Name * Sam Health, LLC Address 5300 Broken Sound Blvd NW, Suite 200, Boca Raton…" at bounding box center [305, 97] width 232 height 119
click at [386, 163] on button "Save & Close" at bounding box center [383, 168] width 56 height 17
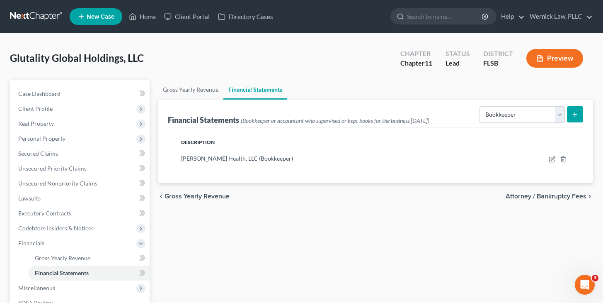
click at [556, 103] on div "Select Auditor Bookkeeper Creditor Pension Contribution Records Keeper Tax Cons…" at bounding box center [529, 114] width 107 height 22
click at [556, 112] on select "Select Auditor Bookkeeper Creditor Pension Contribution Records Keeper Tax Cons…" at bounding box center [522, 114] width 86 height 17
click at [480, 106] on select "Select Auditor Bookkeeper Creditor Pension Contribution Records Keeper Tax Cons…" at bounding box center [522, 114] width 86 height 17
click at [575, 114] on icon "submit" at bounding box center [575, 114] width 7 height 7
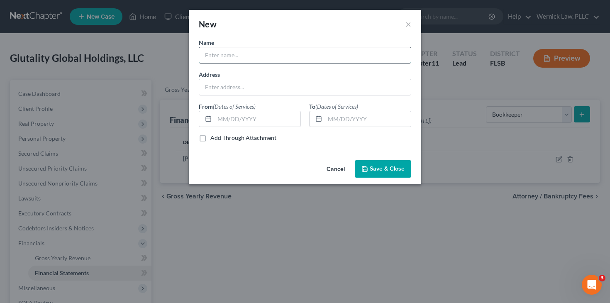
click at [275, 62] on input "text" at bounding box center [304, 55] width 211 height 16
paste input "Arthur Palermo Jr., CPA"
type input "Arthur Palermo Jr., CPA"
click at [288, 87] on input "text" at bounding box center [304, 87] width 211 height 16
paste input "9720 Stirling Rd., Suite 203, Hollywood, FL 33024"
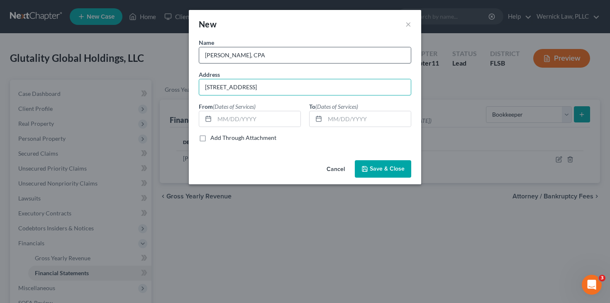
type input "9720 Stirling Rd., Suite 203, Hollywood, FL 33024"
click at [294, 62] on input "Arthur Palermo Jr., CPA" at bounding box center [304, 55] width 211 height 16
click at [207, 56] on input "Arthur Palermo Jr., CPA" at bounding box center [304, 55] width 211 height 16
paste input "Palermo Landsman & Ross PA"
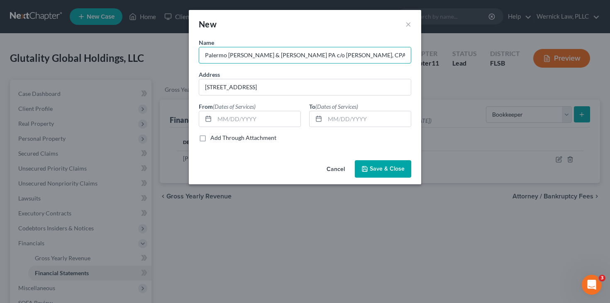
drag, startPoint x: 365, startPoint y: 61, endPoint x: 188, endPoint y: 56, distance: 176.7
click at [188, 56] on div "New × Name * Palermo Landsman & Ross PA c/o Arthur Palermo Jr., CPA Address 972…" at bounding box center [305, 151] width 610 height 303
type input "Palermo Landsman & Ross PA c/o Arthur Palermo Jr., CPA"
click at [266, 133] on div "Name * Palermo Landsman & Ross PA c/o Arthur Palermo Jr., CPA Address 9720 Stir…" at bounding box center [304, 93] width 221 height 110
click at [265, 131] on div "Name * Palermo Landsman & Ross PA c/o Arthur Palermo Jr., CPA Address 9720 Stir…" at bounding box center [304, 93] width 221 height 110
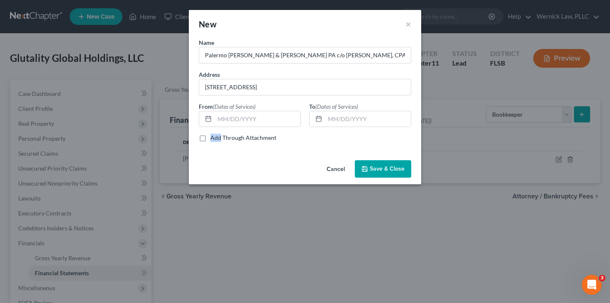
click at [265, 131] on div "Name * Palermo Landsman & Ross PA c/o Arthur Palermo Jr., CPA Address 9720 Stir…" at bounding box center [304, 93] width 221 height 110
click at [263, 125] on input "text" at bounding box center [257, 119] width 86 height 16
type input "01/01/2023"
type input "0"
type input "1"
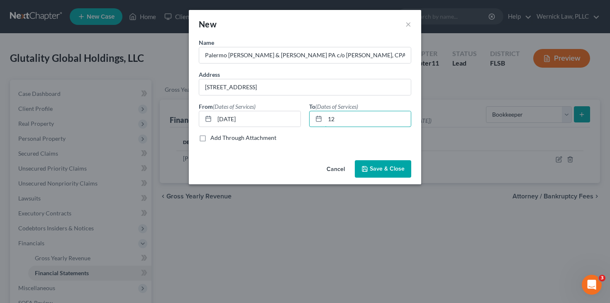
type input "1"
type input "01/01/2025"
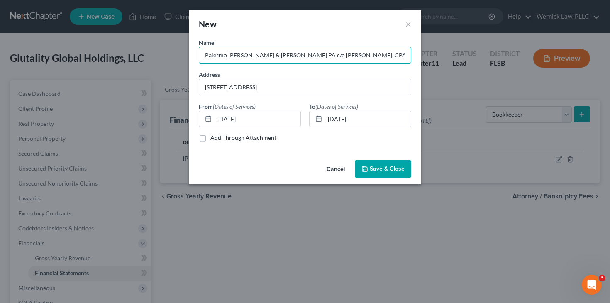
drag, startPoint x: 279, startPoint y: 56, endPoint x: 187, endPoint y: 55, distance: 92.1
click at [187, 55] on div "New × Name * Palermo Landsman & Ross PA c/o Arthur Palermo Jr., CPA Address 972…" at bounding box center [305, 151] width 610 height 303
click at [377, 49] on input "Palermo Landsman & Ross PA c/o Arthur Palermo Jr., CPA" at bounding box center [304, 55] width 211 height 16
click at [377, 61] on input "Palermo Landsman & Ross PA c/o Arthur Palermo Jr., CPA" at bounding box center [304, 55] width 211 height 16
paste input "Palermo Landsman & Ross PA"
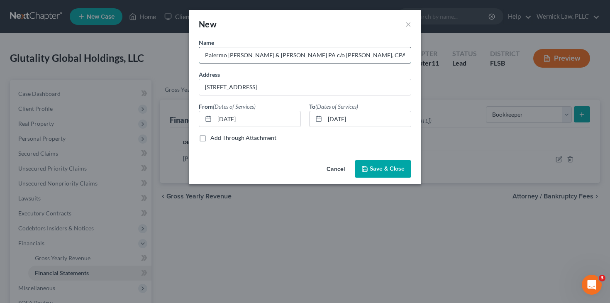
scroll to position [0, 24]
drag, startPoint x: 267, startPoint y: 56, endPoint x: 143, endPoint y: 46, distance: 124.8
click at [143, 46] on div "New × Name * Palermo Landsman & Ross PA c/o Arthur Palermo Jr., CPA - Palermo L…" at bounding box center [305, 151] width 610 height 303
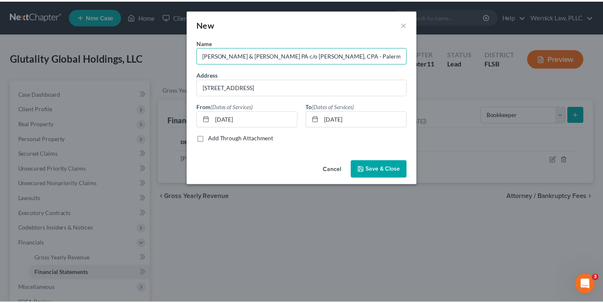
scroll to position [0, 0]
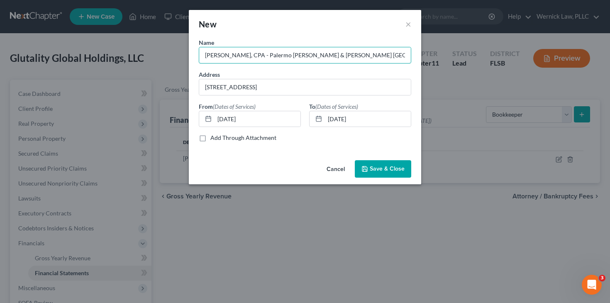
type input "Arthur Palermo Jr., CPA - Palermo Landsman & Ross PA"
click at [379, 170] on span "Save & Close" at bounding box center [386, 168] width 35 height 7
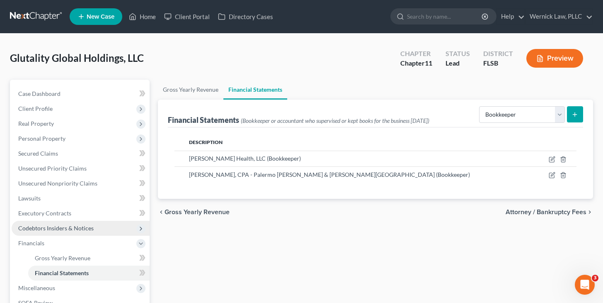
scroll to position [107, 0]
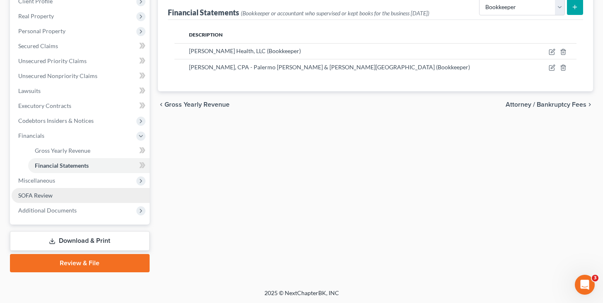
click at [93, 196] on link "SOFA Review" at bounding box center [81, 195] width 138 height 15
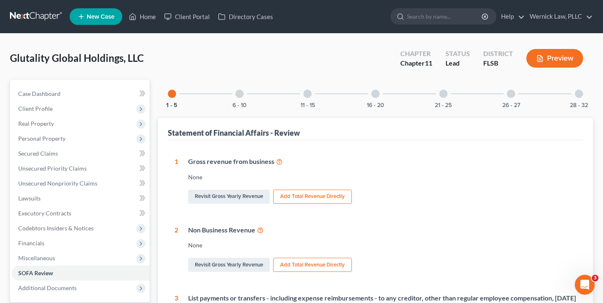
click at [262, 118] on div "Statement of Financial Affairs - Review" at bounding box center [375, 129] width 415 height 22
click at [239, 98] on div "6 - 10" at bounding box center [240, 94] width 28 height 28
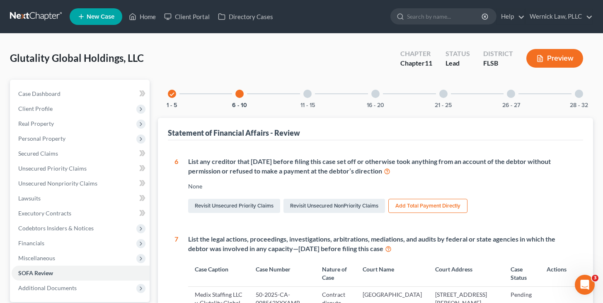
click at [300, 96] on div "11 - 15" at bounding box center [308, 94] width 28 height 28
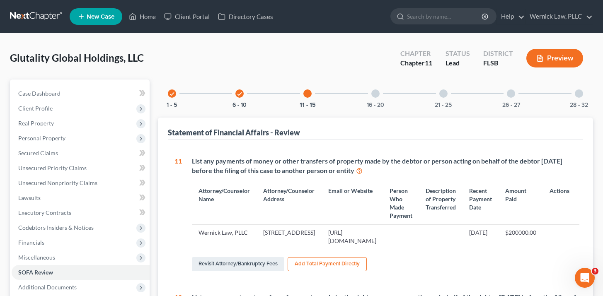
click at [380, 99] on div "16 - 20" at bounding box center [376, 94] width 28 height 28
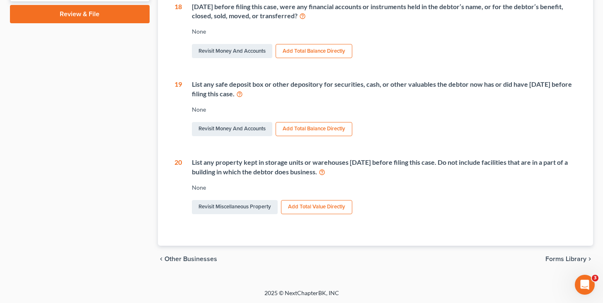
scroll to position [31, 0]
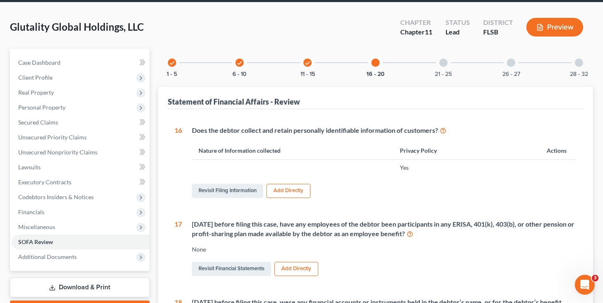
click at [432, 92] on div "Statement of Financial Affairs - Review" at bounding box center [375, 98] width 415 height 22
click at [439, 71] on button "21 - 25" at bounding box center [443, 74] width 17 height 6
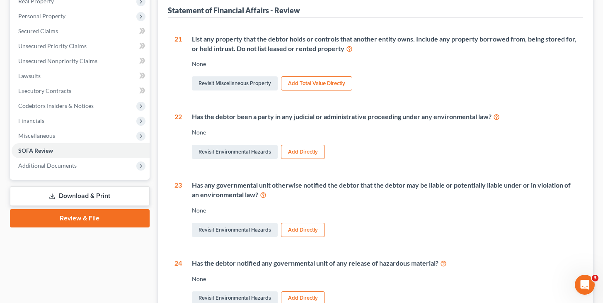
scroll to position [0, 0]
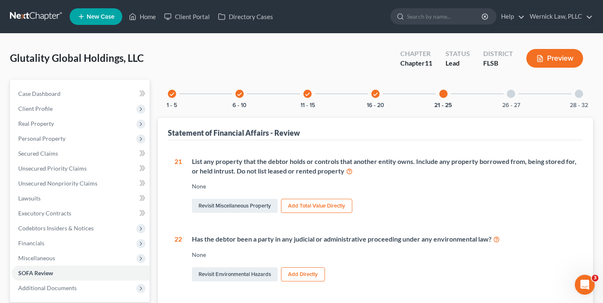
click at [506, 100] on div "26 - 27" at bounding box center [511, 94] width 28 height 28
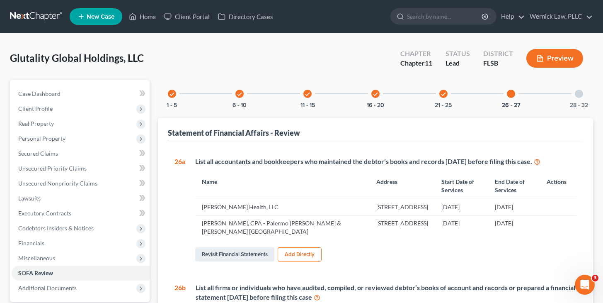
click at [566, 91] on div "28 - 32" at bounding box center [579, 94] width 28 height 28
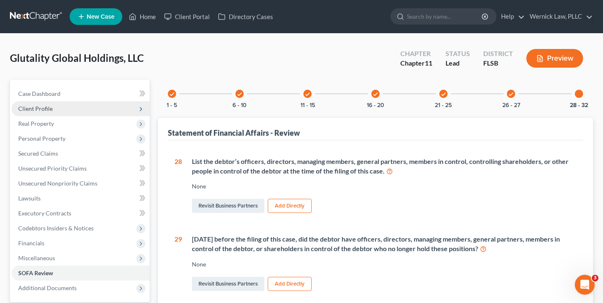
click at [74, 103] on span "Client Profile" at bounding box center [81, 108] width 138 height 15
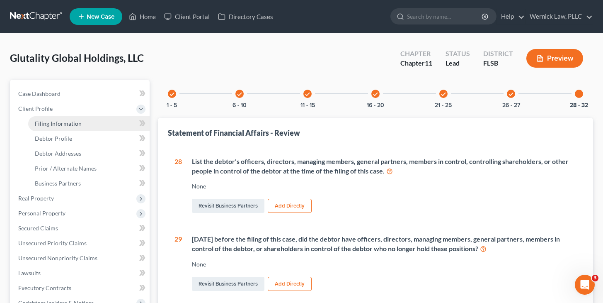
click at [73, 121] on span "Filing Information" at bounding box center [58, 123] width 47 height 7
select select "3"
select select "1"
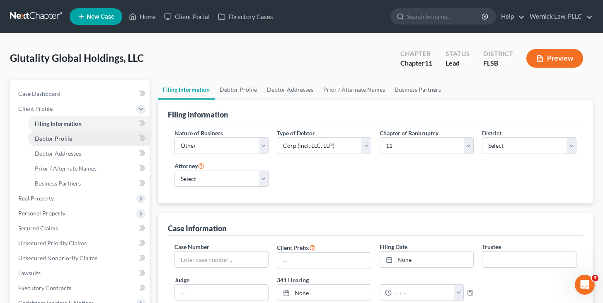
click at [79, 137] on link "Debtor Profile" at bounding box center [88, 138] width 121 height 15
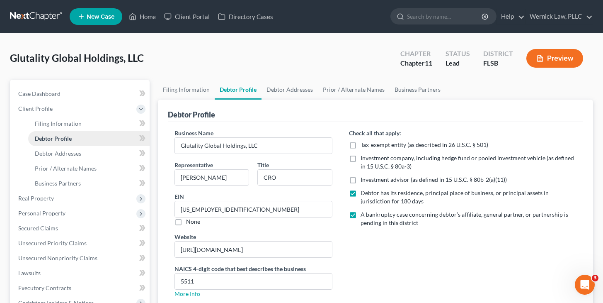
radio input "true"
click at [80, 148] on link "Debtor Addresses" at bounding box center [88, 153] width 121 height 15
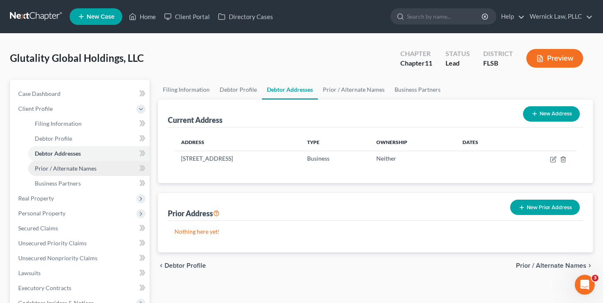
click at [84, 164] on link "Prior / Alternate Names" at bounding box center [88, 168] width 121 height 15
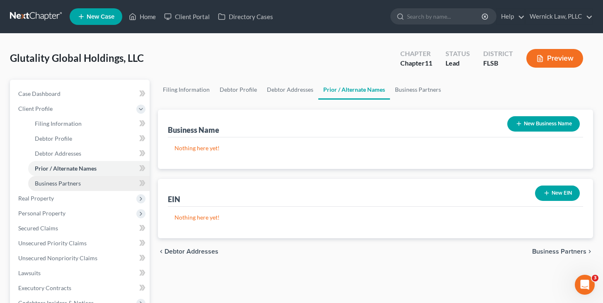
click at [87, 179] on link "Business Partners" at bounding box center [88, 183] width 121 height 15
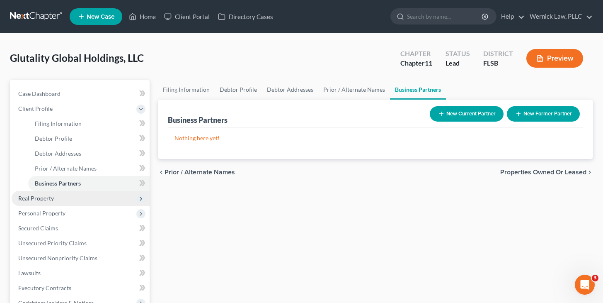
click at [90, 199] on span "Real Property" at bounding box center [81, 198] width 138 height 15
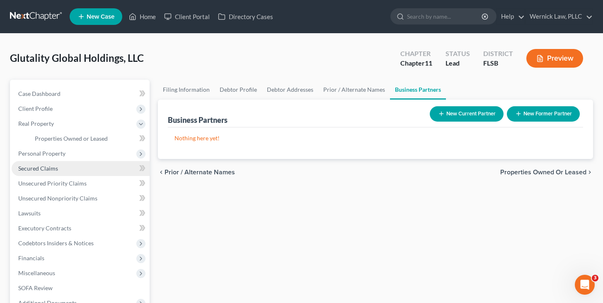
click at [83, 174] on link "Secured Claims" at bounding box center [81, 168] width 138 height 15
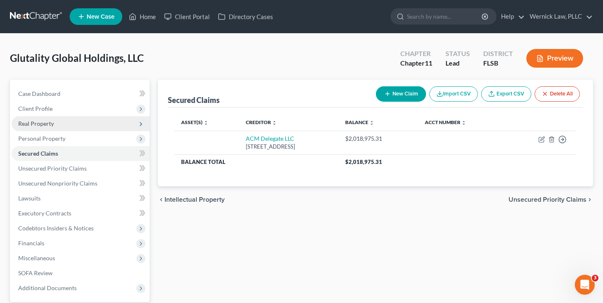
click at [70, 129] on span "Real Property" at bounding box center [81, 123] width 138 height 15
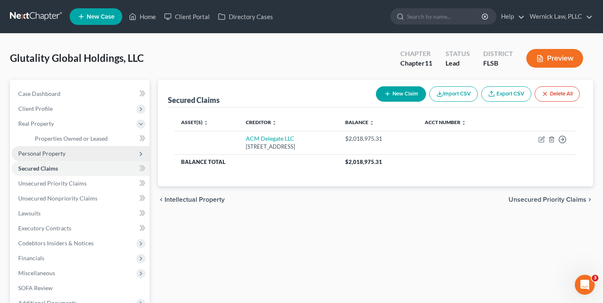
click at [75, 150] on span "Personal Property" at bounding box center [81, 153] width 138 height 15
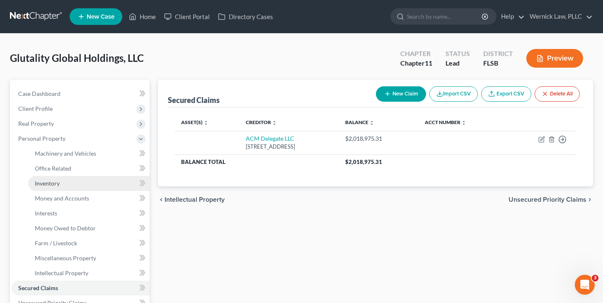
click at [73, 180] on link "Inventory" at bounding box center [88, 183] width 121 height 15
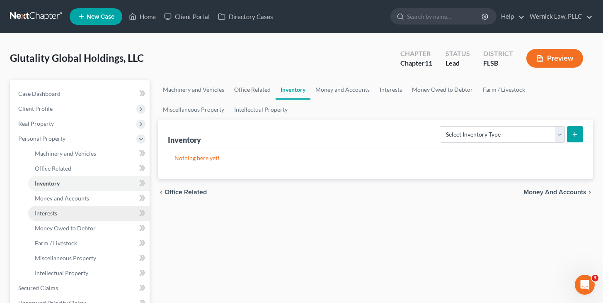
click at [73, 210] on link "Interests" at bounding box center [88, 213] width 121 height 15
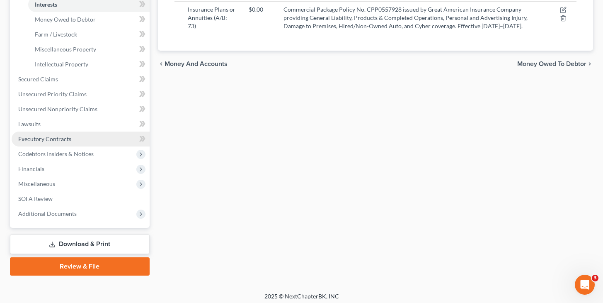
scroll to position [212, 0]
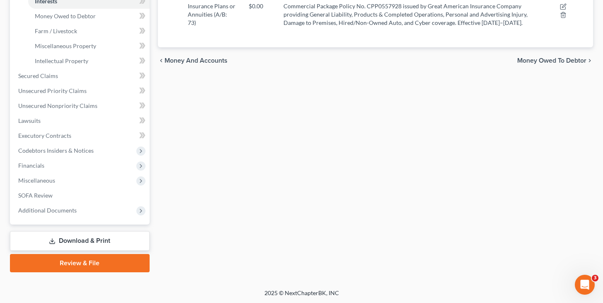
click at [212, 199] on div "Machinery and Vehicles Office Related Inventory Money and Accounts Interests Mo…" at bounding box center [376, 70] width 444 height 404
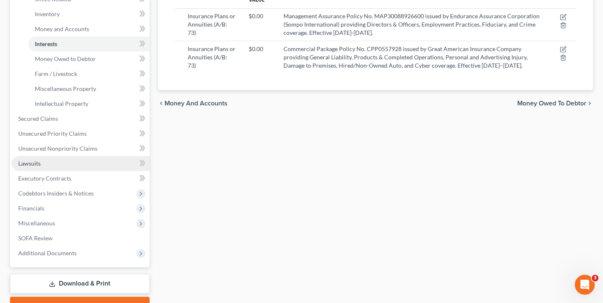
click at [55, 165] on link "Lawsuits" at bounding box center [81, 163] width 138 height 15
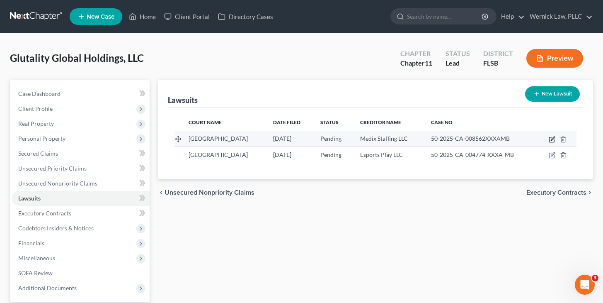
click at [554, 138] on icon "button" at bounding box center [553, 138] width 4 height 4
select select "9"
select select "0"
select select "3"
select select "7"
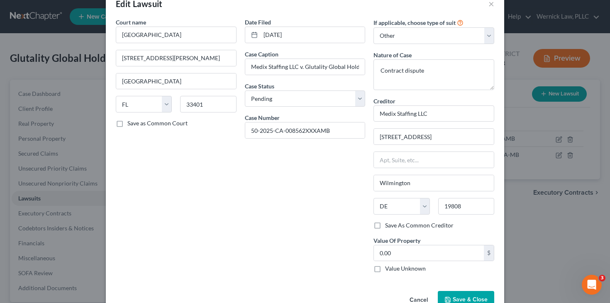
scroll to position [29, 0]
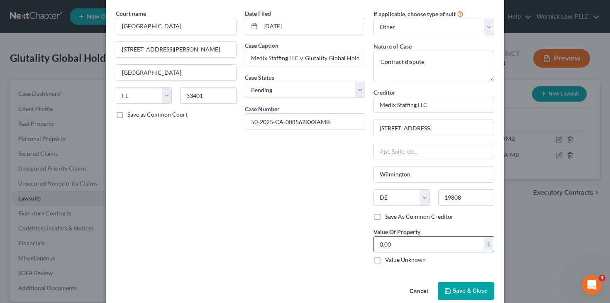
paste input "$54,951.21"
type input "54,951.21"
click at [457, 287] on span "Save & Close" at bounding box center [469, 290] width 35 height 7
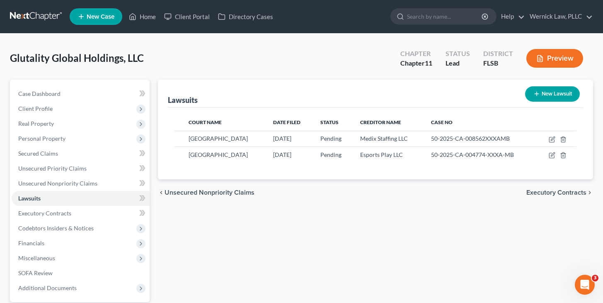
click at [552, 90] on button "New Lawsuit" at bounding box center [552, 93] width 55 height 15
select select "0"
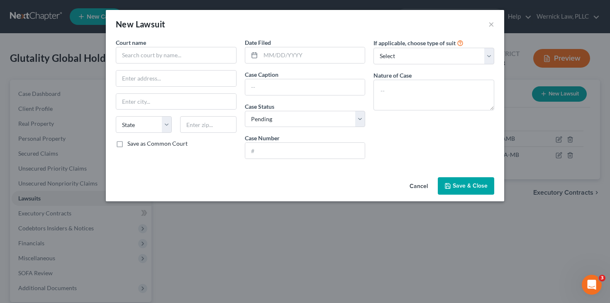
click at [418, 185] on button "Cancel" at bounding box center [419, 186] width 32 height 17
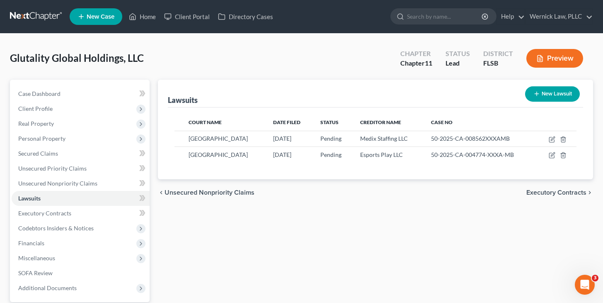
click at [547, 94] on button "New Lawsuit" at bounding box center [552, 93] width 55 height 15
select select "0"
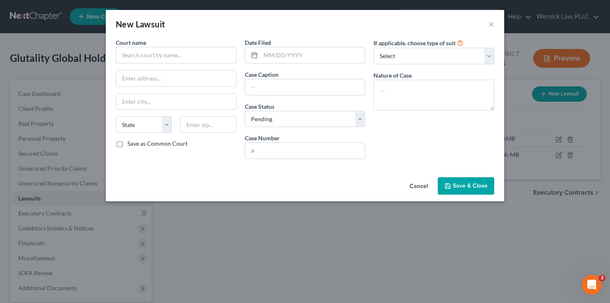
click at [426, 182] on button "Cancel" at bounding box center [419, 186] width 32 height 17
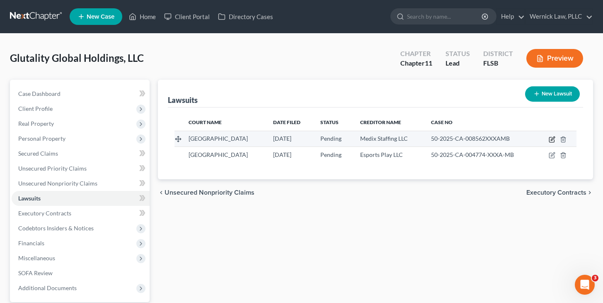
click at [552, 139] on icon "button" at bounding box center [552, 139] width 7 height 7
select select "9"
select select "0"
select select "3"
select select "7"
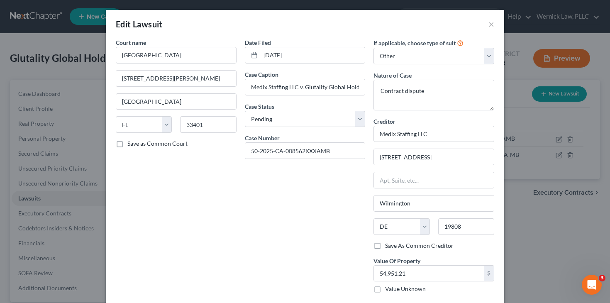
click at [319, 101] on div "Date Filed 08/22/2025 Case Caption Medix Staffing LLC v. Glutality Global Holdi…" at bounding box center [305, 168] width 129 height 261
click at [319, 116] on select "Select Pending On Appeal Concluded" at bounding box center [305, 119] width 121 height 17
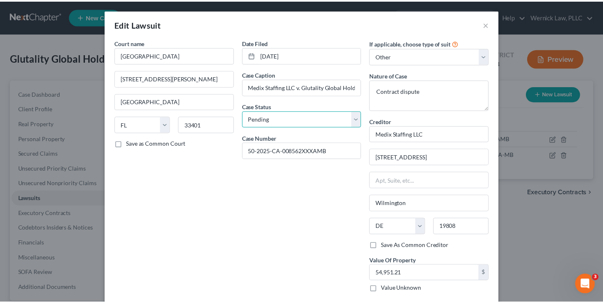
scroll to position [42, 0]
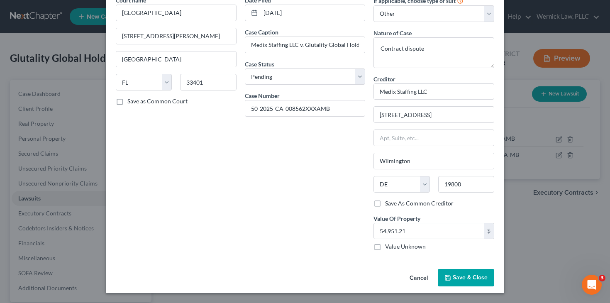
click at [449, 278] on button "Save & Close" at bounding box center [465, 277] width 56 height 17
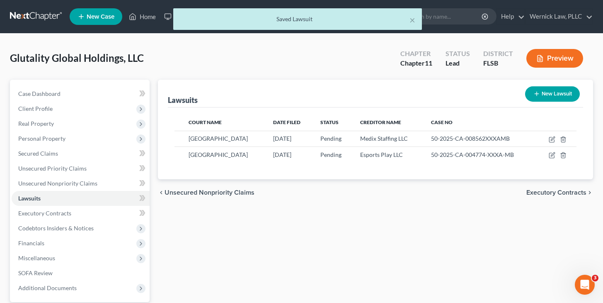
click at [546, 90] on button "New Lawsuit" at bounding box center [552, 93] width 55 height 15
select select "0"
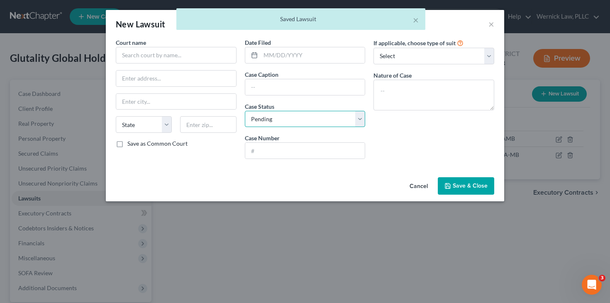
click at [345, 121] on select "Select Pending On Appeal Concluded" at bounding box center [305, 119] width 121 height 17
click at [426, 188] on button "Cancel" at bounding box center [419, 186] width 32 height 17
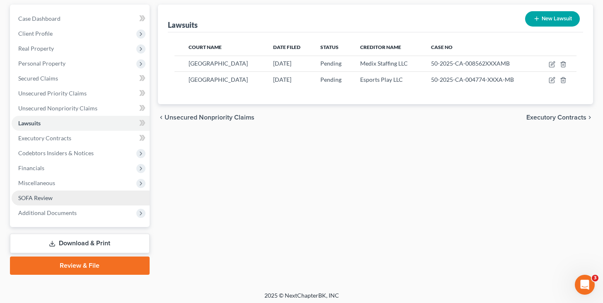
click at [55, 200] on link "SOFA Review" at bounding box center [81, 197] width 138 height 15
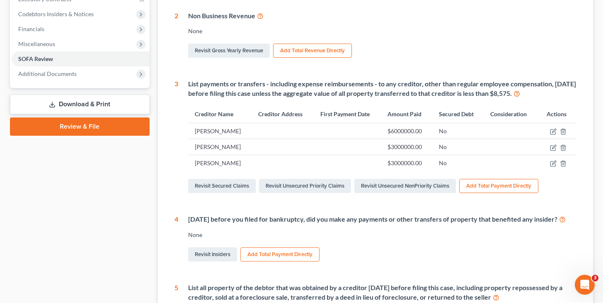
scroll to position [57, 0]
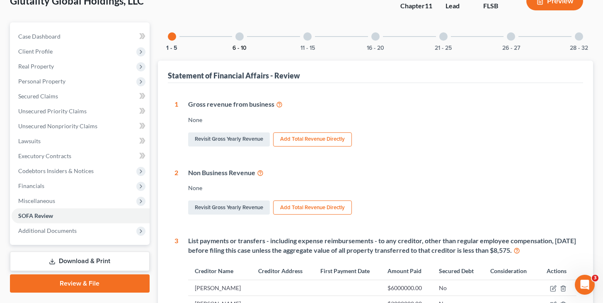
click at [244, 46] on button "6 - 10" at bounding box center [240, 48] width 14 height 6
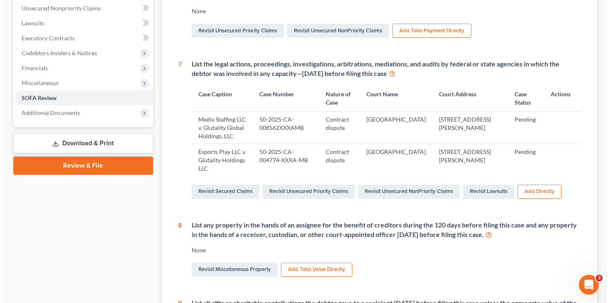
scroll to position [168, 0]
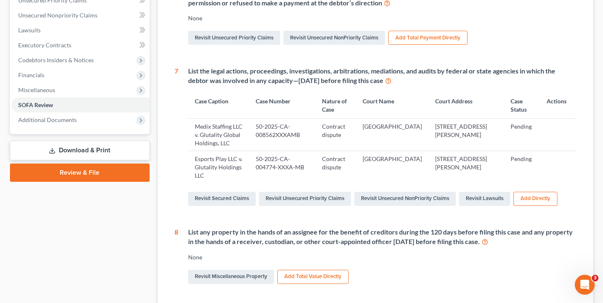
click at [534, 200] on button "Add Directly" at bounding box center [536, 199] width 44 height 14
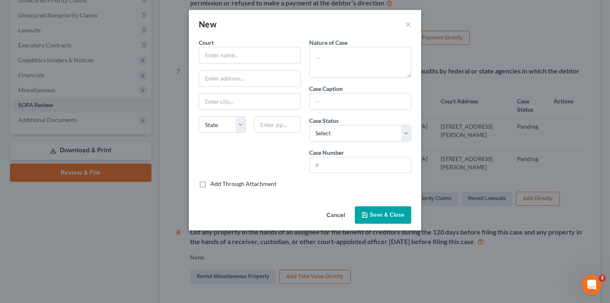
click at [378, 147] on div "Nature of Case Case Caption * Case Status Select Pending On appeal Concluded Ca…" at bounding box center [360, 108] width 110 height 141
click at [372, 136] on select "Select Pending On appeal Concluded" at bounding box center [360, 133] width 102 height 17
click at [338, 214] on button "Cancel" at bounding box center [336, 215] width 32 height 17
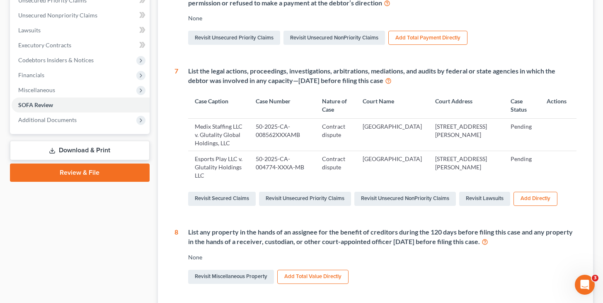
click at [527, 200] on button "Add Directly" at bounding box center [536, 199] width 44 height 14
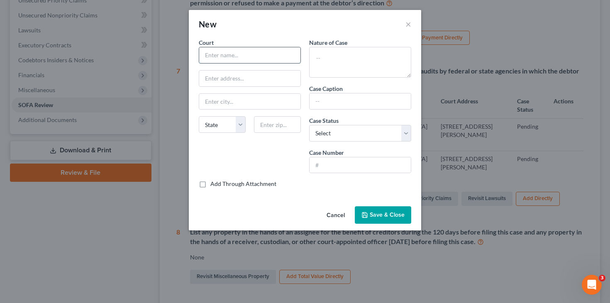
click at [258, 51] on input "text" at bounding box center [249, 55] width 101 height 16
paste input "Integrated Diabetes Services LC / Leib Solutions"
type input "Integrated Diabetes Services LC / Leib Solutions"
click at [367, 102] on input "text" at bounding box center [359, 101] width 101 height 16
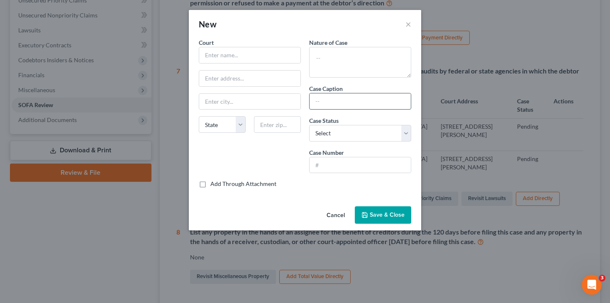
paste input "Integrated Diabetes Services LC / Leib Solutions"
type input "Integrated Diabetes Services LC / Leib Solutions"
click at [352, 70] on textarea at bounding box center [360, 62] width 102 height 31
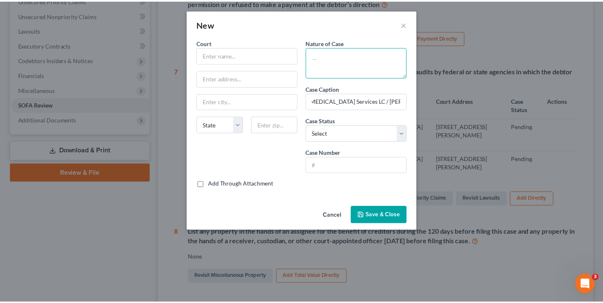
scroll to position [0, 0]
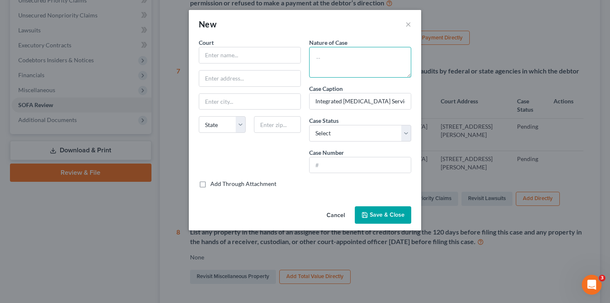
paste textarea "Pre-litigation collection demand for $16,100.00"
type textarea "Pre-litigation collection demand for $16,100.00"
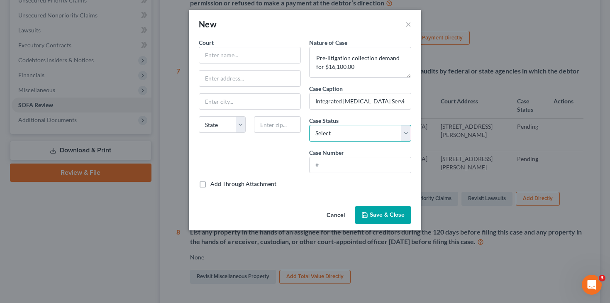
click at [351, 135] on select "Select Pending On appeal Concluded" at bounding box center [360, 133] width 102 height 17
click at [337, 177] on div "Nature of Case Pre-litigation collection demand for $16,100.00 Case Caption * I…" at bounding box center [360, 108] width 110 height 141
click at [331, 167] on input "text" at bounding box center [359, 165] width 101 height 16
type input "N/A"
click at [377, 207] on button "Save & Close" at bounding box center [383, 214] width 56 height 17
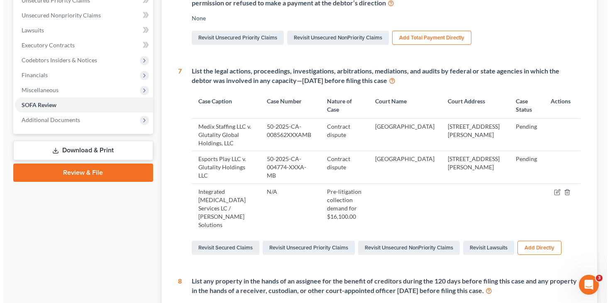
scroll to position [196, 0]
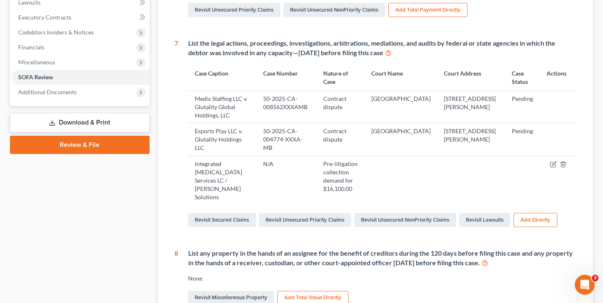
click at [535, 213] on button "Add Directly" at bounding box center [536, 220] width 44 height 14
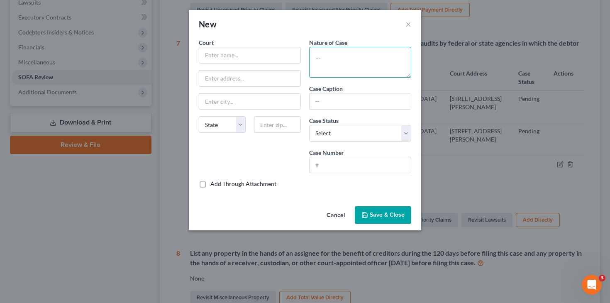
click at [343, 70] on textarea at bounding box center [360, 62] width 102 height 31
paste textarea "Lincoln International LLC"
type textarea "Lincoln International LLC"
click at [345, 104] on input "text" at bounding box center [359, 101] width 101 height 16
paste input "Lincoln International LLC"
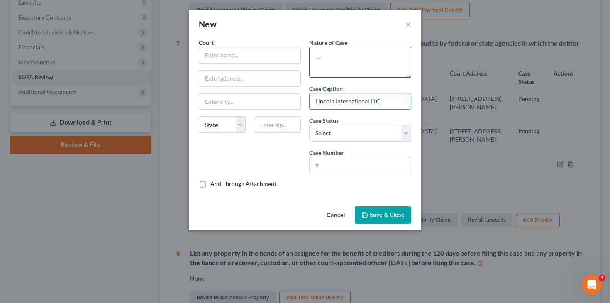
type input "Lincoln International LLC"
click at [351, 69] on textarea at bounding box center [360, 62] width 102 height 31
paste textarea "Demand for unpaid advisory expenses ($14,859.04) following termination of engag…"
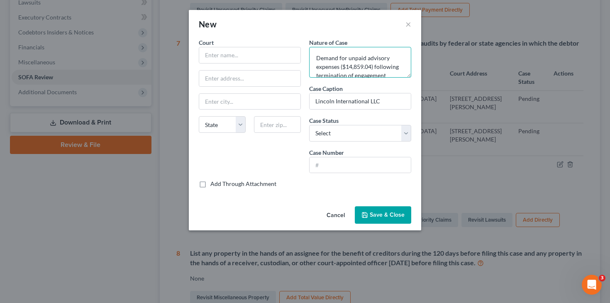
scroll to position [10, 0]
type textarea "Demand for unpaid advisory expenses ($14,859.04) following termination of engag…"
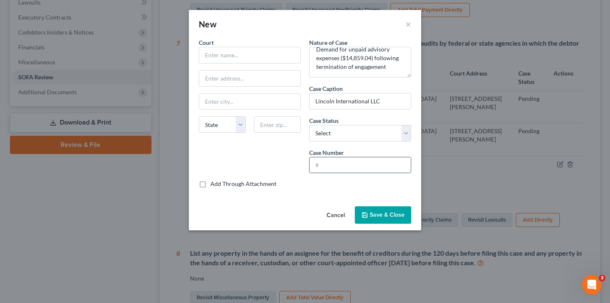
click at [352, 161] on input "text" at bounding box center [359, 165] width 101 height 16
type input "N/A"
click at [395, 210] on button "Save & Close" at bounding box center [383, 214] width 56 height 17
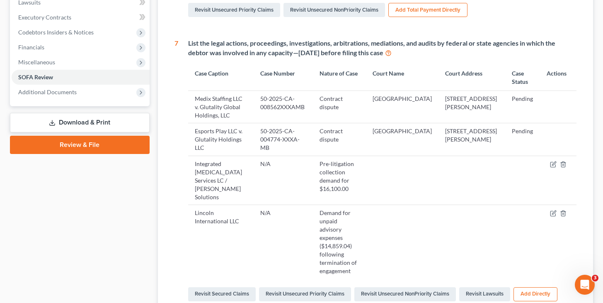
click at [533, 287] on button "Add Directly" at bounding box center [536, 294] width 44 height 14
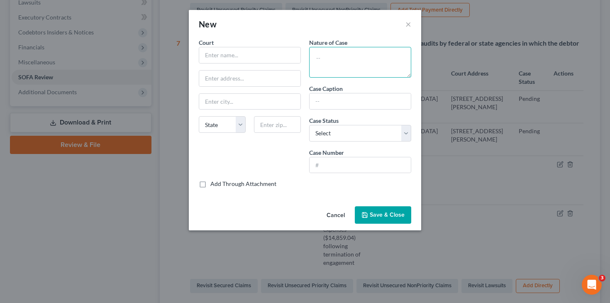
click at [336, 51] on textarea at bounding box center [360, 62] width 102 height 31
paste textarea "Lorem Support / Davis & Jones LLC"
type textarea "Lorem Support / Davis & Jones LLC"
click at [350, 100] on input "text" at bounding box center [359, 101] width 101 height 16
type input "V"
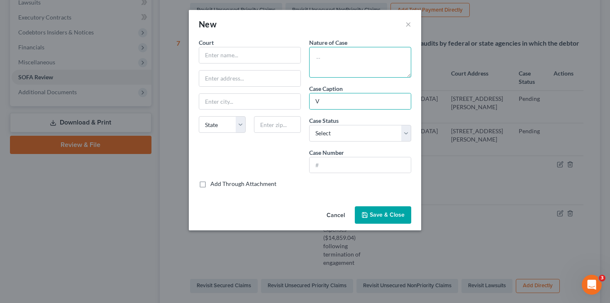
click at [352, 74] on textarea at bounding box center [360, 62] width 102 height 31
click at [341, 102] on input "V" at bounding box center [359, 101] width 101 height 16
paste input "Lorem Support / Davis & Jones LLC"
type input "Lorem Support / Davis & Jones LLC"
click at [338, 74] on textarea at bounding box center [360, 62] width 102 height 31
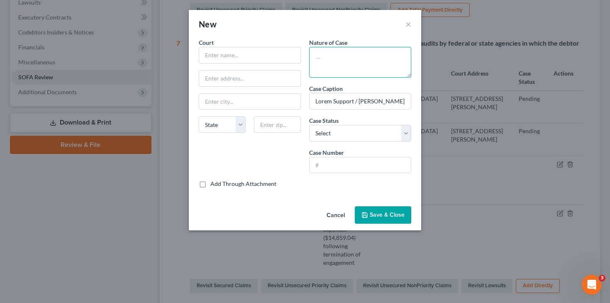
paste textarea "Collection claim ($27,636.88) against affiliate Glutality Health Management, LL…"
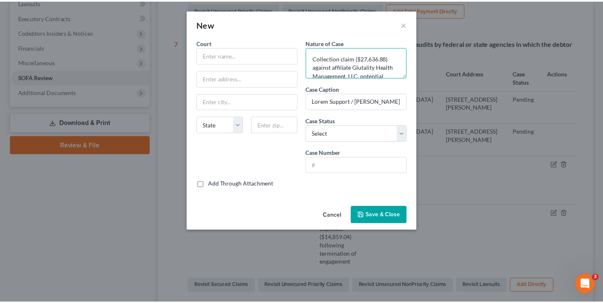
scroll to position [19, 0]
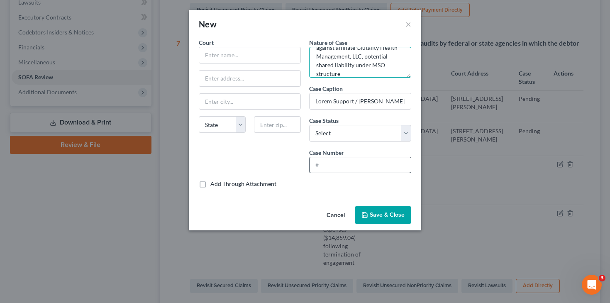
type textarea "Collection claim ($27,636.88) against affiliate Glutality Health Management, LL…"
click at [350, 158] on input "text" at bounding box center [359, 165] width 101 height 16
type input "N/A"
click at [374, 223] on button "Save & Close" at bounding box center [383, 214] width 56 height 17
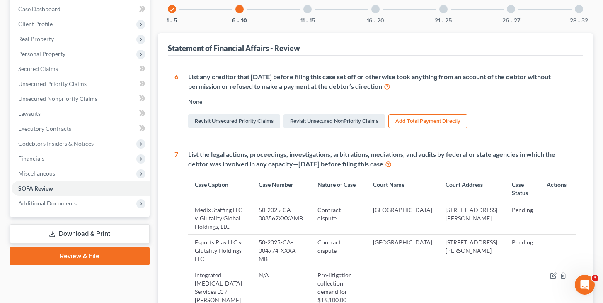
scroll to position [0, 0]
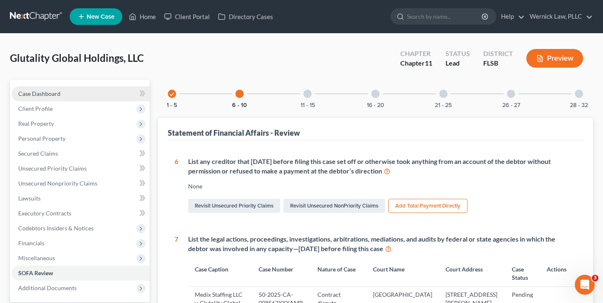
click at [68, 96] on link "Case Dashboard" at bounding box center [81, 93] width 138 height 15
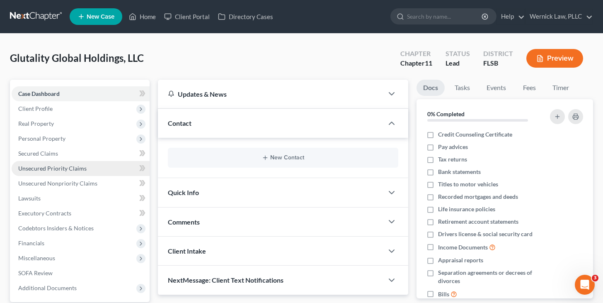
scroll to position [93, 0]
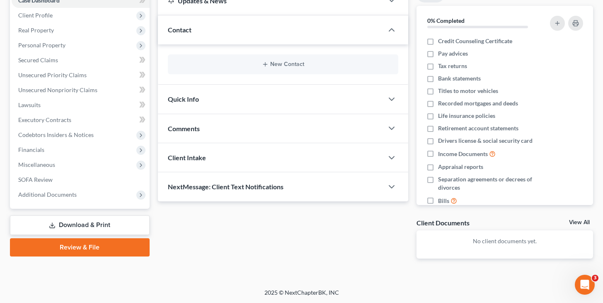
click at [91, 241] on link "Review & File" at bounding box center [80, 247] width 140 height 18
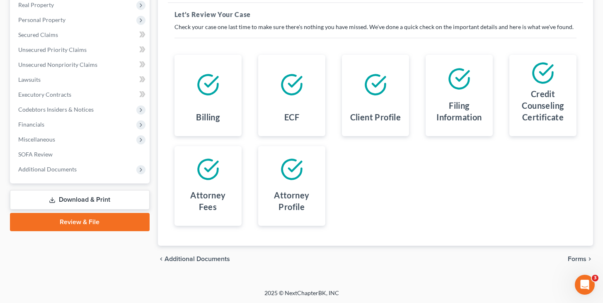
click at [71, 205] on link "Download & Print" at bounding box center [80, 199] width 140 height 19
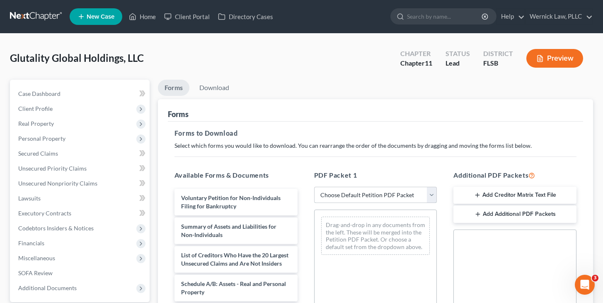
click at [332, 197] on select "Choose Default Petition PDF Packet Complete Bankruptcy Petition (all forms and …" at bounding box center [375, 195] width 123 height 17
select select "0"
click at [314, 187] on select "Choose Default Petition PDF Packet Complete Bankruptcy Petition (all forms and …" at bounding box center [375, 195] width 123 height 17
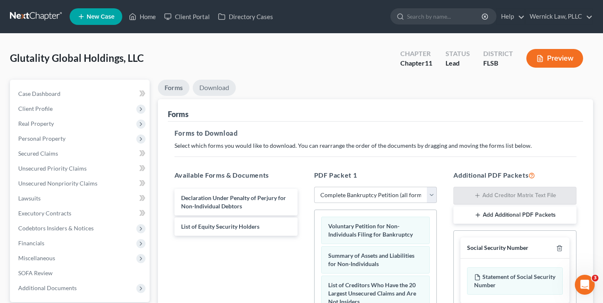
click at [226, 90] on link "Download" at bounding box center [214, 88] width 43 height 16
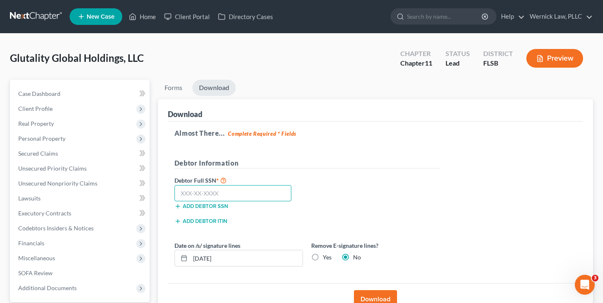
click at [220, 200] on input "text" at bounding box center [233, 193] width 117 height 17
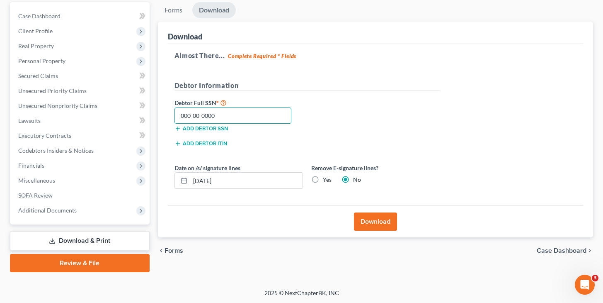
type input "000-00-0000"
click at [387, 229] on button "Download" at bounding box center [375, 221] width 43 height 18
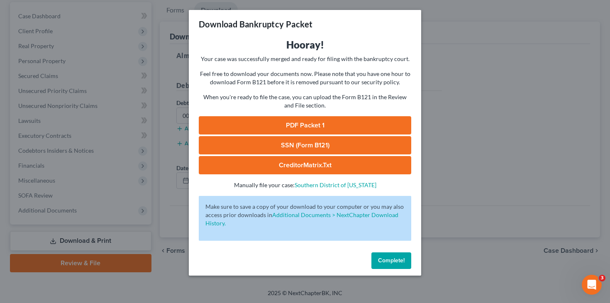
click at [330, 128] on link "PDF Packet 1" at bounding box center [305, 125] width 212 height 18
click at [321, 121] on link "PDF Packet 1" at bounding box center [305, 125] width 212 height 18
click at [537, 183] on div "Download Bankruptcy Packet Hooray! Your case was successfully merged and ready …" at bounding box center [305, 151] width 610 height 303
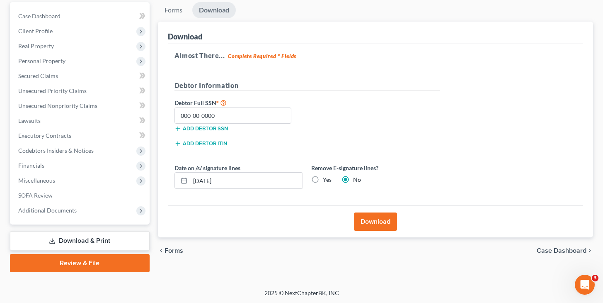
scroll to position [0, 0]
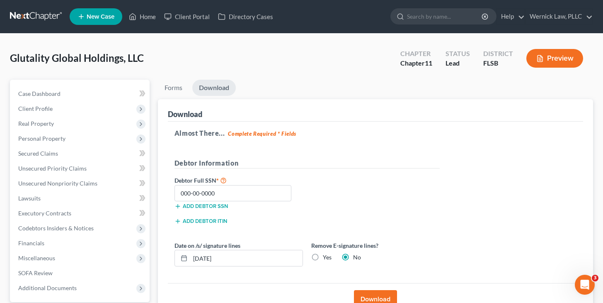
click at [44, 21] on link at bounding box center [36, 16] width 53 height 15
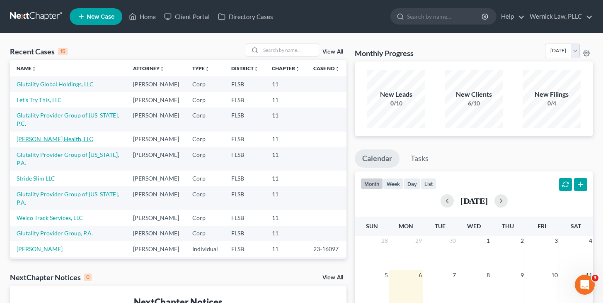
click at [44, 142] on link "Sam Health, LLC" at bounding box center [55, 138] width 77 height 7
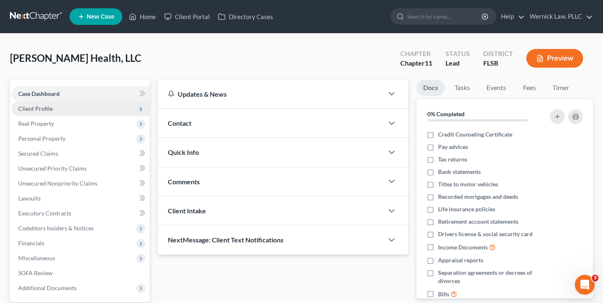
click at [96, 106] on span "Client Profile" at bounding box center [81, 108] width 138 height 15
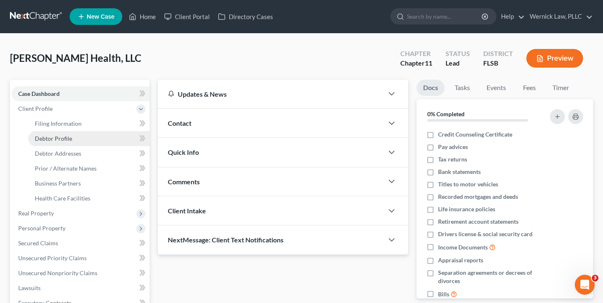
click at [104, 133] on link "Debtor Profile" at bounding box center [88, 138] width 121 height 15
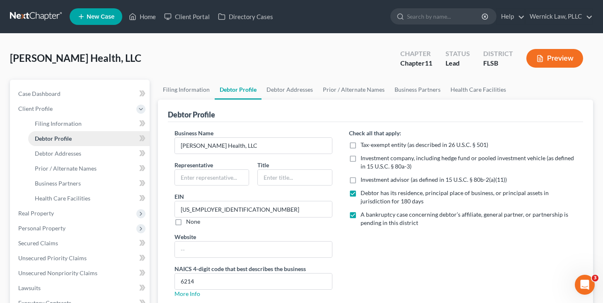
radio input "true"
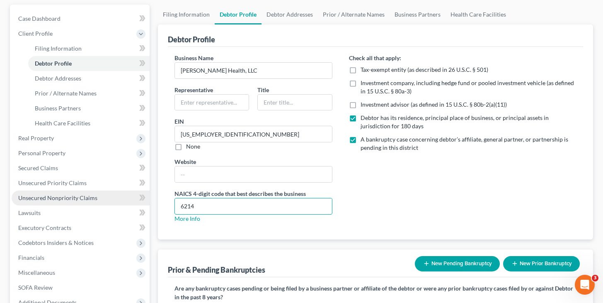
drag, startPoint x: 216, startPoint y: 210, endPoint x: 123, endPoint y: 194, distance: 94.2
click at [123, 194] on div "Petition Navigation Case Dashboard Payments Invoices Payments Payments Credit R…" at bounding box center [302, 248] width 592 height 486
paste input "5511"
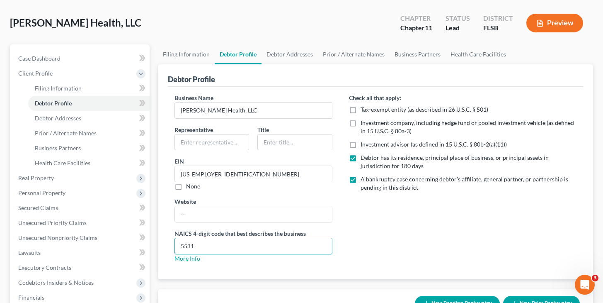
scroll to position [0, 0]
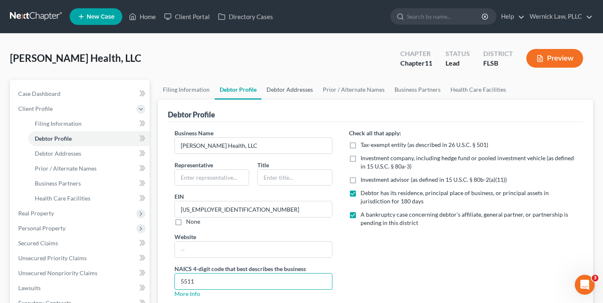
type input "5511"
click at [275, 83] on link "Debtor Addresses" at bounding box center [290, 90] width 56 height 20
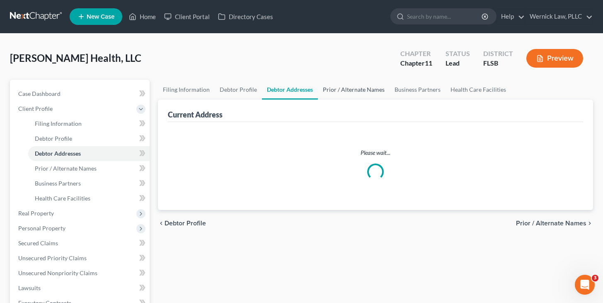
click at [366, 86] on link "Prior / Alternate Names" at bounding box center [354, 90] width 72 height 20
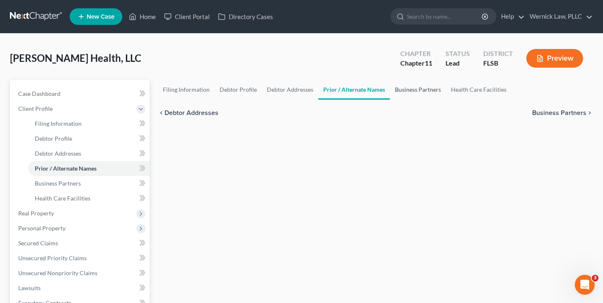
click at [416, 88] on link "Business Partners" at bounding box center [418, 90] width 56 height 20
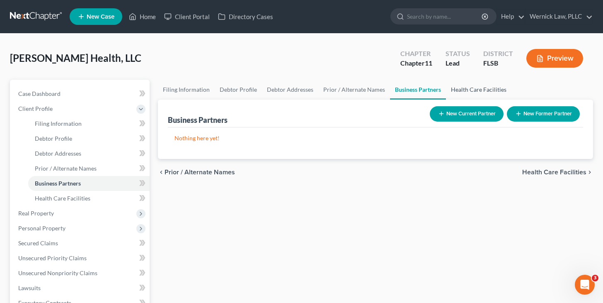
click at [471, 87] on link "Health Care Facilities" at bounding box center [479, 90] width 66 height 20
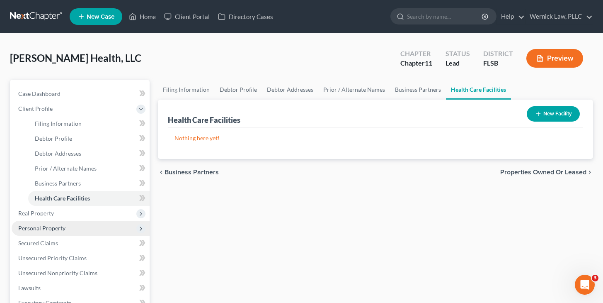
scroll to position [167, 0]
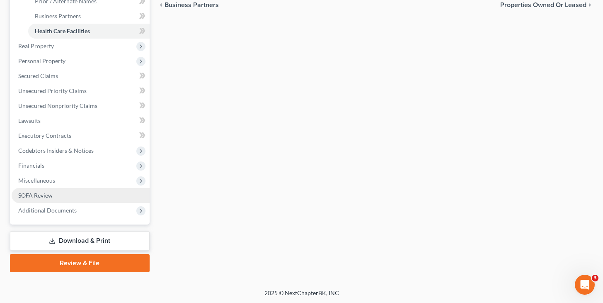
click at [70, 191] on link "SOFA Review" at bounding box center [81, 195] width 138 height 15
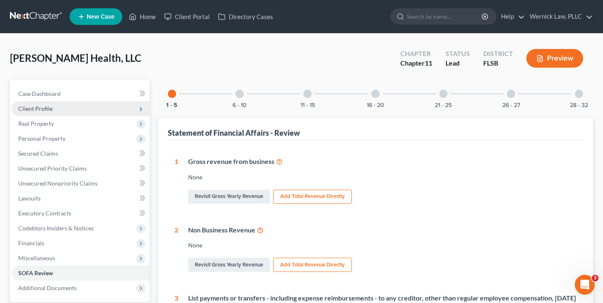
click at [95, 109] on span "Client Profile" at bounding box center [81, 108] width 138 height 15
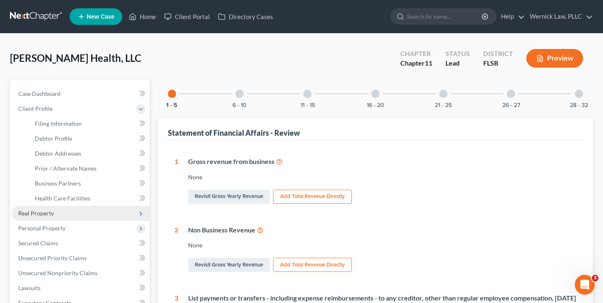
click at [91, 216] on span "Real Property" at bounding box center [81, 213] width 138 height 15
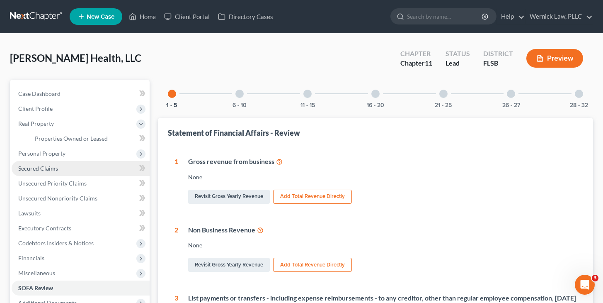
click at [70, 169] on link "Secured Claims" at bounding box center [81, 168] width 138 height 15
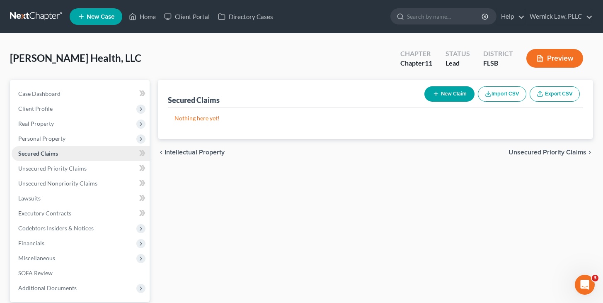
click at [64, 156] on link "Secured Claims" at bounding box center [81, 153] width 138 height 15
click at [63, 138] on span "Personal Property" at bounding box center [41, 138] width 47 height 7
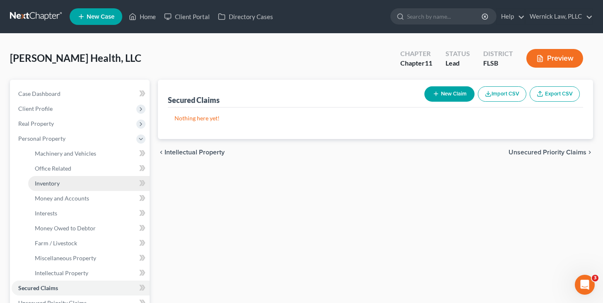
click at [77, 184] on link "Inventory" at bounding box center [88, 183] width 121 height 15
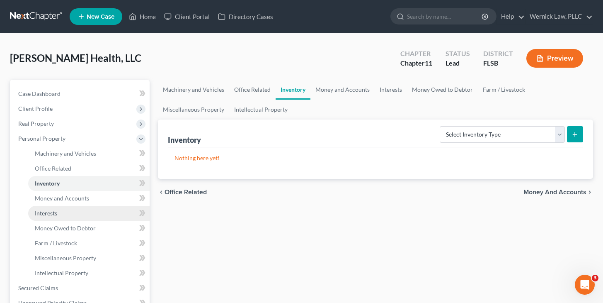
click at [78, 210] on link "Interests" at bounding box center [88, 213] width 121 height 15
